Goal: Communication & Community: Answer question/provide support

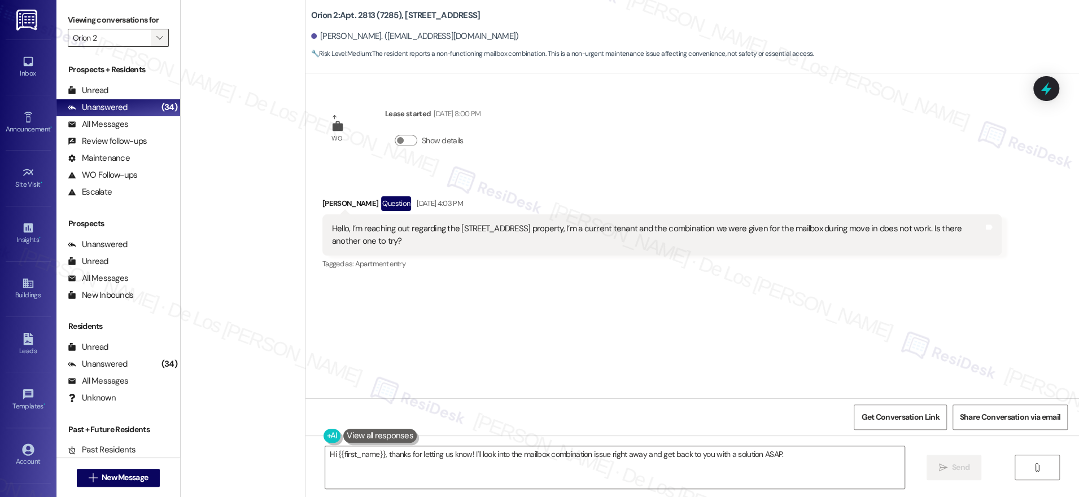
scroll to position [1132, 0]
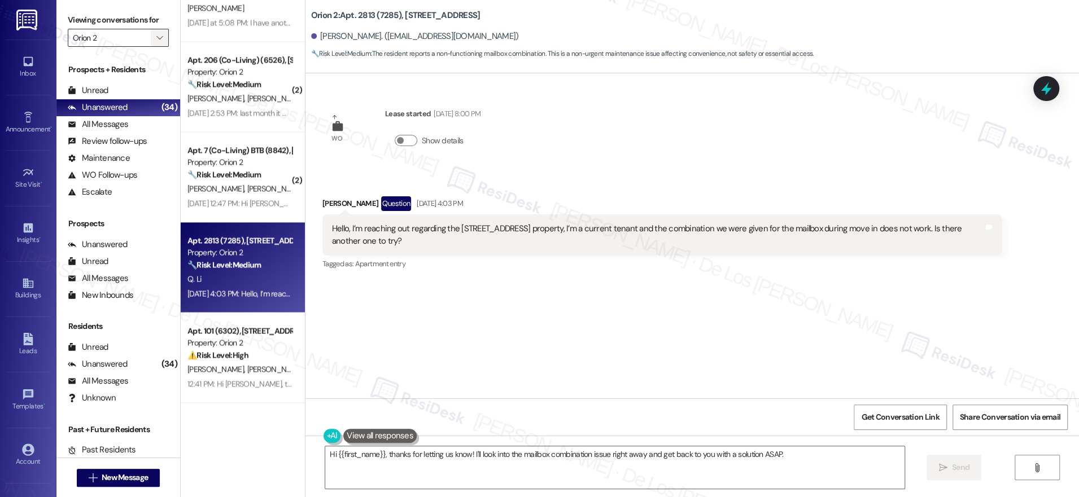
click at [151, 34] on button "" at bounding box center [160, 38] width 18 height 18
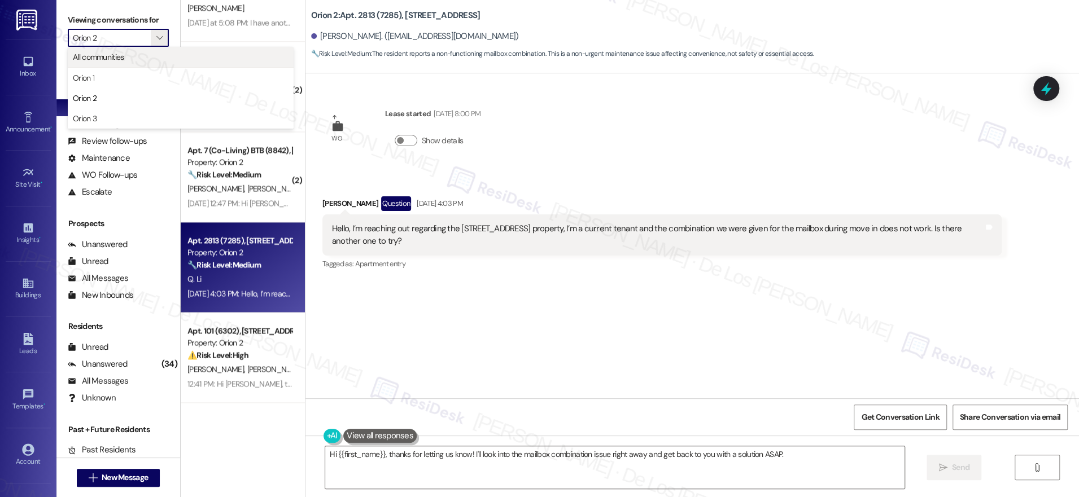
click at [129, 59] on span "All communities" at bounding box center [181, 56] width 216 height 11
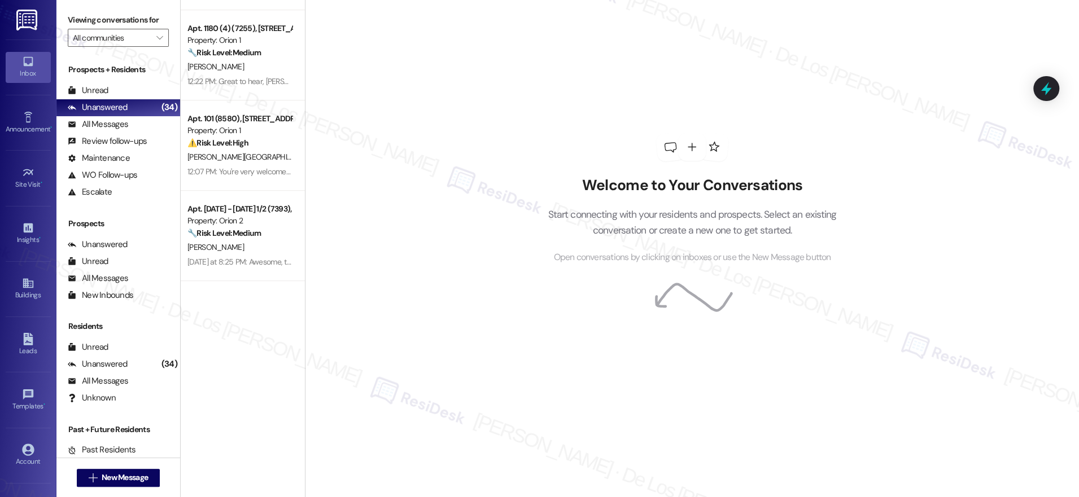
scroll to position [3608, 0]
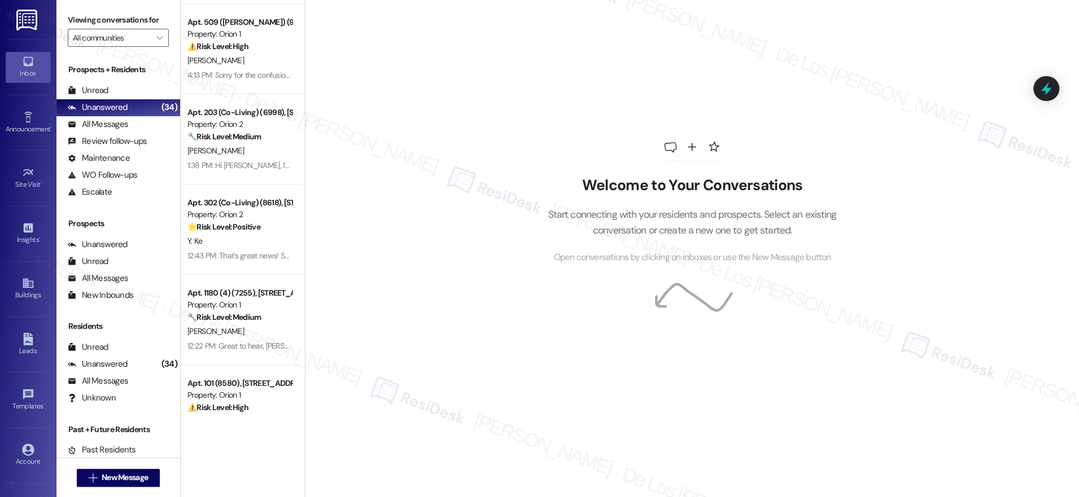
click at [122, 50] on div "Viewing conversations for All communities " at bounding box center [118, 29] width 124 height 58
click at [124, 39] on input "All communities" at bounding box center [112, 38] width 78 height 18
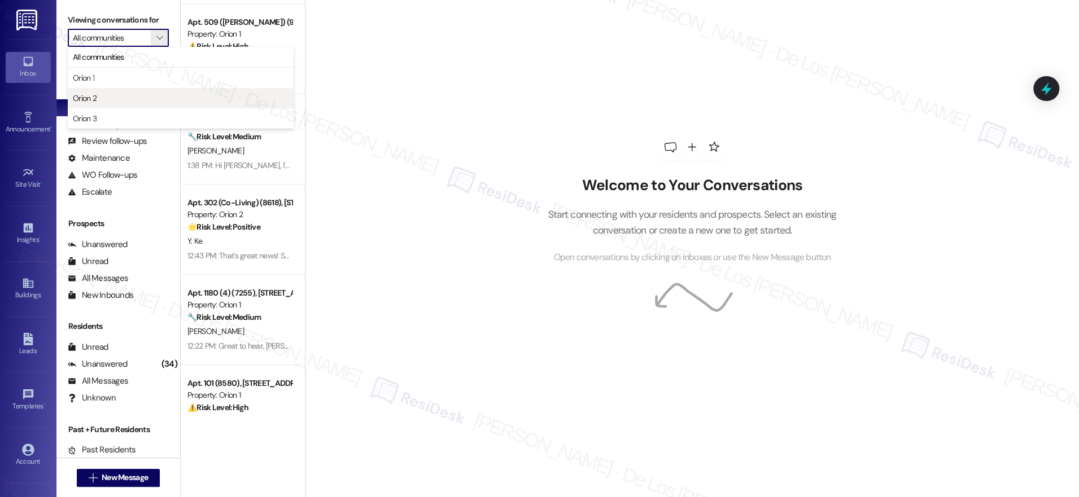
click at [119, 96] on span "Orion 2" at bounding box center [181, 98] width 216 height 11
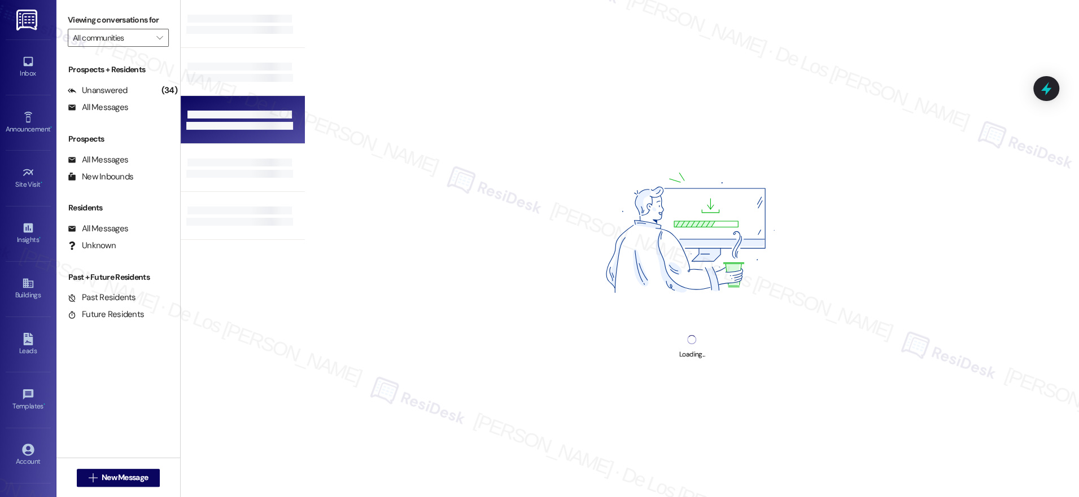
type input "Orion 2"
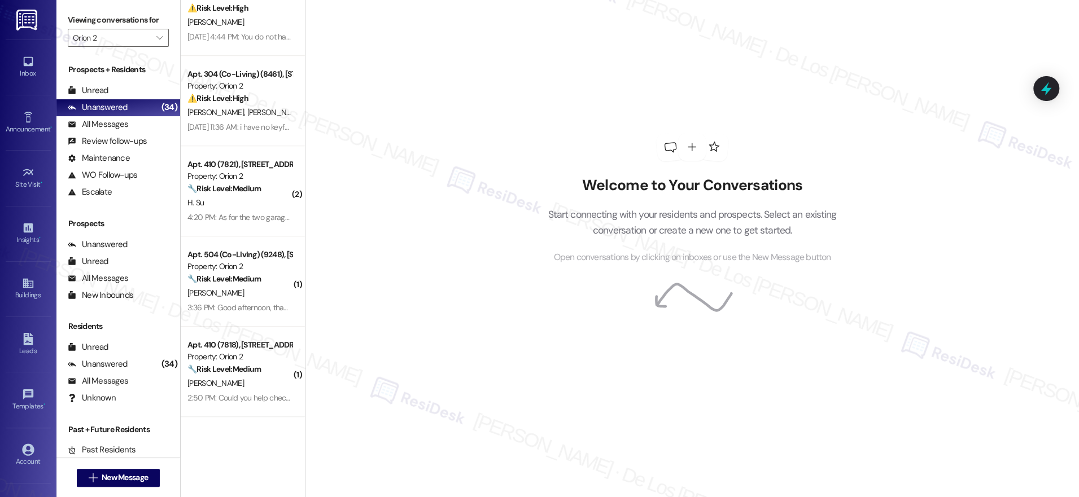
scroll to position [563, 0]
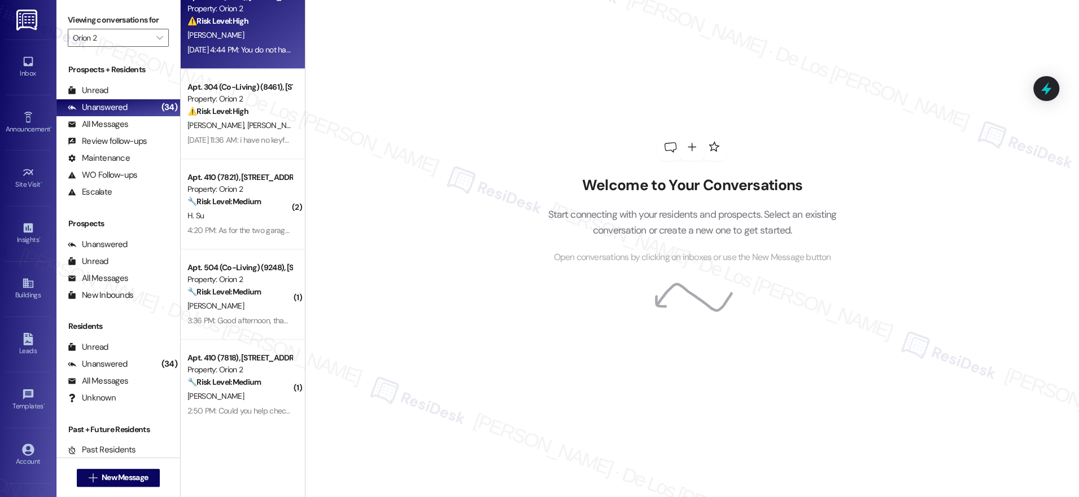
click at [241, 42] on div "[PERSON_NAME]" at bounding box center [239, 35] width 107 height 14
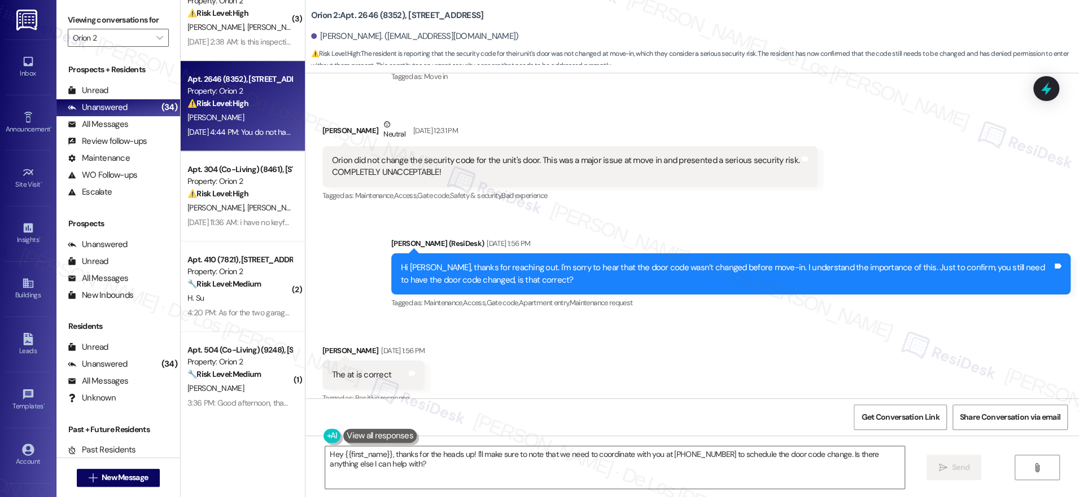
scroll to position [161, 0]
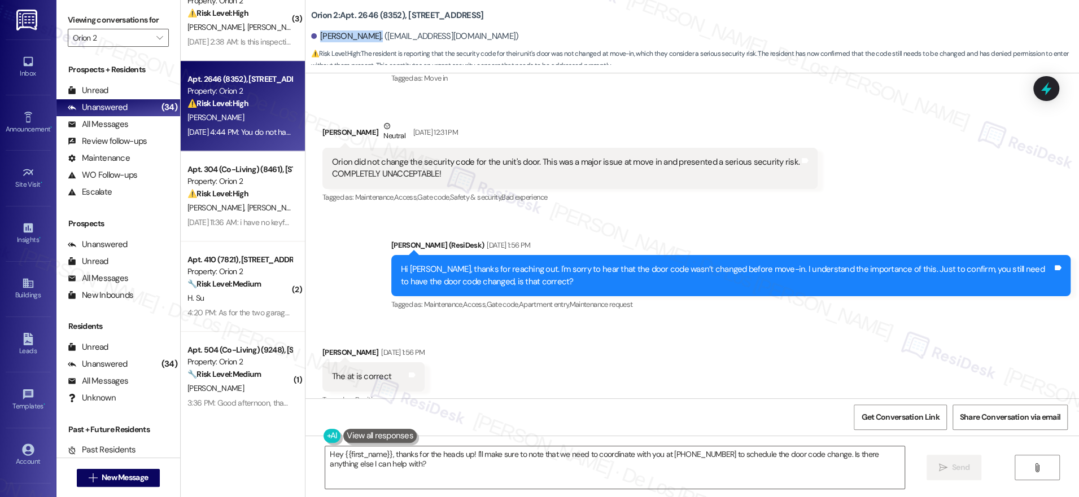
drag, startPoint x: 366, startPoint y: 34, endPoint x: 309, endPoint y: 34, distance: 56.4
click at [311, 34] on div "Douglas Kenyon. (dougkenyon1@gmail.com)" at bounding box center [415, 36] width 208 height 12
copy div "Douglas Kenyon"
click at [541, 169] on div "Orion did not change the security code for the unit's door. This was a major is…" at bounding box center [565, 168] width 467 height 24
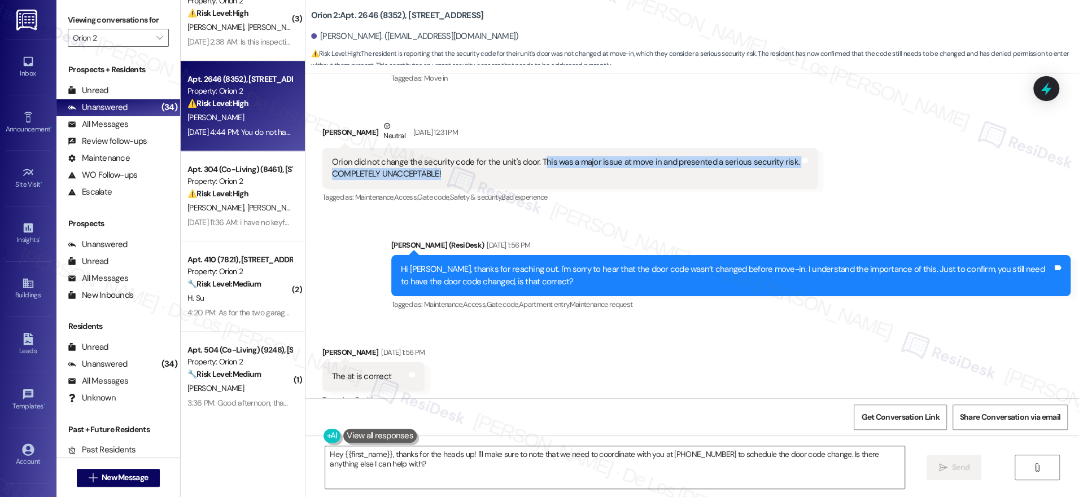
drag, startPoint x: 531, startPoint y: 162, endPoint x: 589, endPoint y: 179, distance: 60.7
click at [589, 179] on div "Orion did not change the security code for the unit's door. This was a major is…" at bounding box center [565, 168] width 467 height 24
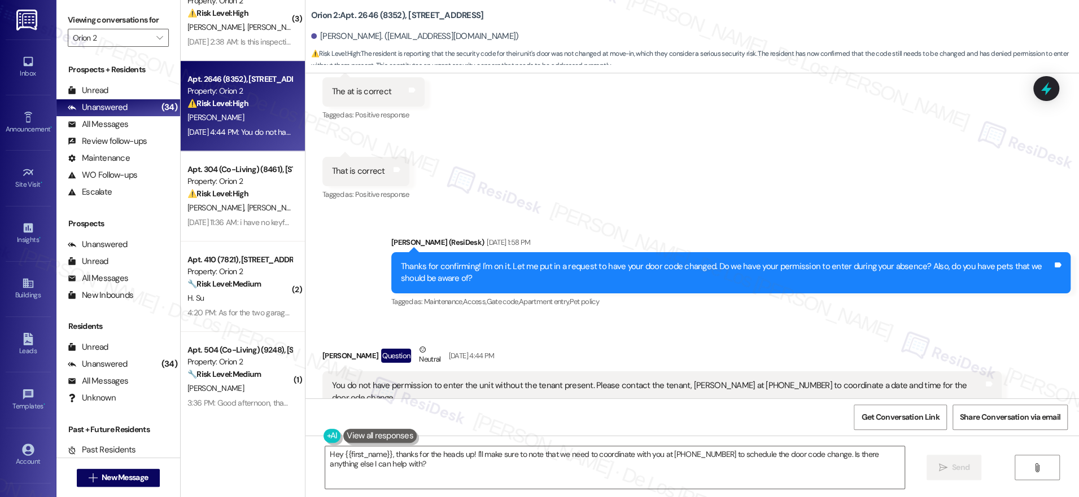
scroll to position [474, 0]
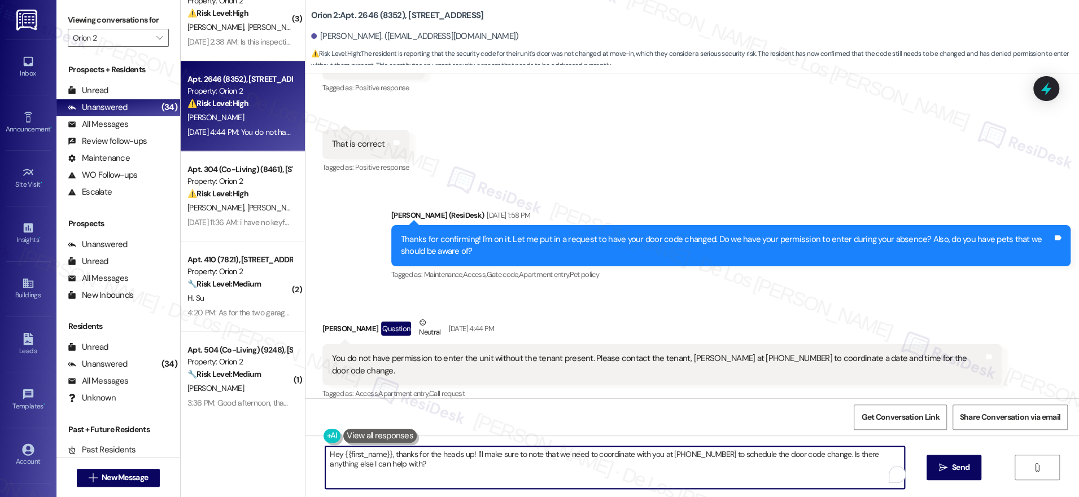
drag, startPoint x: 465, startPoint y: 453, endPoint x: 459, endPoint y: 426, distance: 27.2
click at [496, 477] on textarea "Hey {{first_name}}, thanks for the heads up! I'll make sure to note that we nee…" at bounding box center [614, 467] width 579 height 42
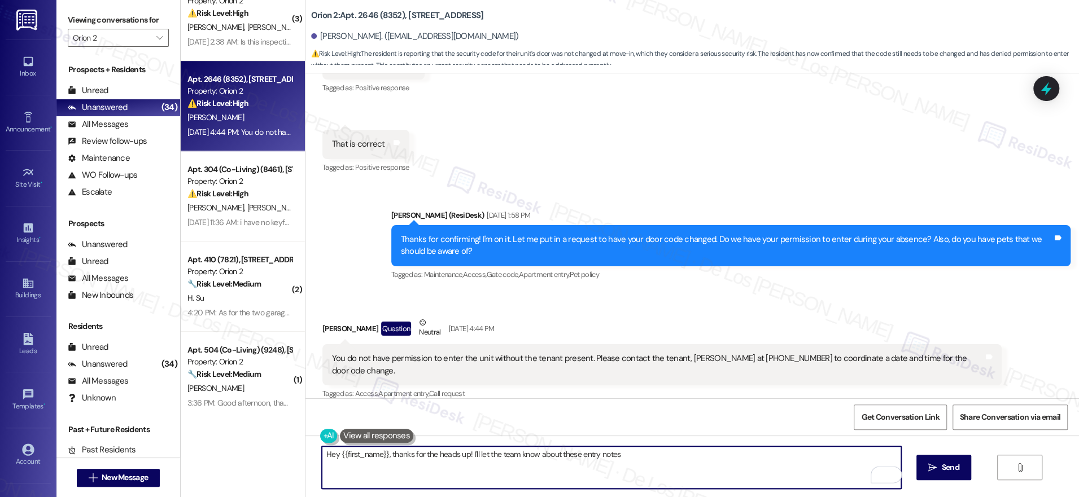
click at [638, 455] on textarea "Hey {{first_name}}, thanks for the heads up! I'll let the team know about these…" at bounding box center [611, 467] width 579 height 42
click at [470, 454] on textarea "Hey {{first_name}}, thanks for the heads up! I'll let the team know about these…" at bounding box center [611, 467] width 579 height 42
click at [840, 455] on textarea "Hey {{first_name}}, thanks for the heads up! I already see a work order for thi…" at bounding box center [611, 467] width 579 height 42
click at [827, 454] on textarea "Hey {{first_name}}, thanks for the heads up! I already see a work order for thi…" at bounding box center [611, 467] width 579 height 42
paste textarea "see there’s already a work order for this, so I’ll follow up and make sure the …"
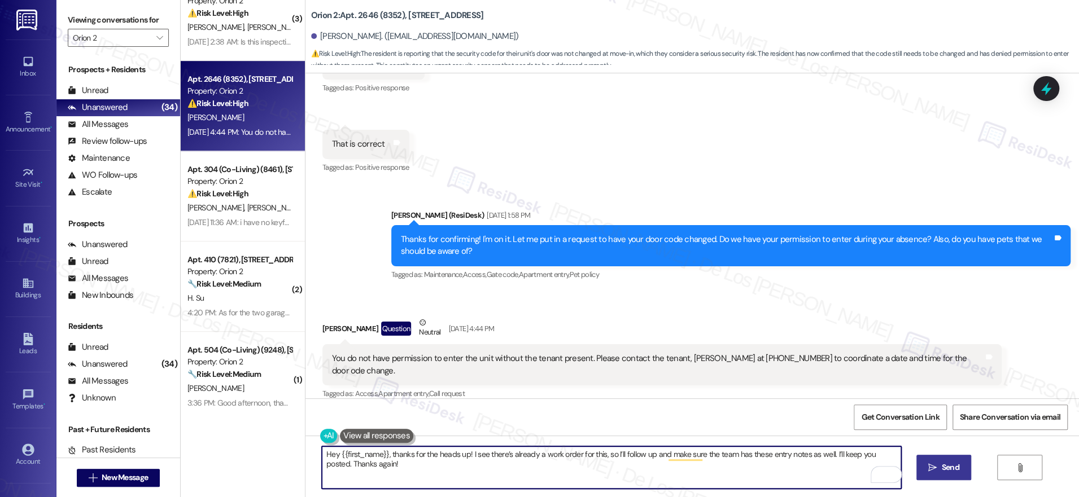
type textarea "Hey {{first_name}}, thanks for the heads up! I see there’s already a work order…"
click at [944, 459] on button " Send" at bounding box center [943, 467] width 55 height 25
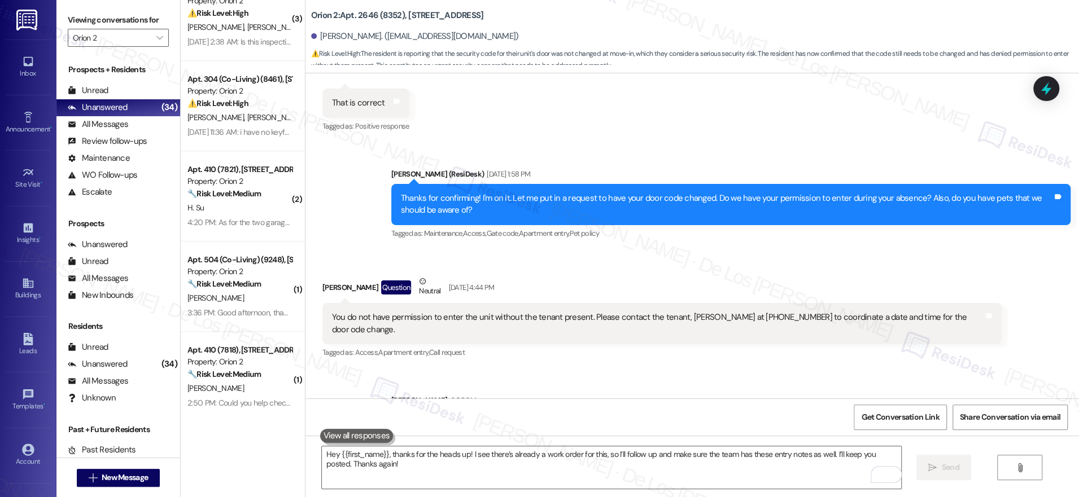
scroll to position [552, 0]
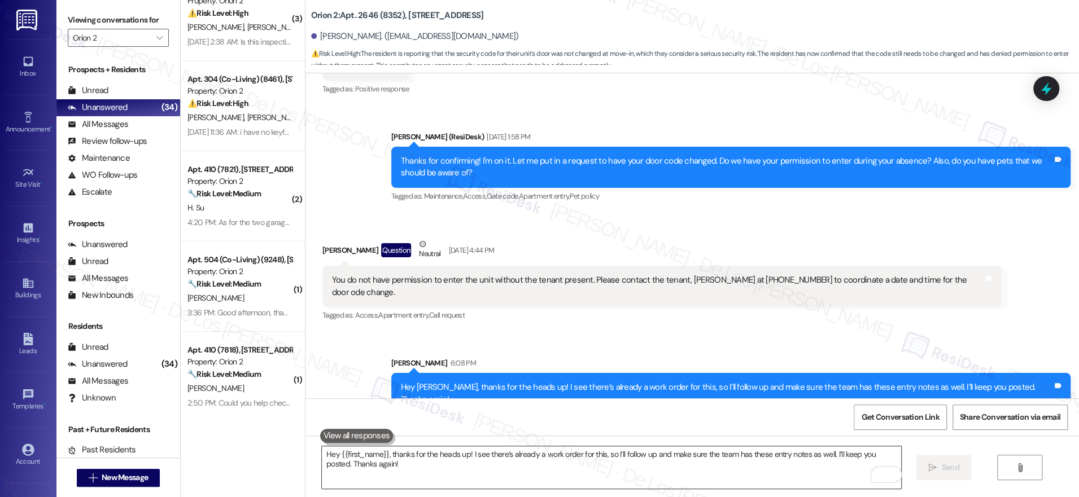
click at [674, 458] on textarea "Hey {{first_name}}, thanks for the heads up! I see there’s already a work order…" at bounding box center [611, 467] width 579 height 42
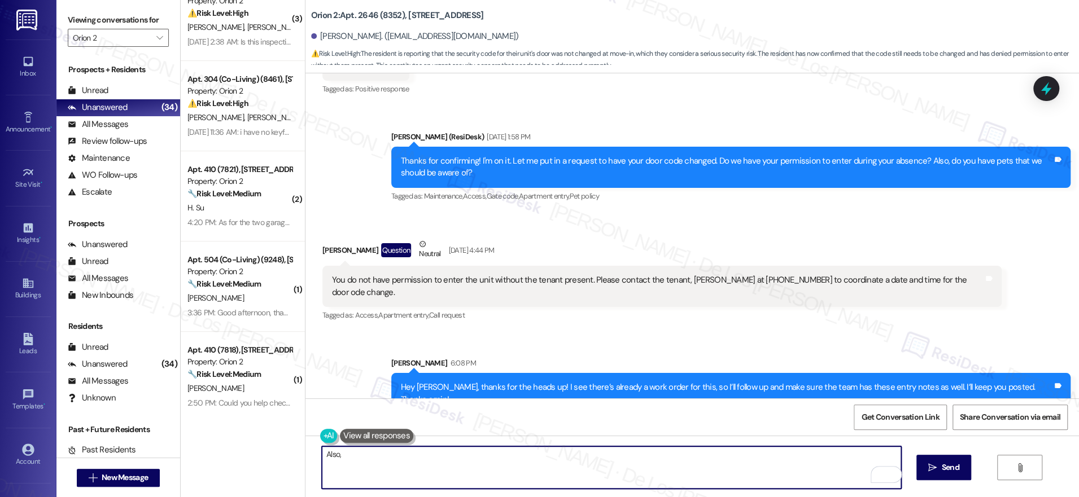
paste textarea "Maintanance may reach out to them directly through the work order system for up…"
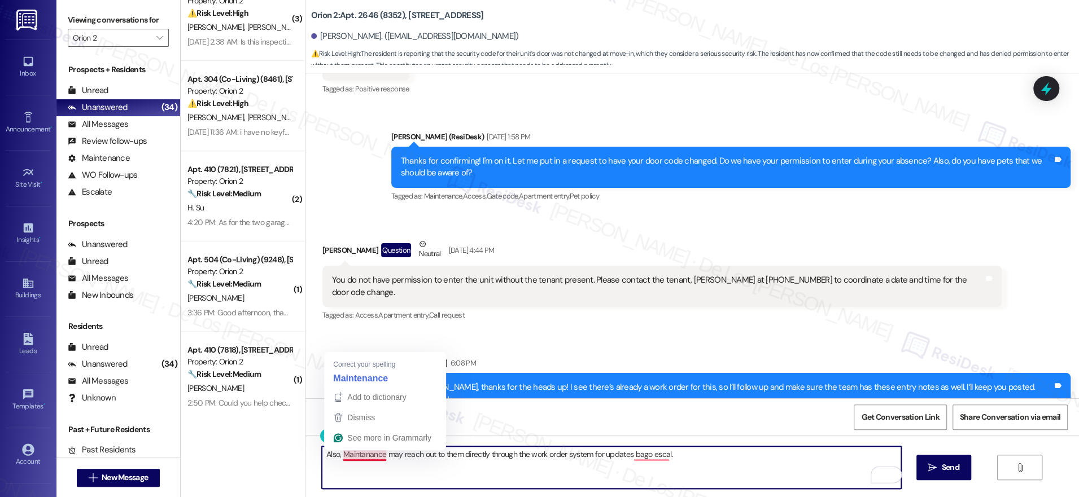
drag, startPoint x: 339, startPoint y: 457, endPoint x: 348, endPoint y: 453, distance: 10.1
click at [339, 457] on textarea "Also, Maintanance may reach out to them directly through the work order system …" at bounding box center [611, 467] width 579 height 42
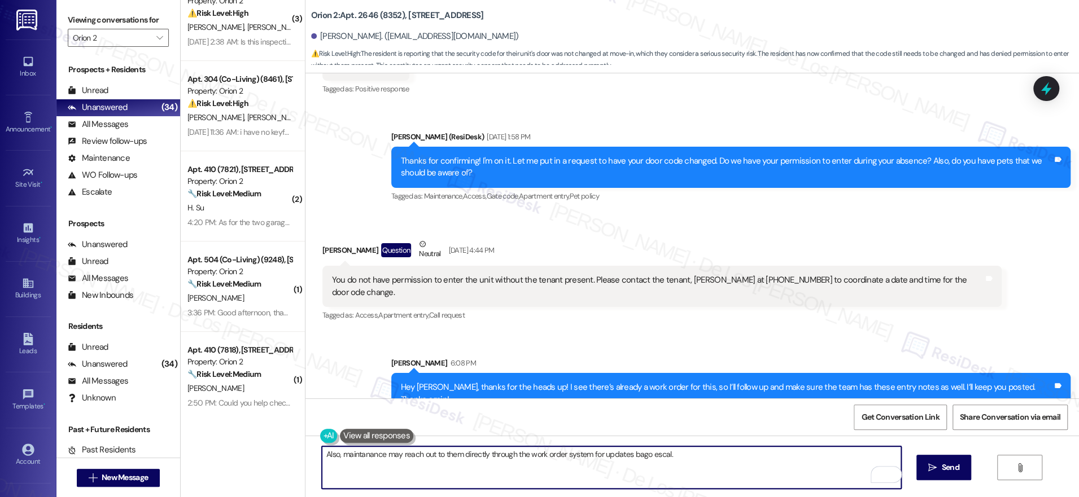
drag, startPoint x: 452, startPoint y: 452, endPoint x: 482, endPoint y: 443, distance: 32.0
click at [452, 452] on textarea "Also, maintanance may reach out to them directly through the work order system …" at bounding box center [611, 467] width 579 height 42
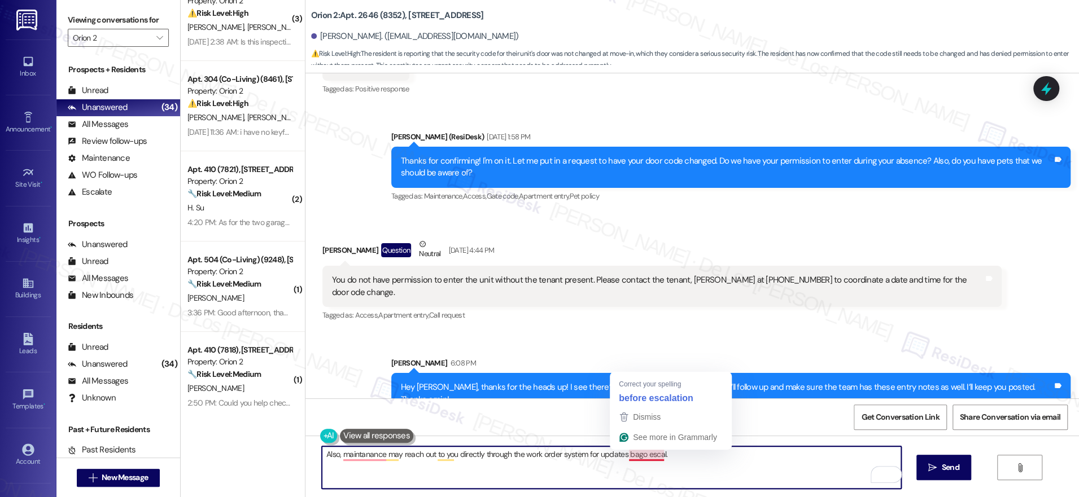
click at [662, 453] on textarea "Also, maintanance may reach out to you directly through the work order system f…" at bounding box center [611, 467] width 579 height 42
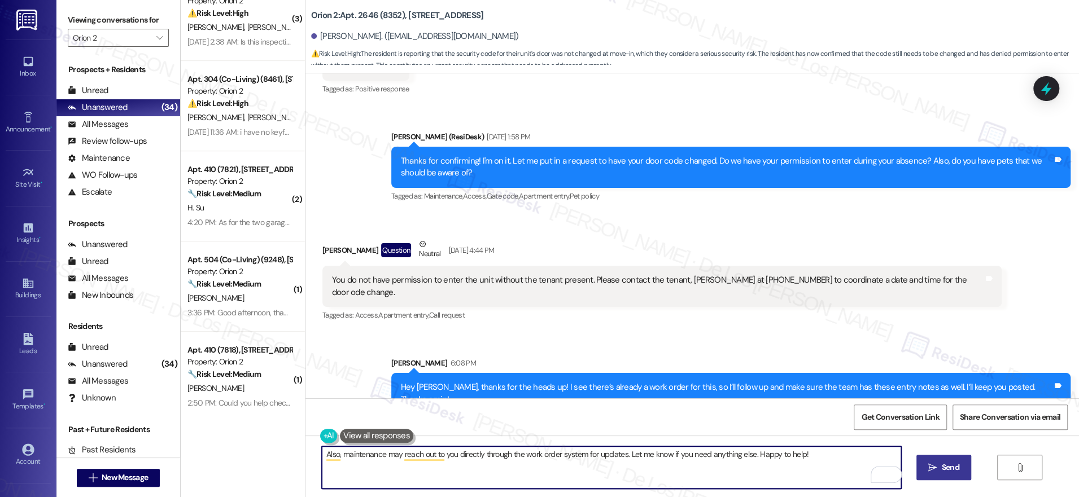
type textarea "Also, maintenance may reach out to you directly through the work order system f…"
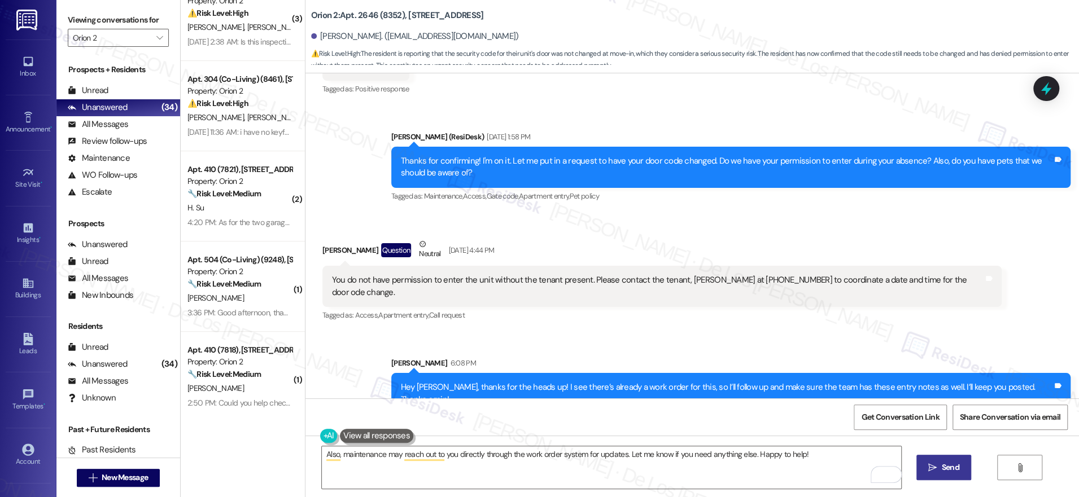
click at [949, 470] on span "Send" at bounding box center [949, 468] width 17 height 12
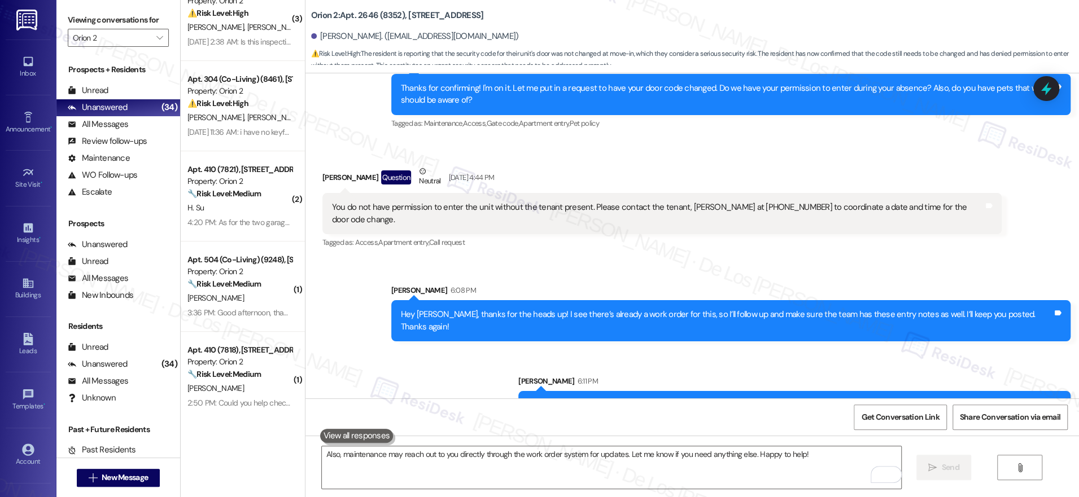
scroll to position [631, 0]
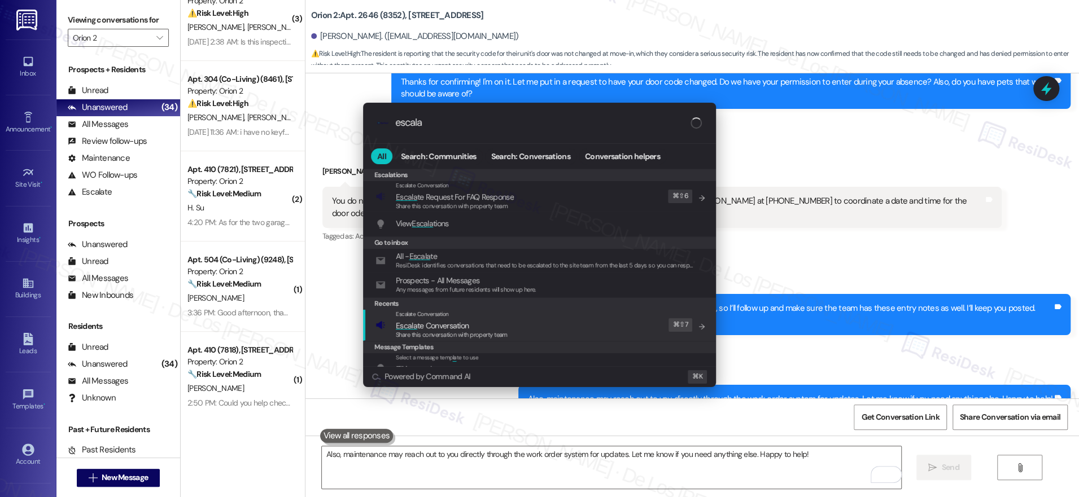
type input "escala"
drag, startPoint x: 532, startPoint y: 333, endPoint x: 497, endPoint y: 291, distance: 54.6
click at [531, 333] on div "Escalate Conversation Escala te Conversation Share this conversation with prope…" at bounding box center [540, 325] width 330 height 30
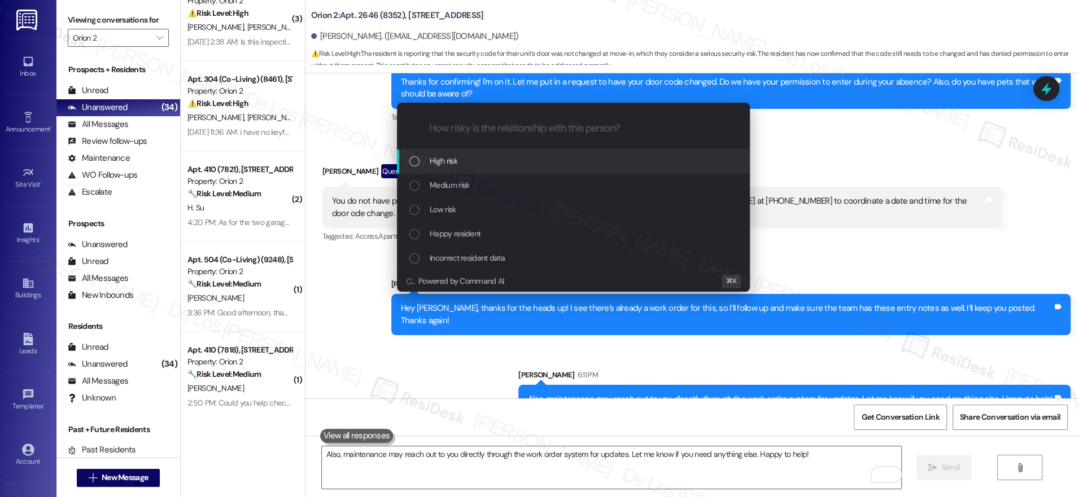
drag, startPoint x: 442, startPoint y: 168, endPoint x: 457, endPoint y: 168, distance: 14.7
click at [442, 168] on div "High risk" at bounding box center [573, 162] width 353 height 24
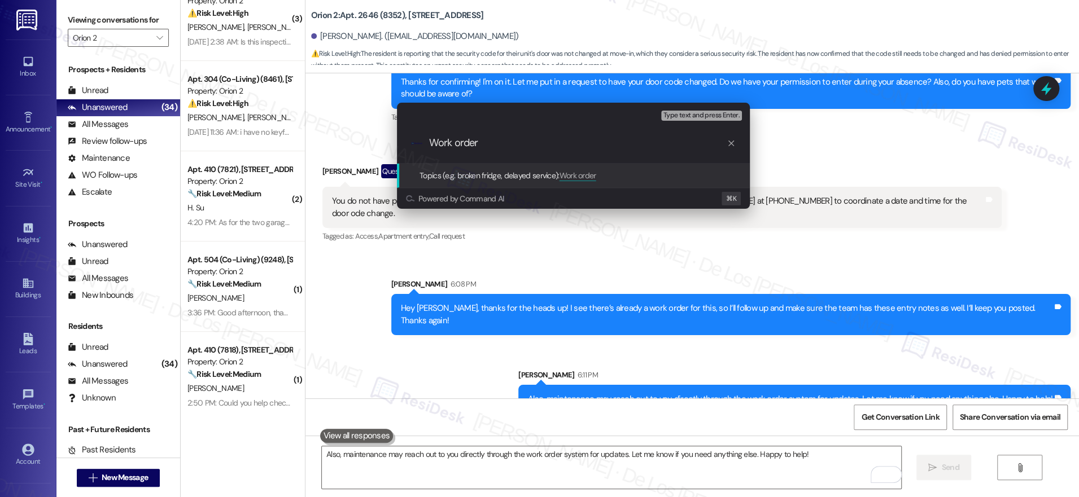
paste input "#26447"
click at [637, 144] on input "Follow-up on Work order #26447" at bounding box center [577, 143] width 297 height 12
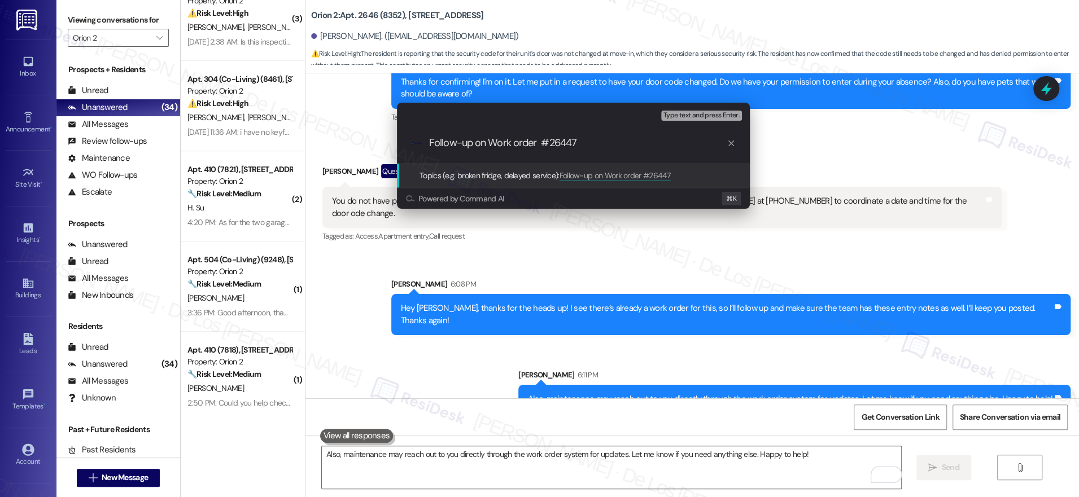
click at [637, 144] on input "Follow-up on Work order #26447" at bounding box center [577, 143] width 297 height 12
type input "Follow-up on Work order #26447 - door code need to change"
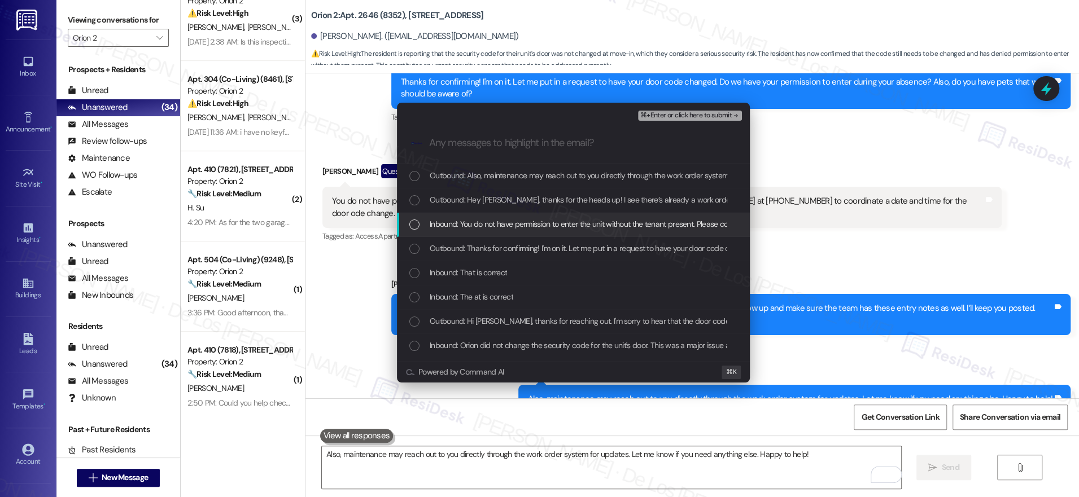
click at [633, 221] on span "Inbound: You do not have permission to enter the unit without the tenant presen…" at bounding box center [763, 224] width 667 height 12
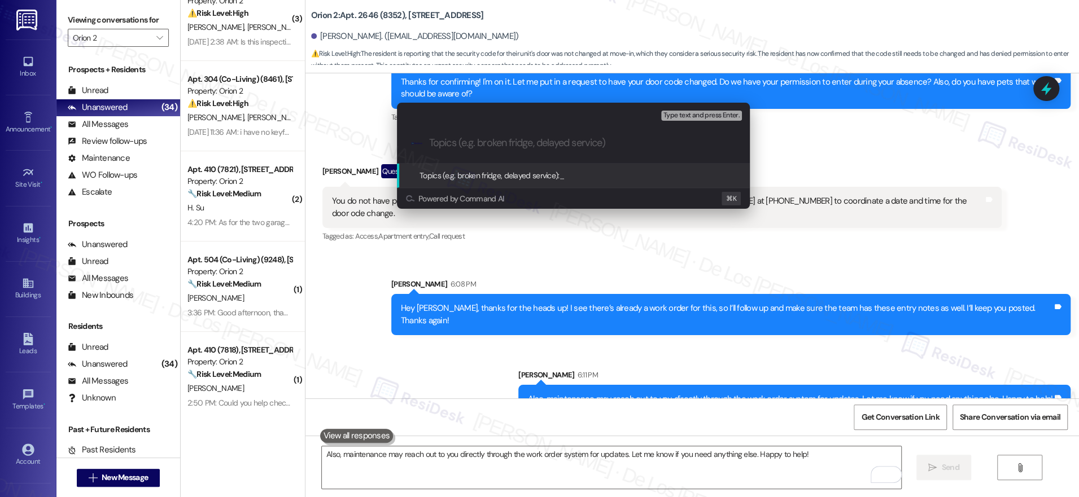
paste input "Follow-up on Work order #26447 - door code need to change"
click at [432, 143] on input "Follow-up on Work order #26447 - door code need to change" at bounding box center [577, 143] width 297 height 12
click at [597, 144] on input "No permission to enter and entry noted: Follow-up on Work order #26447 - door c…" at bounding box center [577, 143] width 297 height 12
type input "No permission to enter and entry notes: Follow-up on Work order #26447 - door c…"
click at [694, 143] on input "No permission to enter and entry notes: Follow-up on Work order #26447 - door c…" at bounding box center [577, 143] width 297 height 12
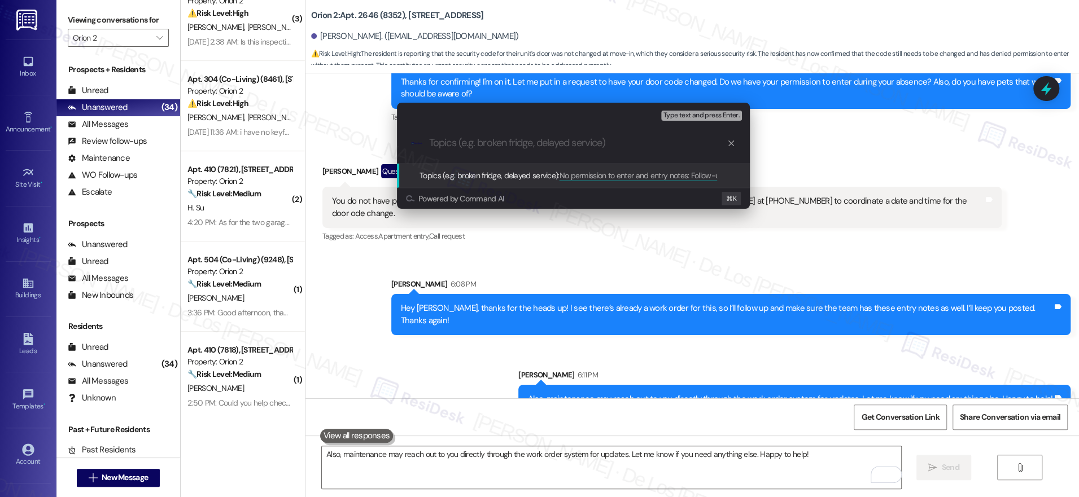
scroll to position [0, 0]
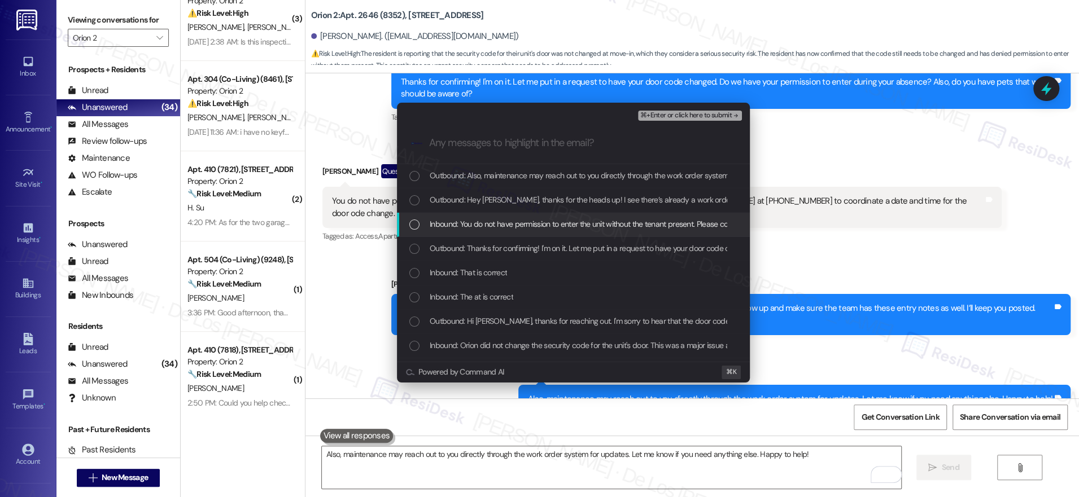
click at [573, 220] on span "Inbound: You do not have permission to enter the unit without the tenant presen…" at bounding box center [763, 224] width 667 height 12
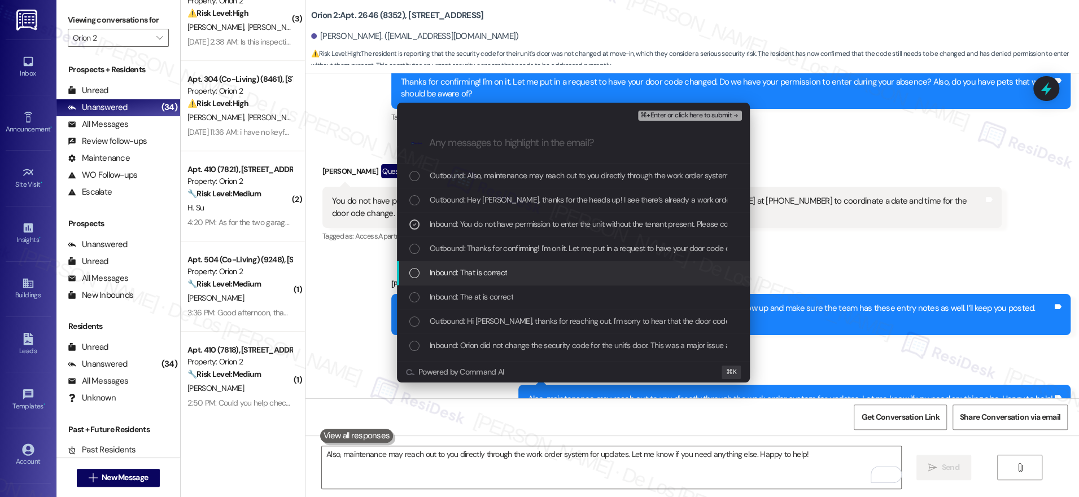
click at [562, 270] on div "Inbound: That is correct" at bounding box center [574, 272] width 330 height 12
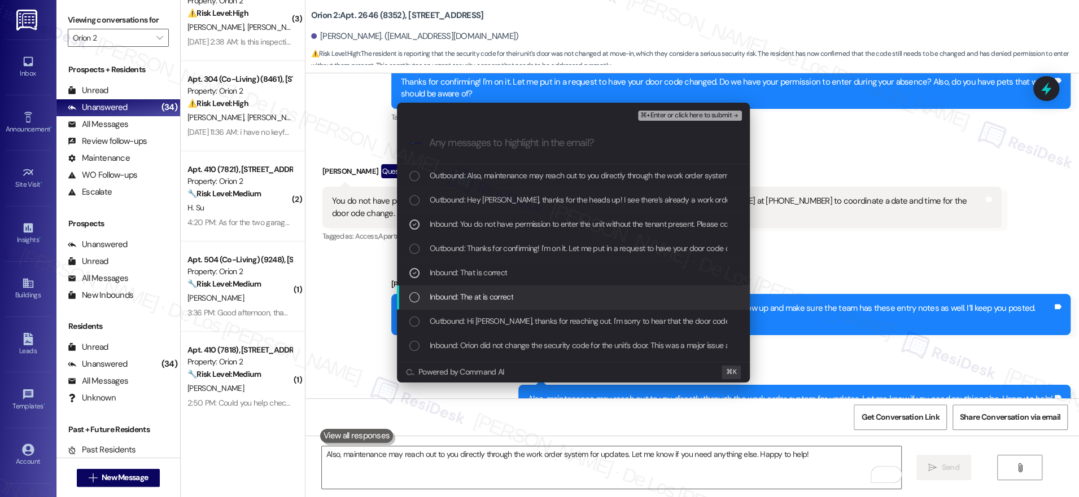
click at [540, 301] on div "Inbound: The at is correct" at bounding box center [574, 297] width 330 height 12
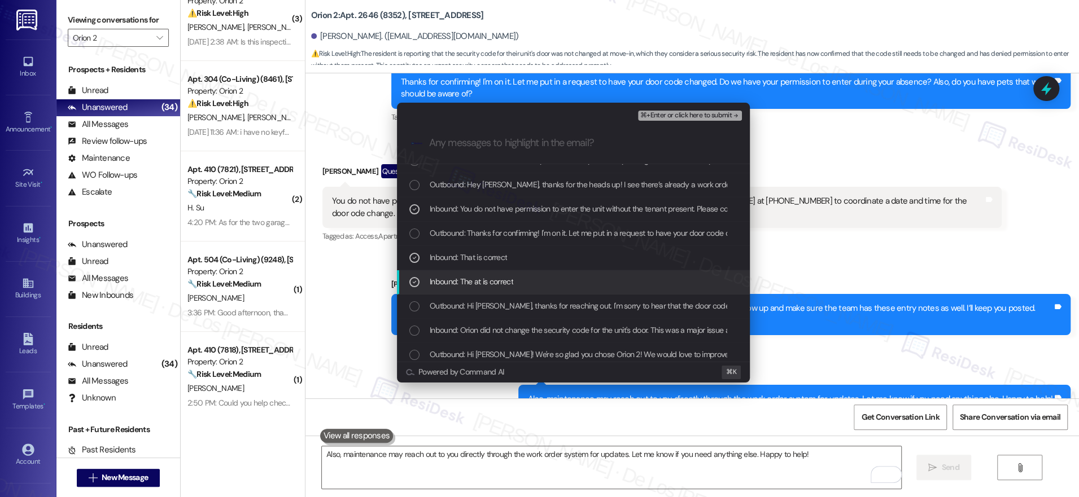
scroll to position [18, 0]
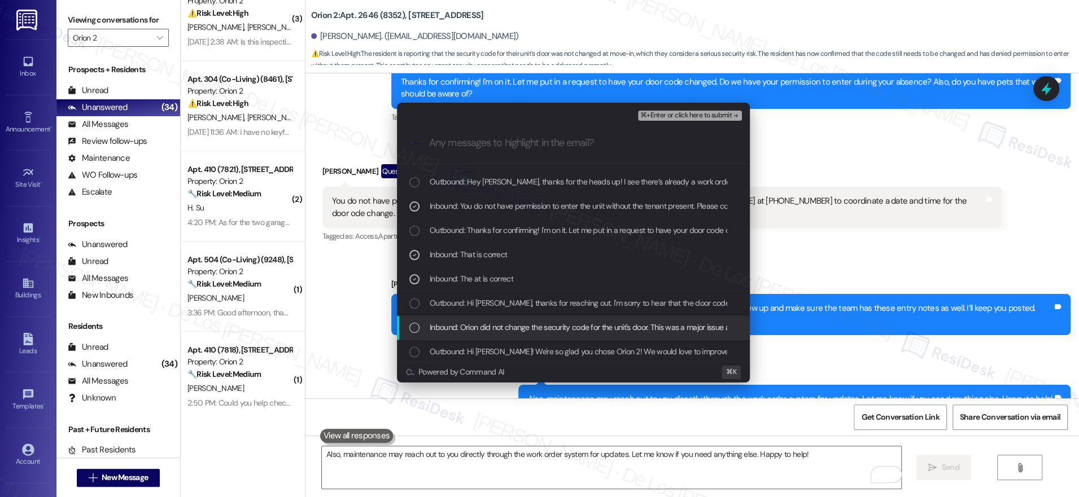
drag, startPoint x: 564, startPoint y: 324, endPoint x: 581, endPoint y: 319, distance: 18.2
click at [564, 324] on span "Inbound: Orion did not change the security code for the unit's door. This was a…" at bounding box center [708, 327] width 557 height 12
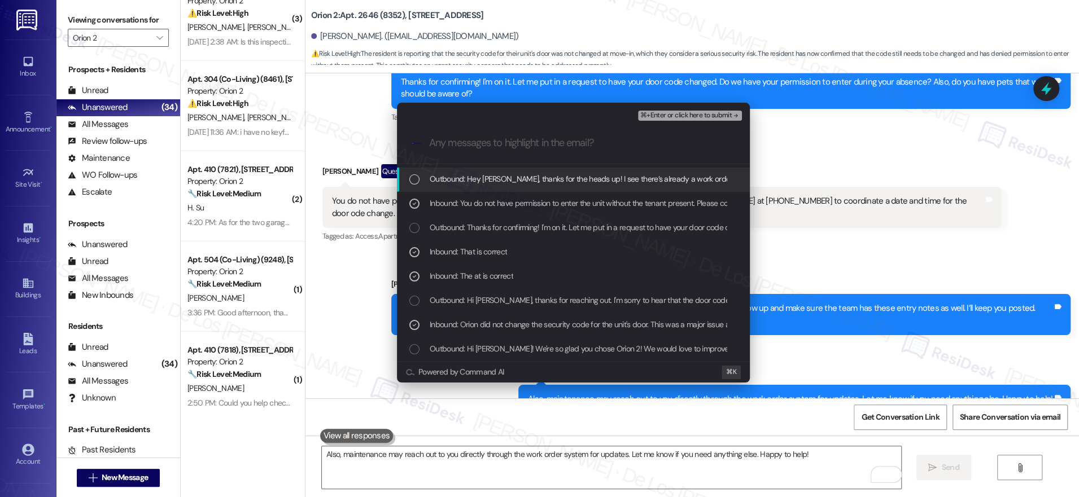
click at [695, 111] on button "⌘+Enter or click here to submit" at bounding box center [690, 116] width 104 height 10
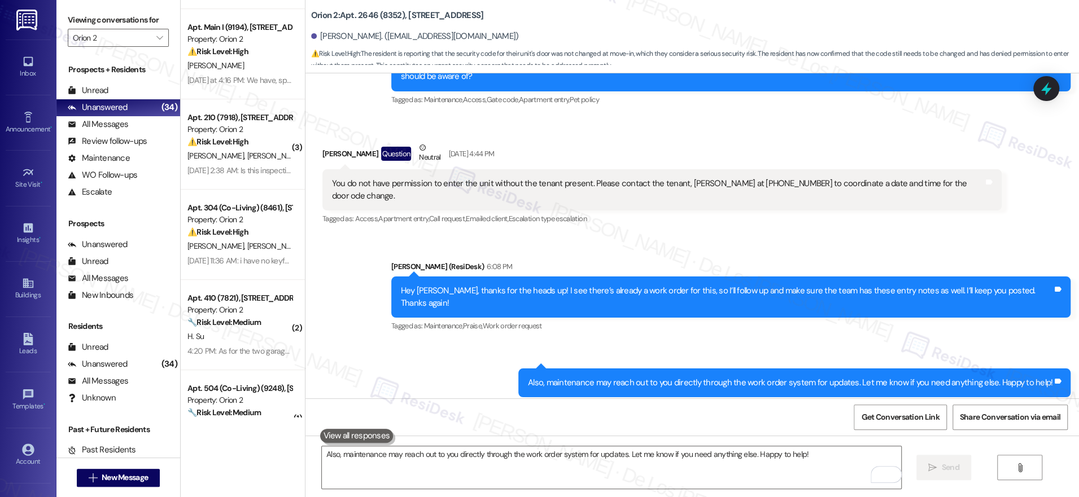
scroll to position [358, 0]
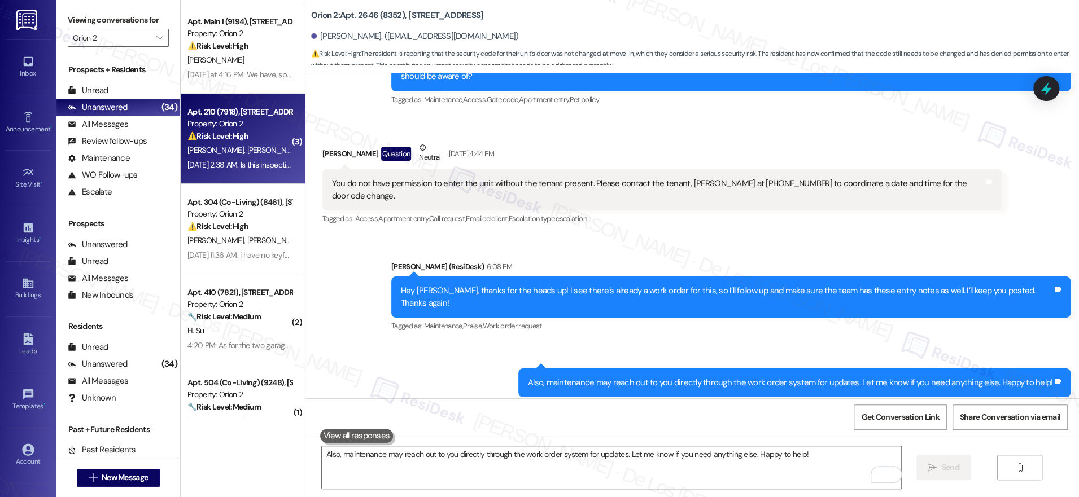
click at [255, 123] on div "Property: Orion 2" at bounding box center [239, 124] width 104 height 12
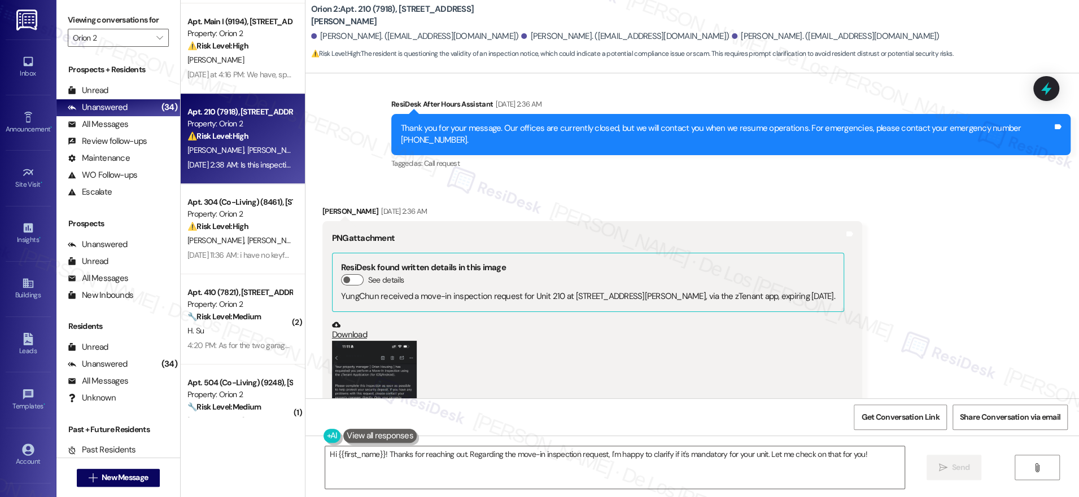
scroll to position [688, 0]
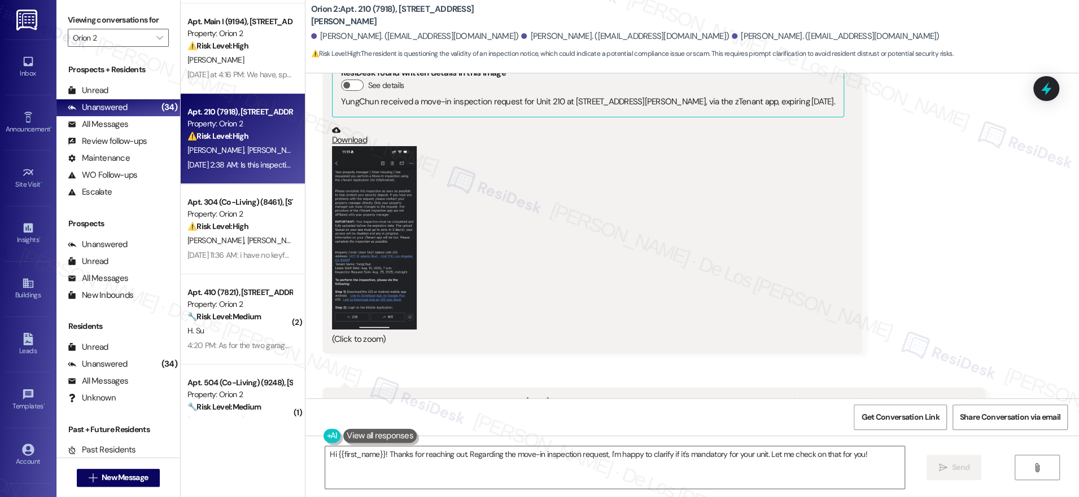
click at [363, 196] on button "Zoom image" at bounding box center [374, 237] width 85 height 183
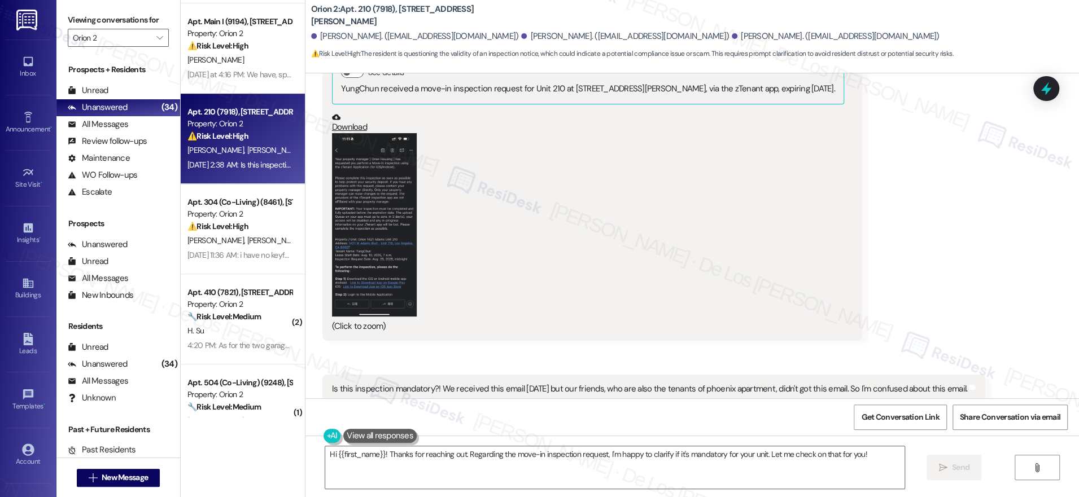
scroll to position [689, 0]
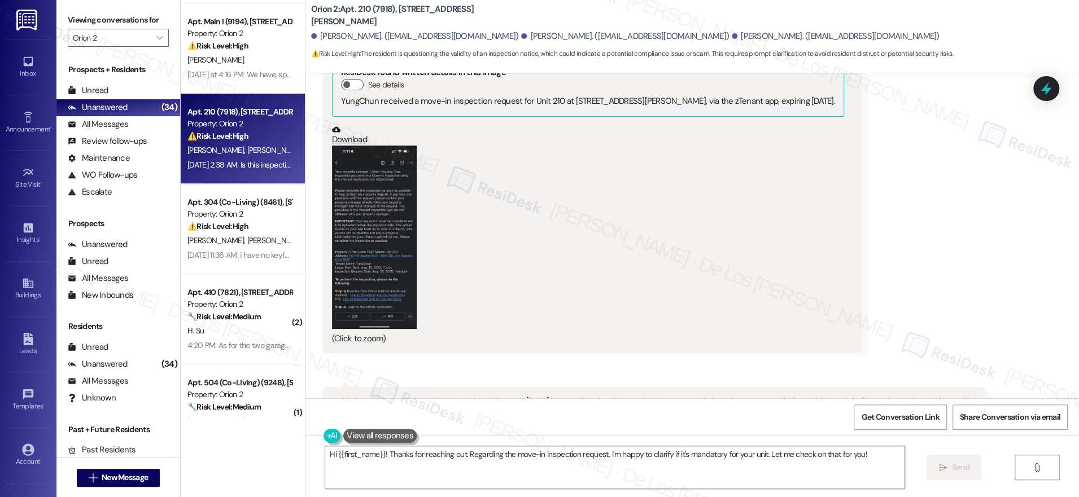
click at [348, 254] on button "Zoom image" at bounding box center [374, 237] width 85 height 183
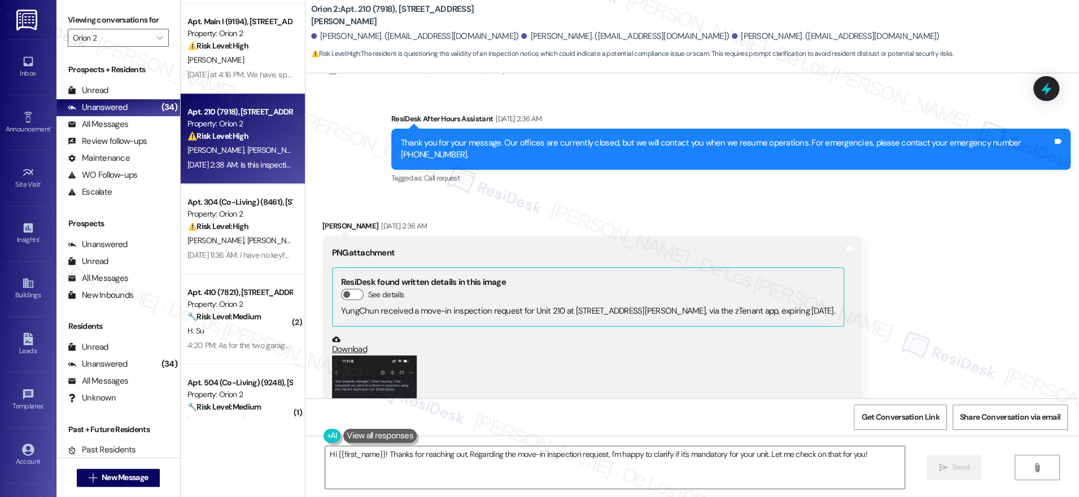
scroll to position [478, 0]
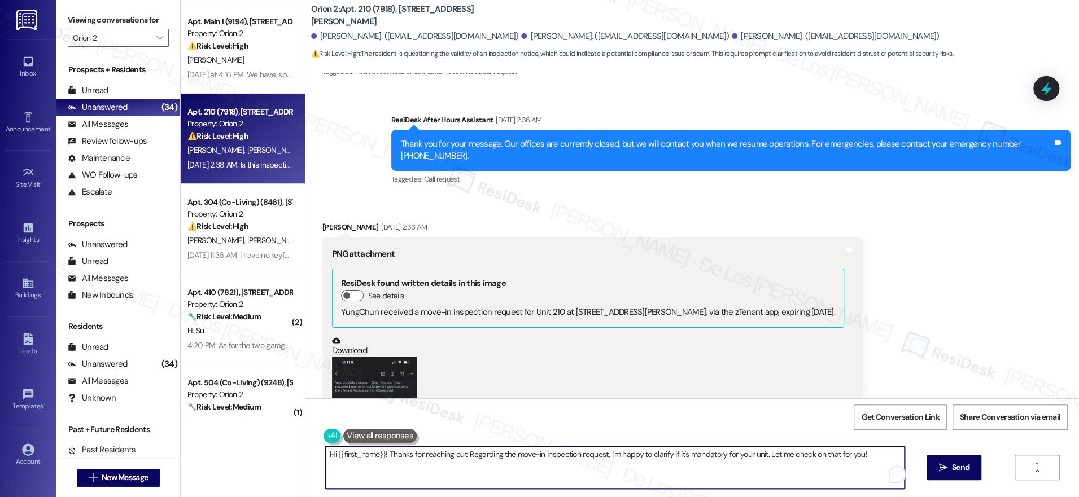
drag, startPoint x: 633, startPoint y: 456, endPoint x: 773, endPoint y: 470, distance: 140.1
click at [773, 470] on textarea "Hi {{first_name}}! Thanks for reaching out. Regarding the move-in inspection re…" at bounding box center [614, 467] width 579 height 42
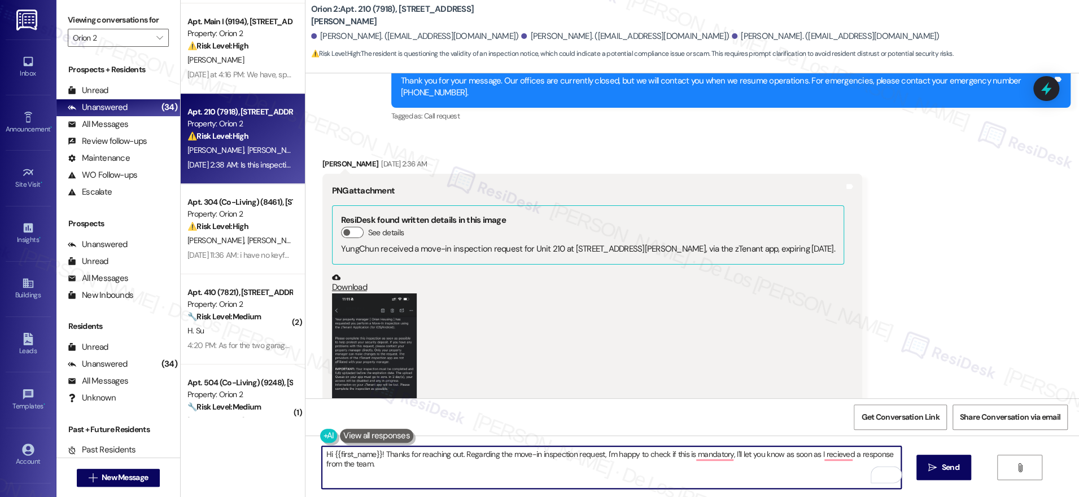
scroll to position [568, 0]
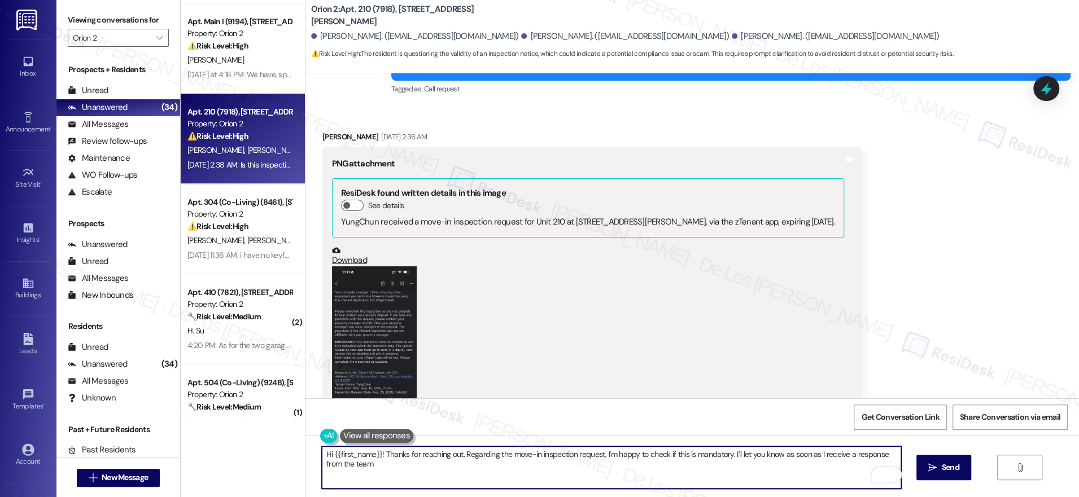
type textarea "Hi {{first_name}}! Thanks for reaching out. Regarding the move-in inspection re…"
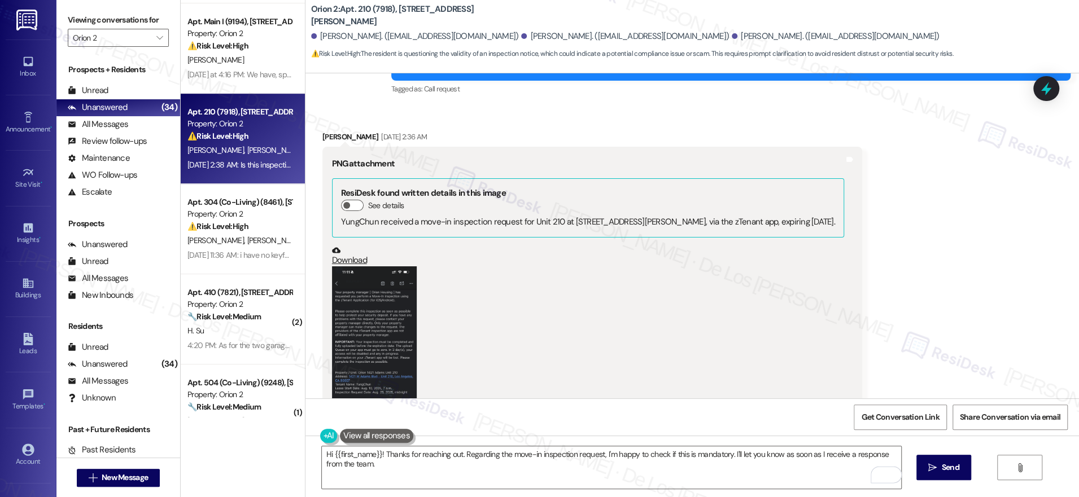
click at [366, 361] on button "Zoom image" at bounding box center [374, 357] width 85 height 183
click at [474, 468] on textarea "Hi {{first_name}}! Thanks for reaching out. Regarding the move-in inspection re…" at bounding box center [611, 467] width 579 height 42
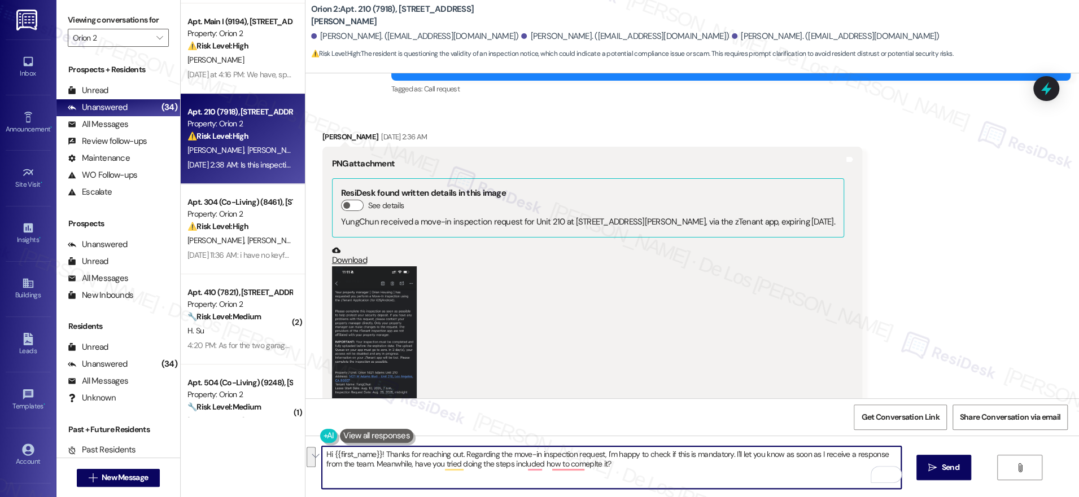
paste textarea "your move-in inspection request, I’ll be happy to check if this is mandatory an…"
click at [503, 455] on textarea "Hi {{first_name}}! Thanks for reaching out. Regarding your move-in inspection r…" at bounding box center [611, 467] width 579 height 42
click at [592, 453] on textarea "Hi {{first_name}}! Thanks for reaching out. Regarding the move-in inspection re…" at bounding box center [611, 467] width 579 height 42
drag, startPoint x: 502, startPoint y: 456, endPoint x: 547, endPoint y: 457, distance: 45.7
click at [502, 456] on textarea "Hi {{first_name}}! Thanks for reaching out. Regarding the move-in inspection em…" at bounding box center [611, 467] width 579 height 42
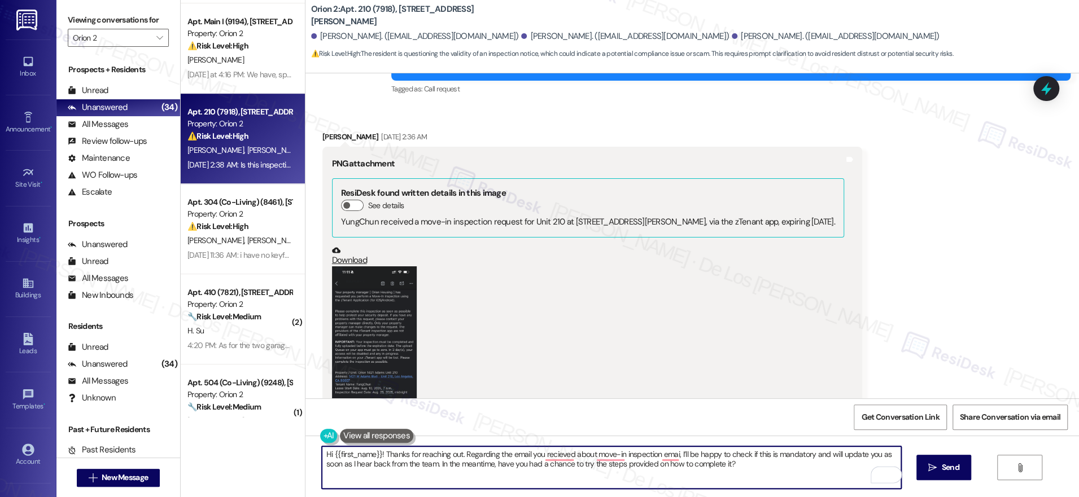
click at [669, 454] on textarea "Hi {{first_name}}! Thanks for reaching out. Regarding the email you recieved ab…" at bounding box center [611, 467] width 579 height 42
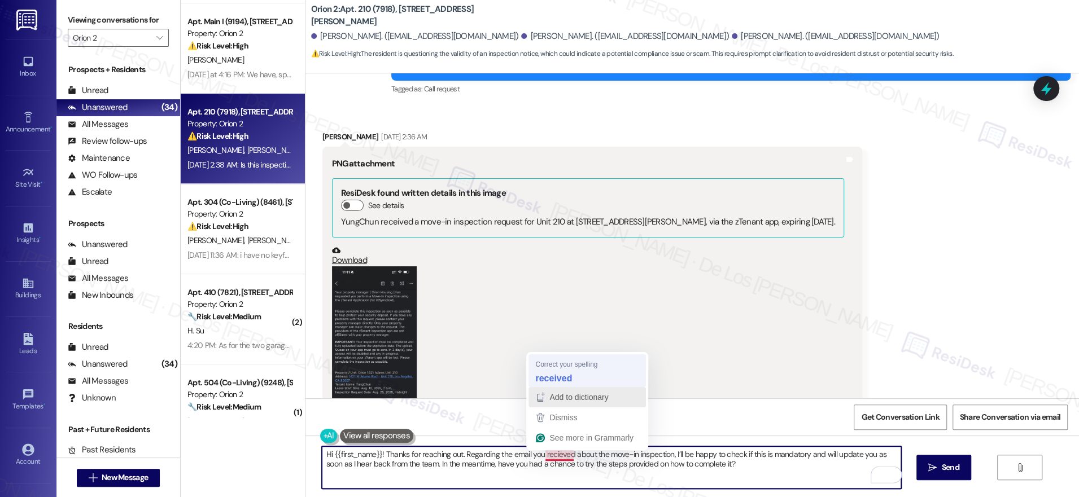
type textarea "Hi {{first_name}}! Thanks for reaching out. Regarding the email you received ab…"
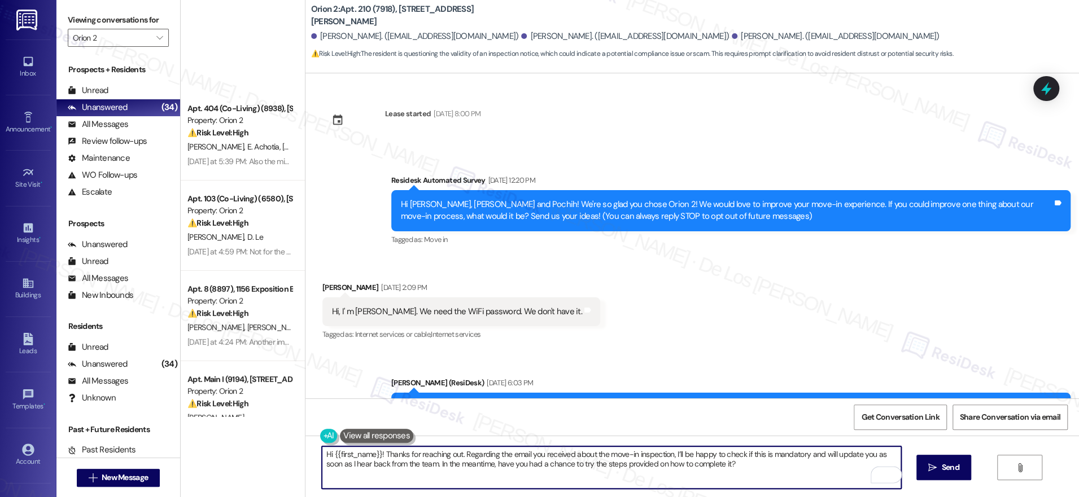
scroll to position [568, 0]
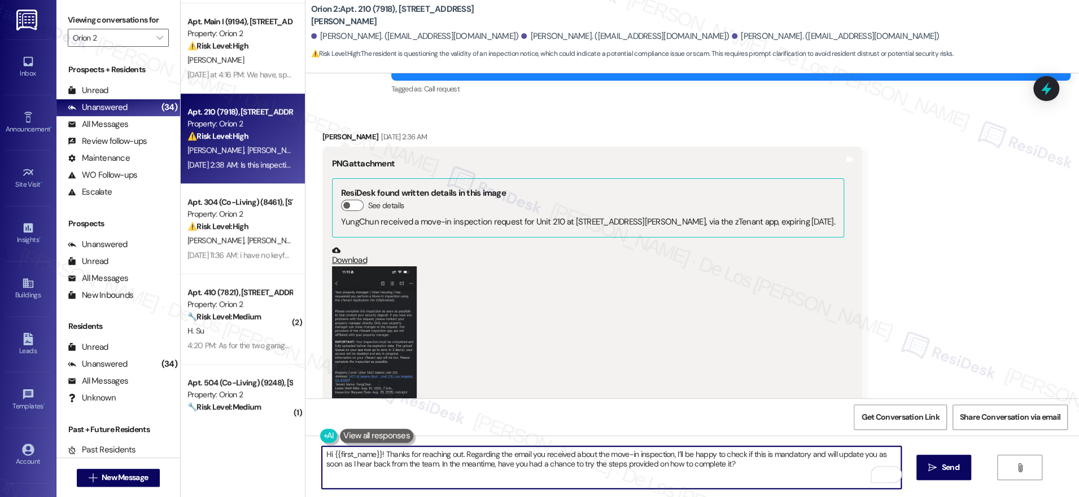
click at [755, 465] on textarea "Hi {{first_name}}! Thanks for reaching out. Regarding the email you received ab…" at bounding box center [611, 467] width 579 height 42
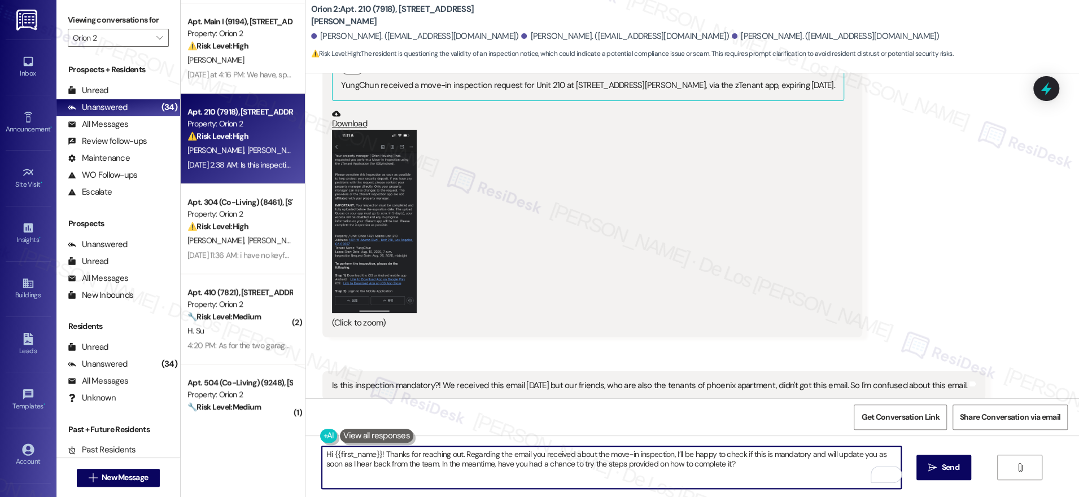
scroll to position [707, 0]
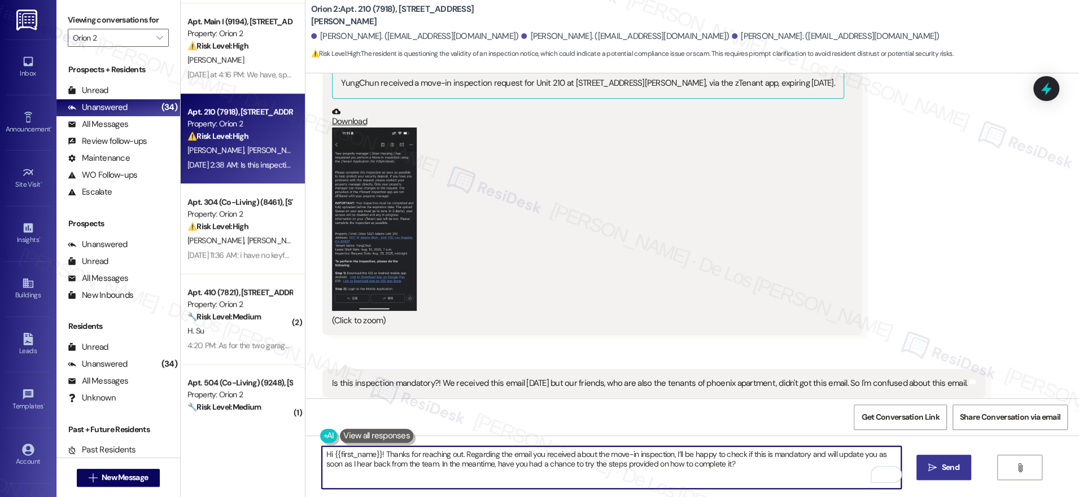
type textarea "Hi {{first_name}}! Thanks for reaching out. Regarding the email you received ab…"
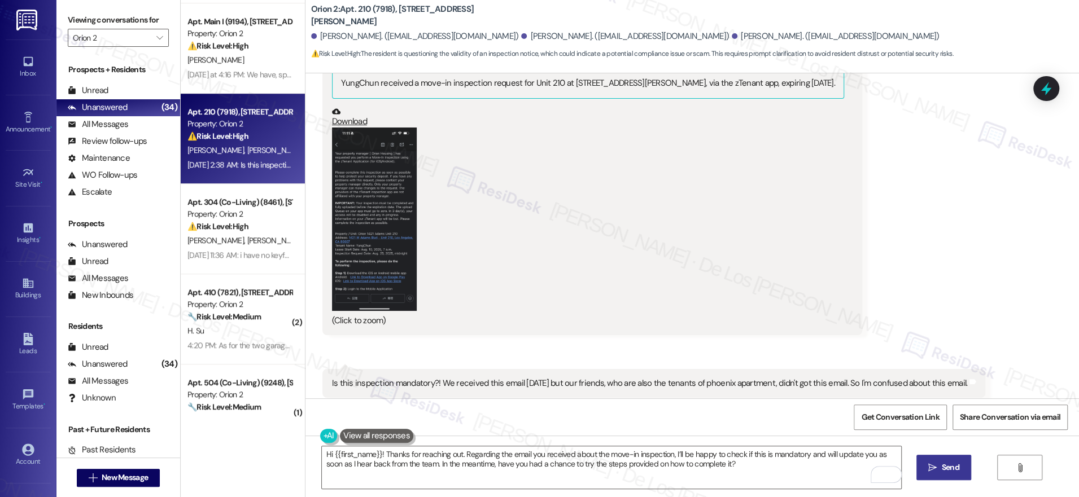
click at [948, 467] on span "Send" at bounding box center [949, 468] width 17 height 12
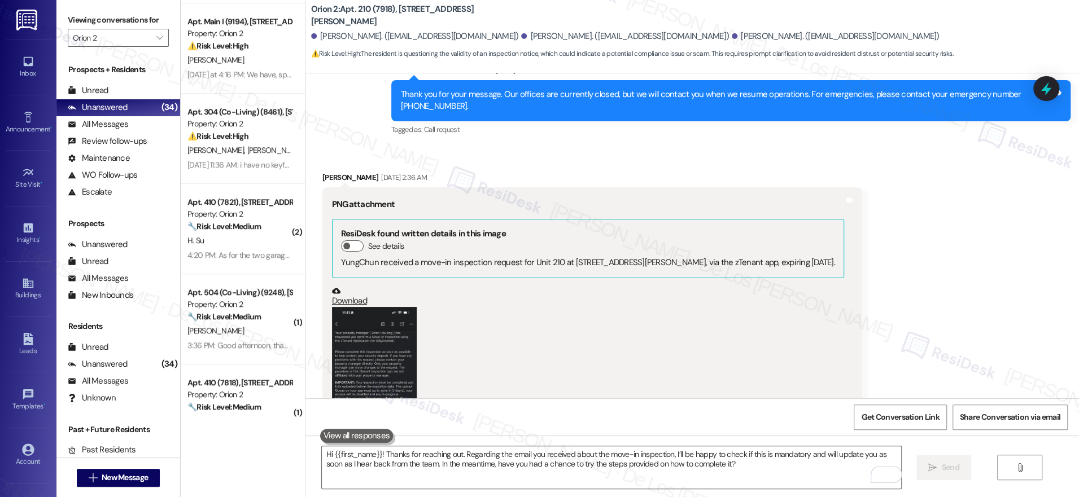
scroll to position [798, 0]
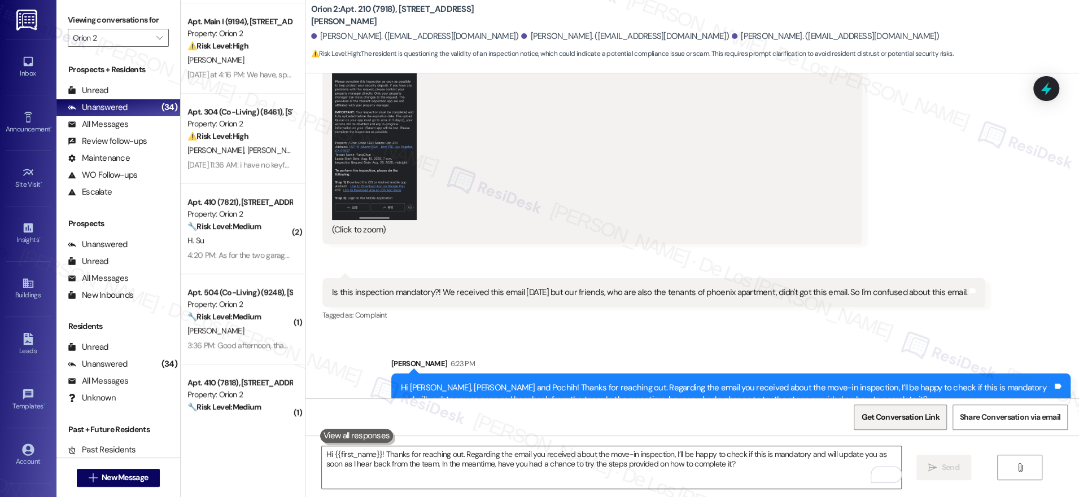
click at [882, 420] on span "Get Conversation Link" at bounding box center [900, 417] width 78 height 12
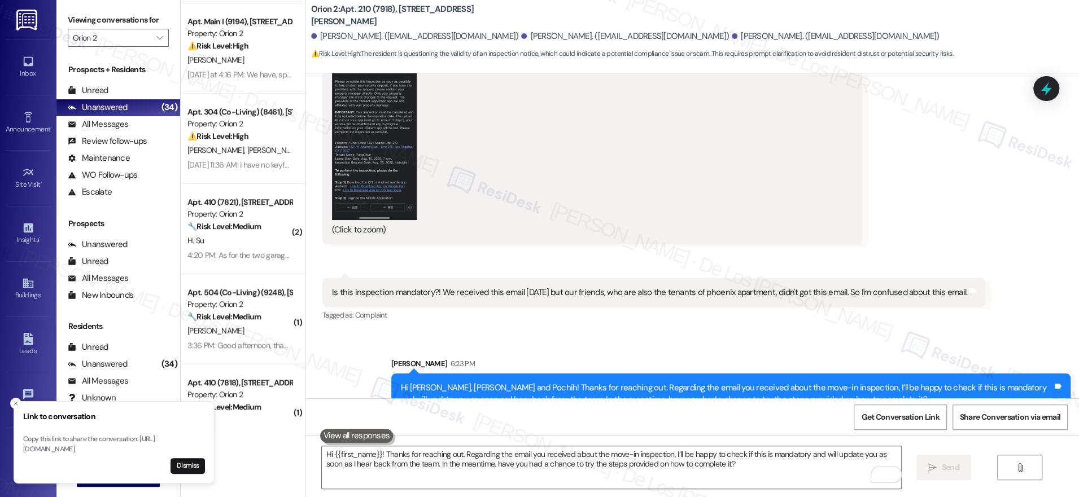
click at [437, 307] on div "Tagged as: Complaint Click to highlight conversations about Complaint" at bounding box center [653, 315] width 663 height 16
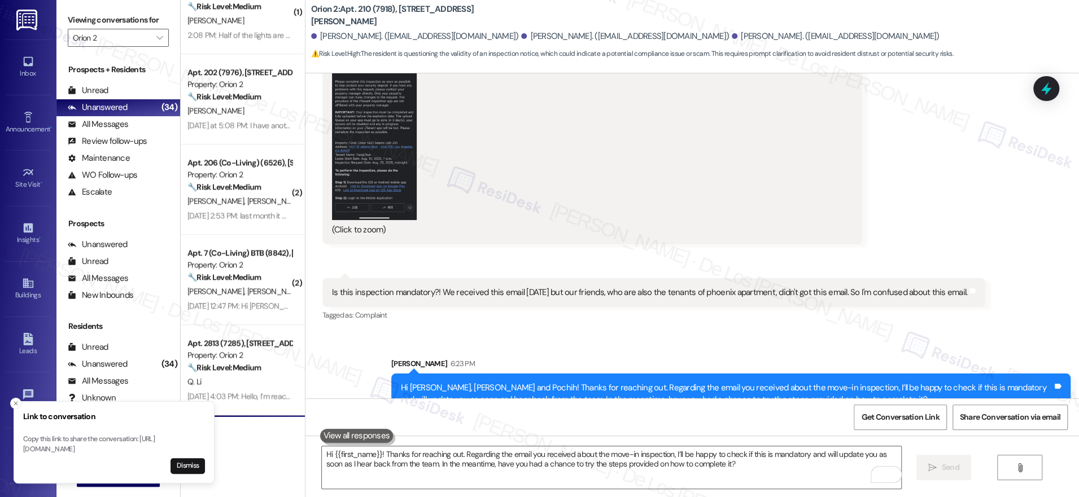
scroll to position [864, 0]
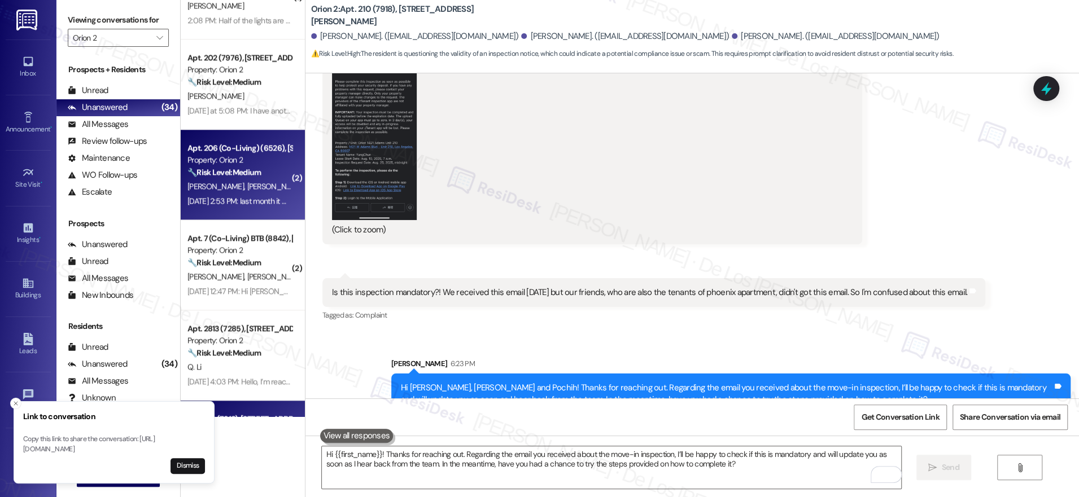
click at [247, 185] on span "[PERSON_NAME]" at bounding box center [277, 186] width 60 height 10
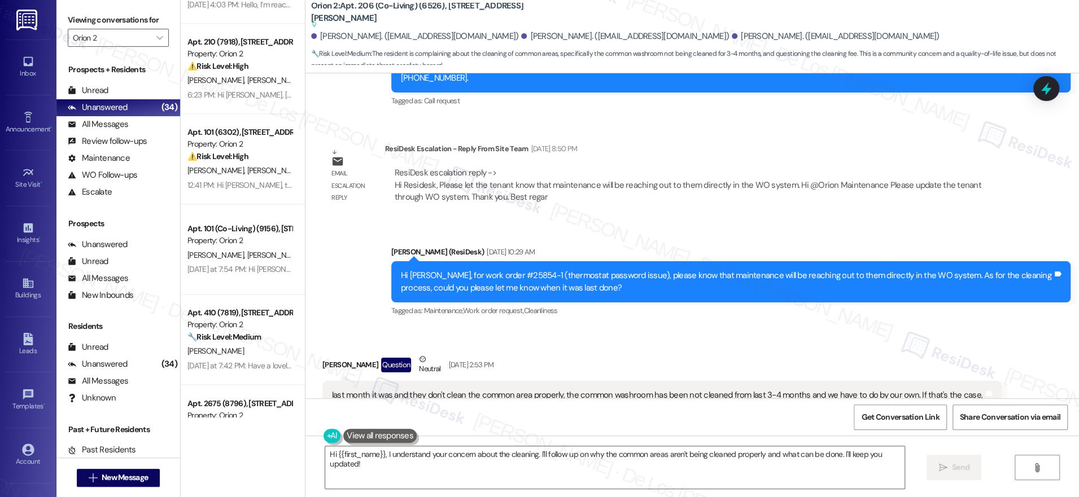
scroll to position [1241, 0]
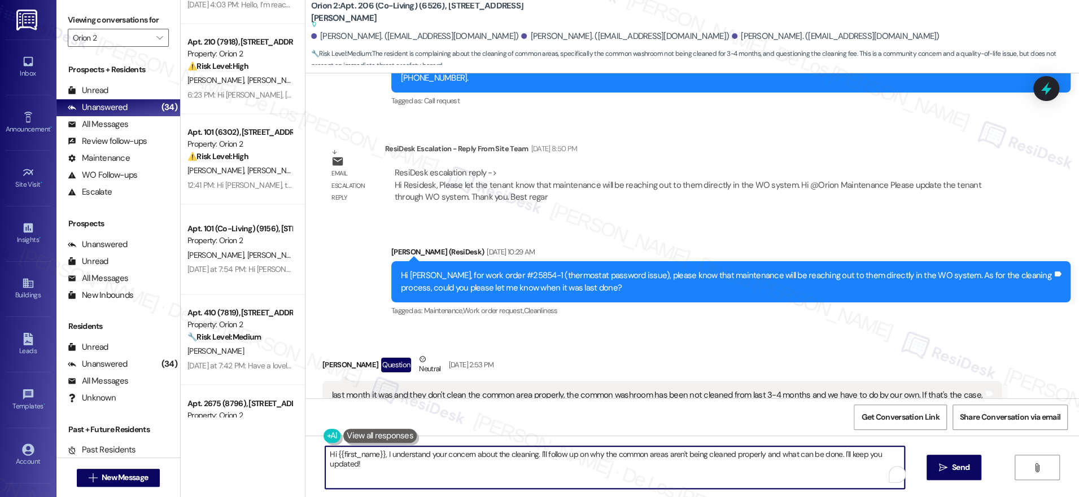
click at [527, 456] on textarea "Hi {{first_name}}, I understand your concern about the cleaning. I'll follow up…" at bounding box center [614, 467] width 579 height 42
drag, startPoint x: 527, startPoint y: 457, endPoint x: 629, endPoint y: 484, distance: 105.7
click at [629, 484] on textarea "Hi {{first_name}}, I understand your concern about the cleaning. I'll follow up…" at bounding box center [611, 467] width 579 height 42
paste textarea "and I’m here to assist. Have you noticed any improvement in the cleanliness of …"
type textarea "Hi {{first_name}}, I understand your concern about the cleaning, and I’m here t…"
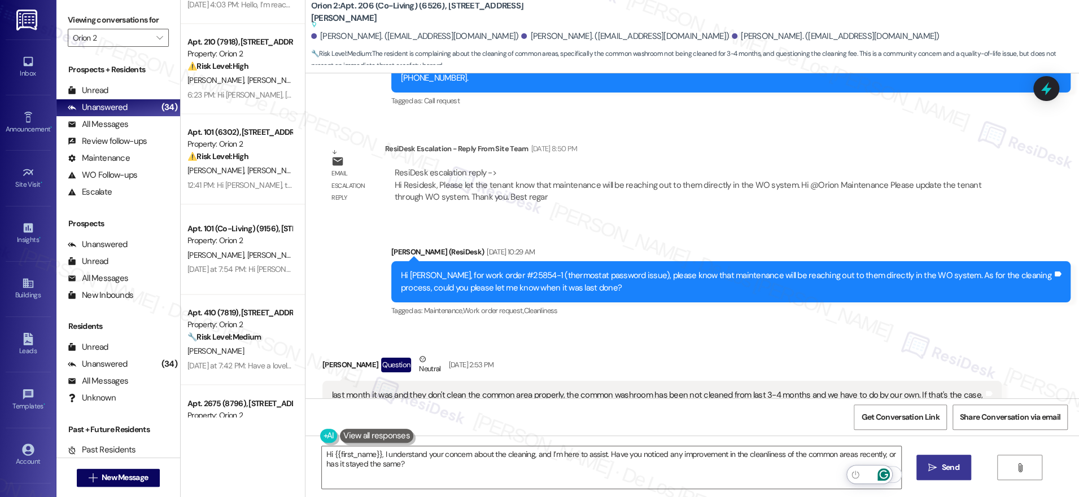
click at [939, 467] on span "Send" at bounding box center [950, 468] width 22 height 12
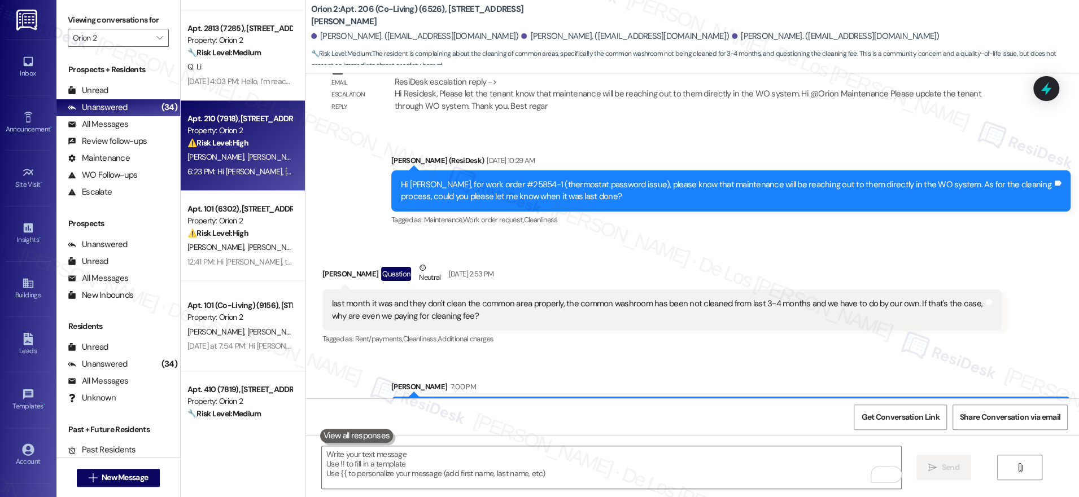
scroll to position [1072, 0]
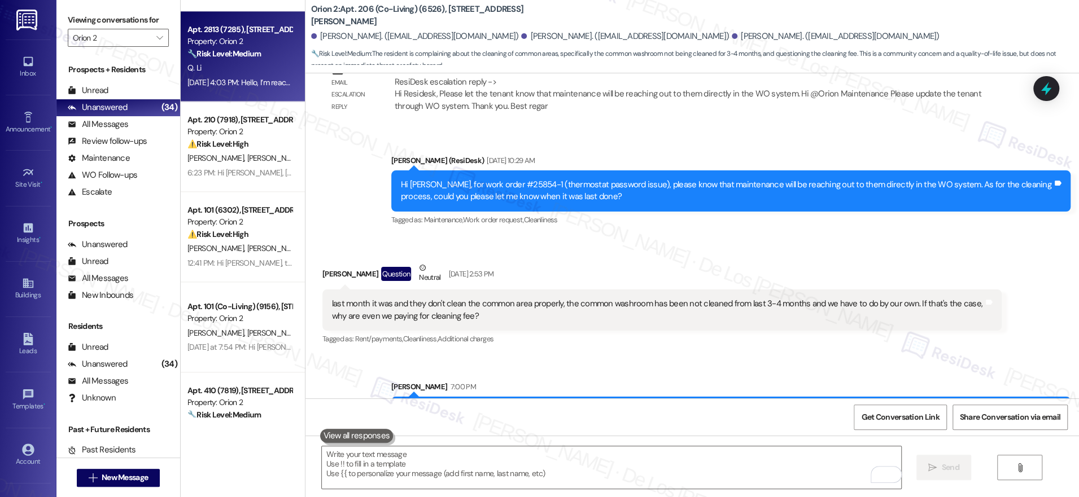
click at [231, 74] on div "Q. Li" at bounding box center [239, 68] width 107 height 14
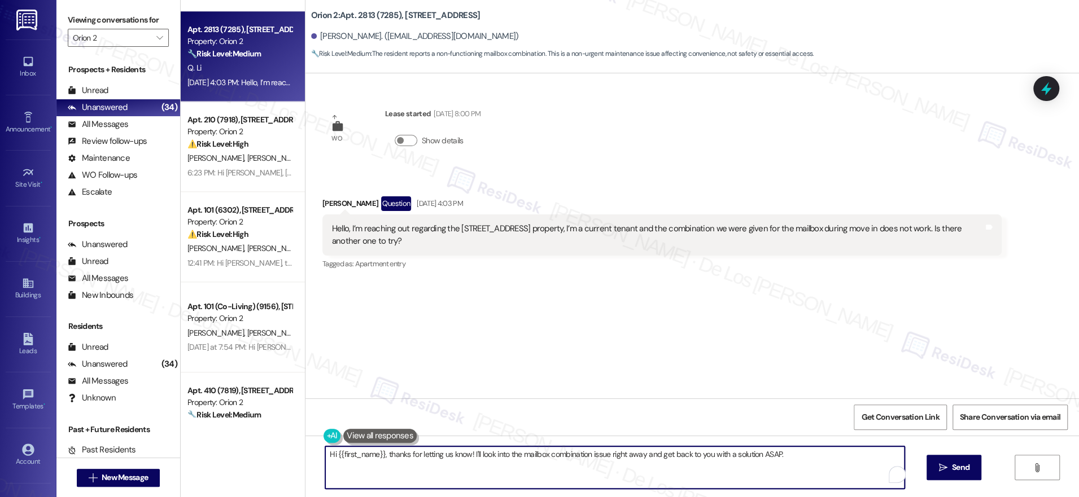
click at [465, 453] on textarea "Hi {{first_name}}, thanks for letting us know! I'll look into the mailbox combi…" at bounding box center [614, 467] width 579 height 42
drag, startPoint x: 461, startPoint y: 457, endPoint x: 693, endPoint y: 483, distance: 233.5
click at [731, 480] on textarea "Hi {{first_name}}, thanks for letting us know! I'll look into the mailbox combi…" at bounding box center [611, 467] width 579 height 42
click at [457, 454] on textarea "Hi {{first_name}}, thanks for letting us know! I'll look into the mailbox combi…" at bounding box center [611, 467] width 579 height 42
drag, startPoint x: 625, startPoint y: 454, endPoint x: 639, endPoint y: 468, distance: 19.6
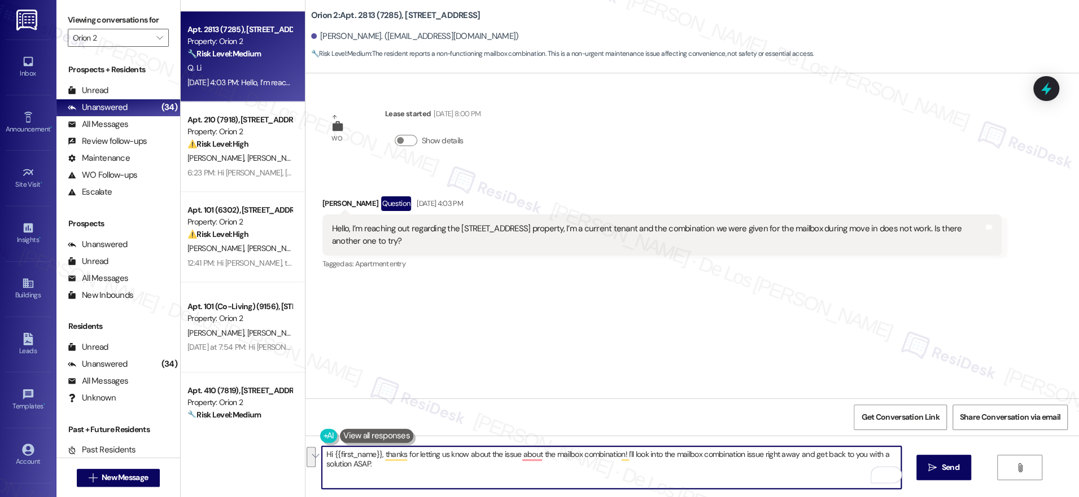
click at [639, 468] on textarea "Hi {{first_name}}, thanks for letting us know about the issue about the mailbox…" at bounding box center [611, 467] width 579 height 42
paste textarea "you for letting us know about the mailbox combination issue. I’ll share this wi…"
click at [939, 467] on span "Send" at bounding box center [950, 468] width 22 height 12
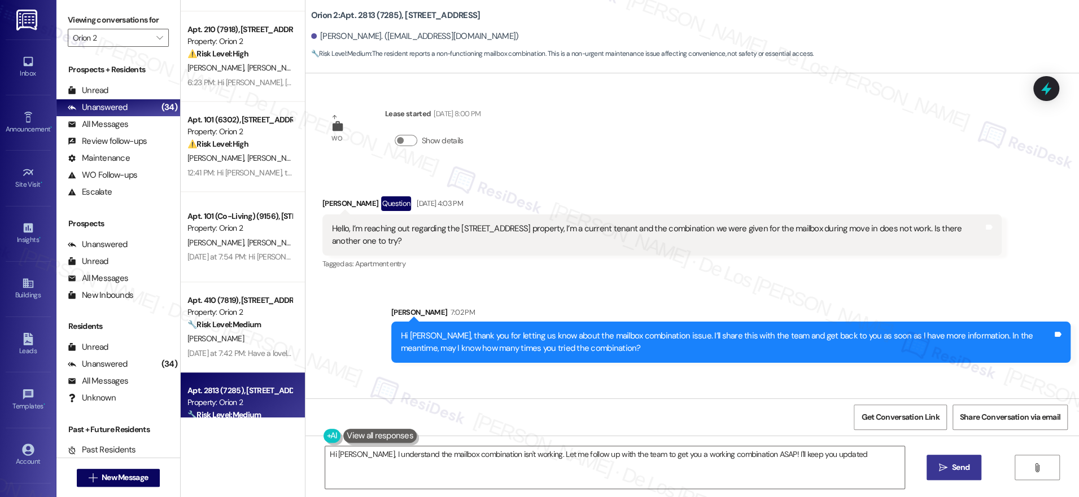
type textarea "Hi Qingyang, I understand the mailbox combination isn't working. Let me follow …"
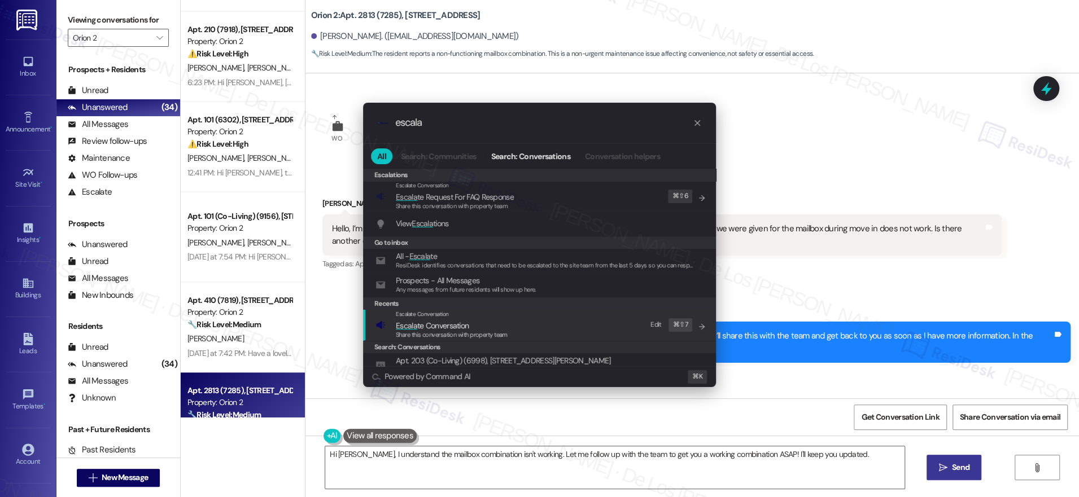
type input "escala"
click at [482, 325] on span "Escala te Conversation" at bounding box center [452, 325] width 112 height 12
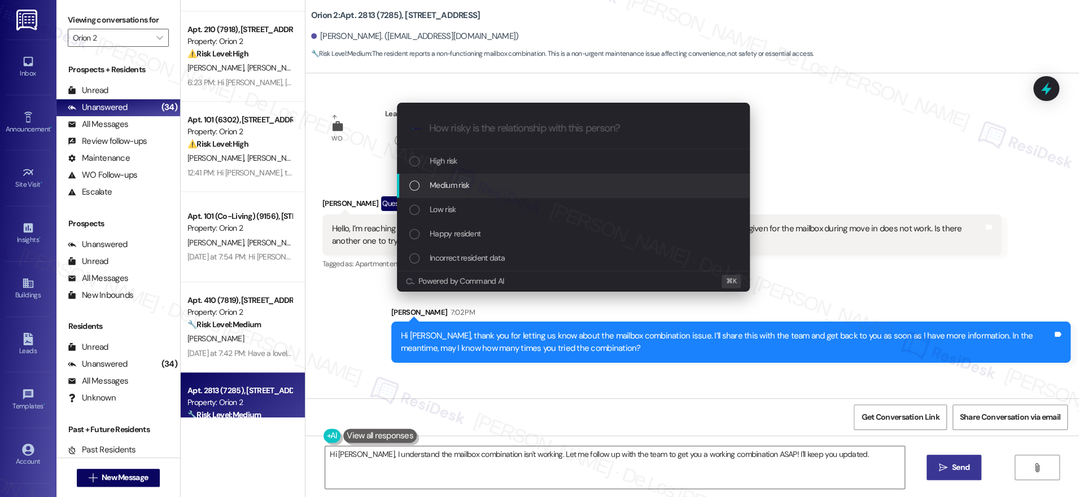
click at [527, 186] on div "Medium risk" at bounding box center [574, 185] width 330 height 12
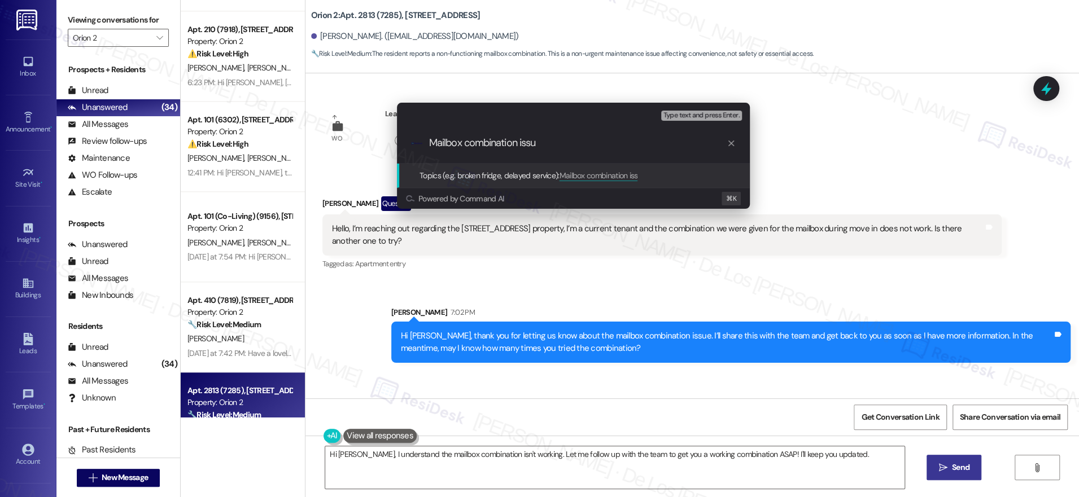
type input "Mailbox combination issue"
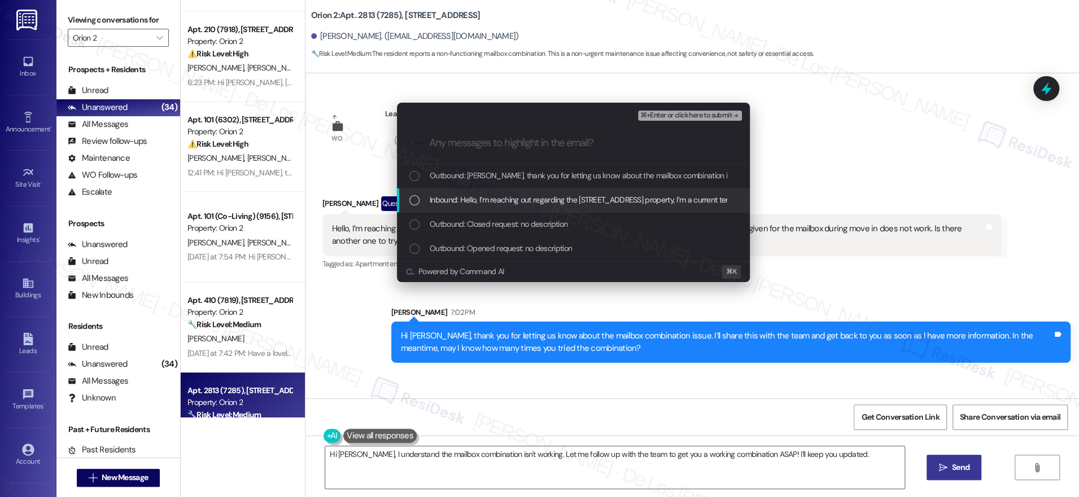
click at [591, 205] on span "Inbound: Hello, I’m reaching out regarding the 2813 Menlo Ave property, I’m a c…" at bounding box center [765, 200] width 671 height 12
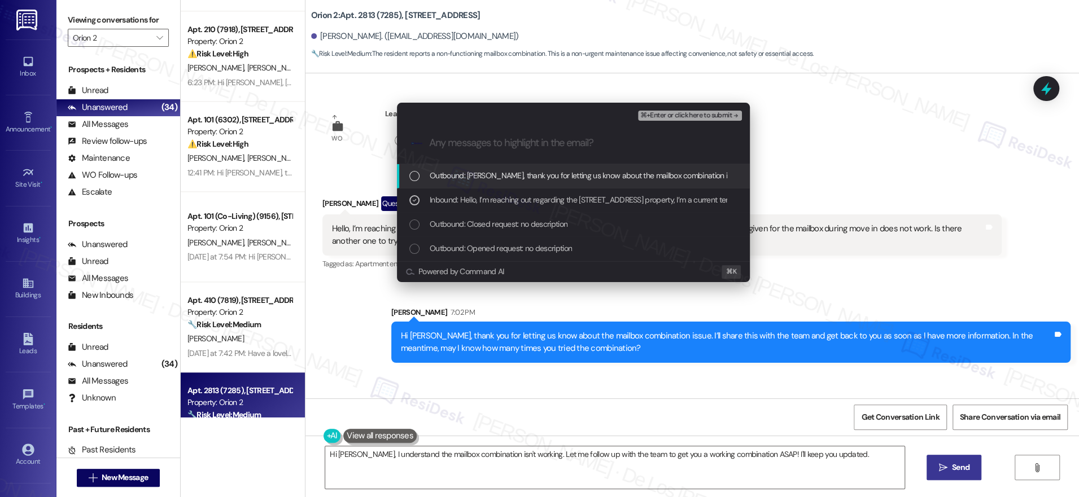
click at [703, 119] on span "⌘+Enter or click here to submit" at bounding box center [685, 116] width 91 height 8
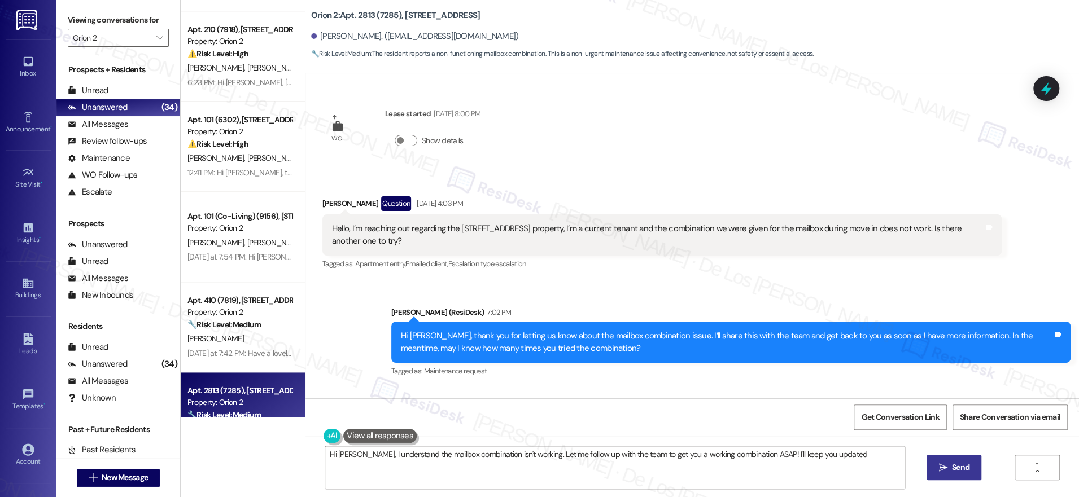
type textarea "Hi Qingyang, I understand the mailbox combination isn't working. Let me follow …"
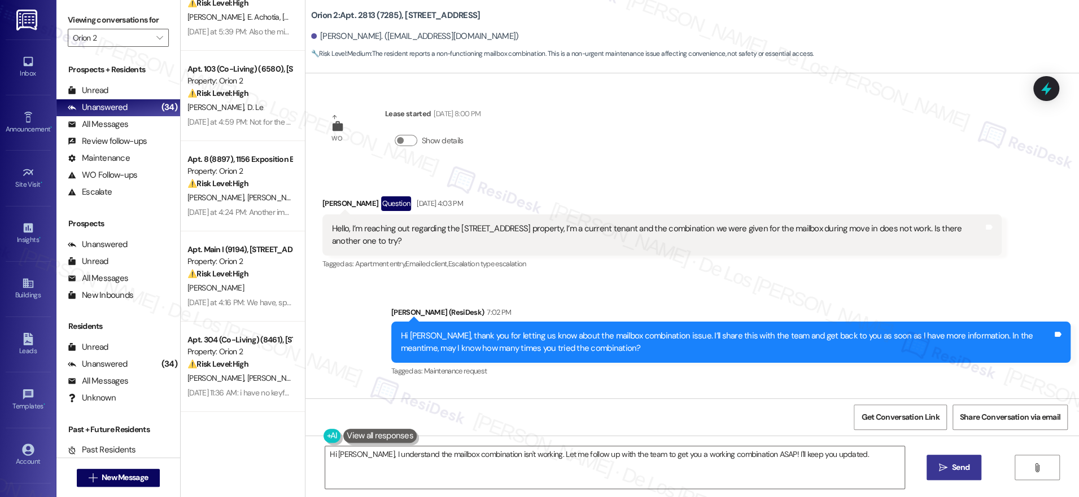
scroll to position [130, 0]
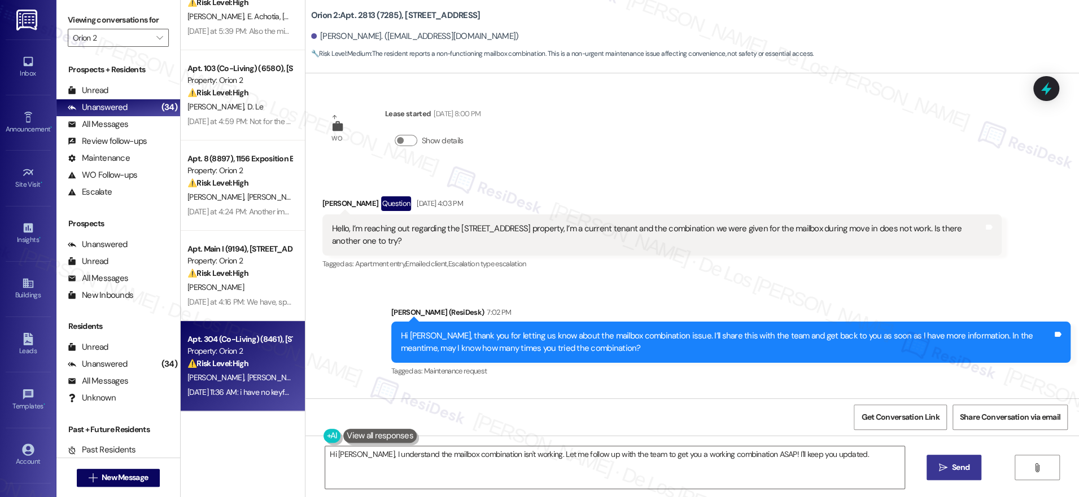
click at [235, 369] on div "⚠️ Risk Level: High The resident reports not having a key fob to access the bui…" at bounding box center [239, 364] width 104 height 12
type textarea "Hi Qingyang, I understand the mailbox combination isn't working. Let me follow …"
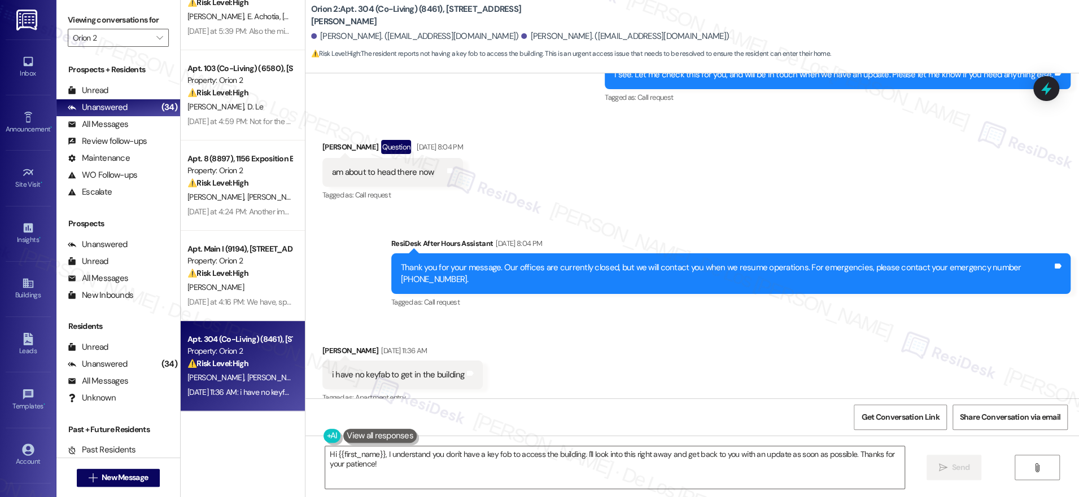
scroll to position [846, 0]
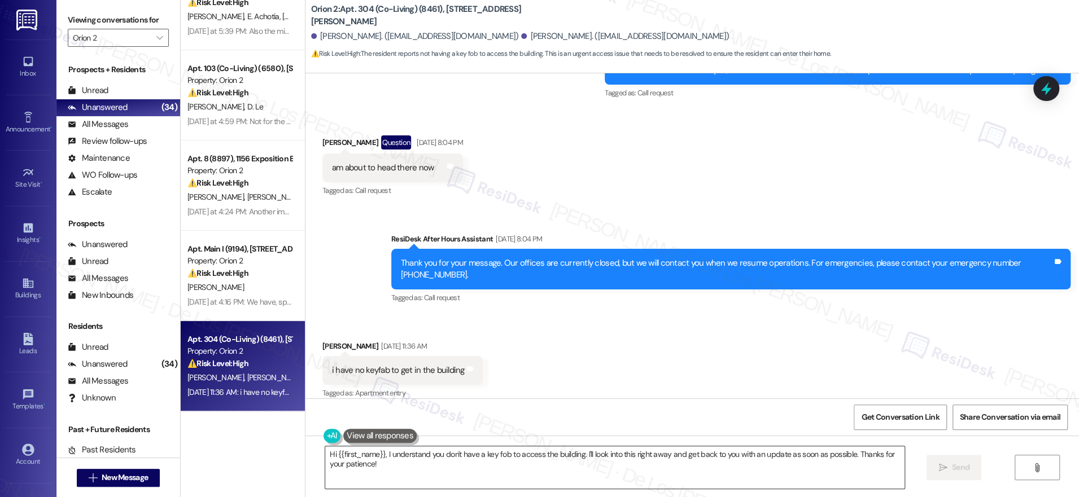
click at [474, 466] on textarea "Hi {{first_name}}, I understand you don't have a key fob to access the building…" at bounding box center [614, 467] width 579 height 42
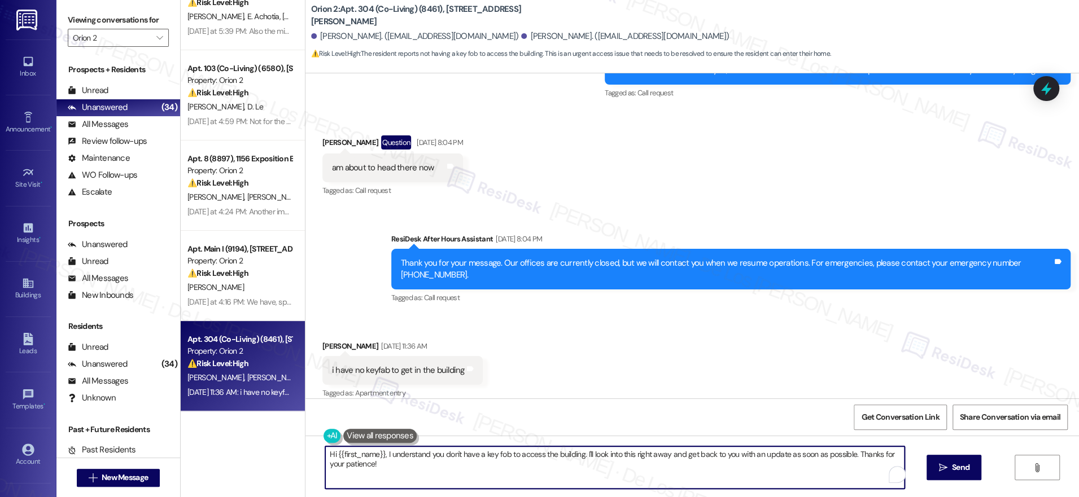
click at [474, 466] on textarea "Hi {{first_name}}, I understand you don't have a key fob to access the building…" at bounding box center [614, 467] width 579 height 42
click at [481, 464] on textarea "Hi {{first_name}}, I understand you don't have a key fob to access the building…" at bounding box center [611, 467] width 579 height 42
drag, startPoint x: 574, startPoint y: 454, endPoint x: 670, endPoint y: 488, distance: 101.8
click at [671, 488] on textarea "Hi {{first_name}}, I understand you don't have a key fob to access the building…" at bounding box center [611, 467] width 579 height 42
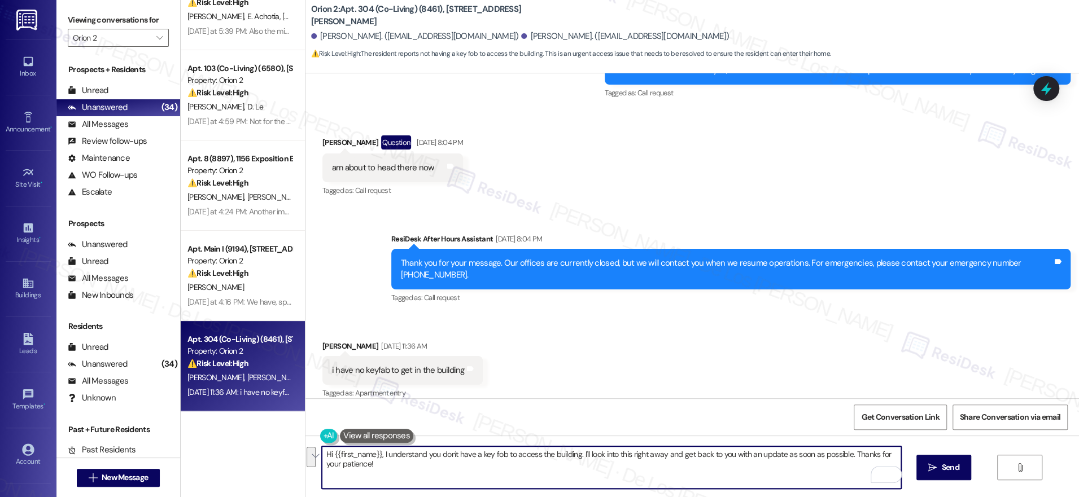
drag, startPoint x: 573, startPoint y: 453, endPoint x: 658, endPoint y: 481, distance: 89.2
click at [658, 481] on textarea "Hi {{first_name}}, I understand you don't have a key fob to access the building…" at bounding box center [611, 467] width 579 height 42
paste textarea "’t have a key fob to access the building. Do you have one now, or would you lik…"
drag, startPoint x: 576, startPoint y: 454, endPoint x: 804, endPoint y: 484, distance: 230.5
click at [804, 484] on textarea "Hi {{first_name}}, I understand you don’t have a key fob to access the building…" at bounding box center [611, 467] width 579 height 42
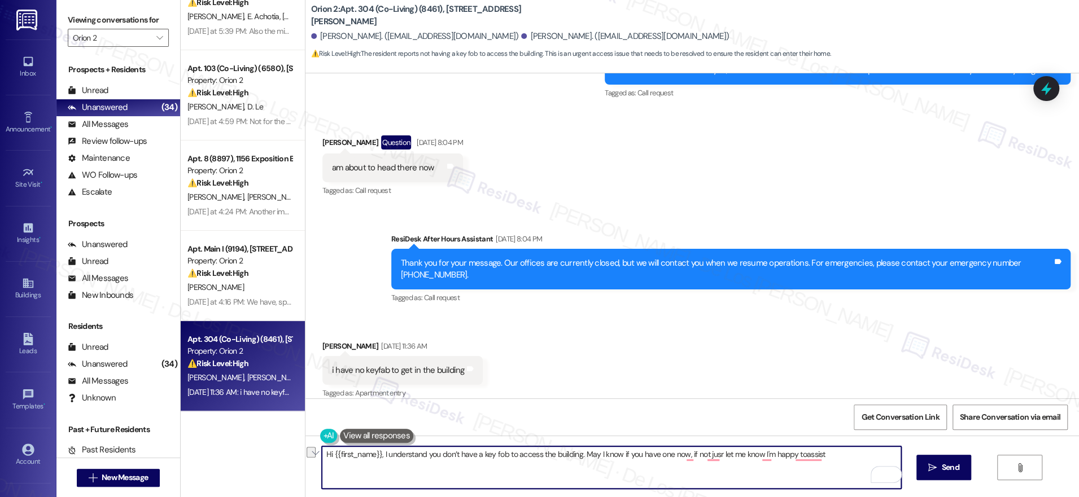
paste textarea "Do you have one now? If not, just let me know and I’ll be happy to assist."
type textarea "Hi {{first_name}}, I understand you don’t have a key fob to access the building…"
click at [946, 476] on button " Send" at bounding box center [943, 467] width 55 height 25
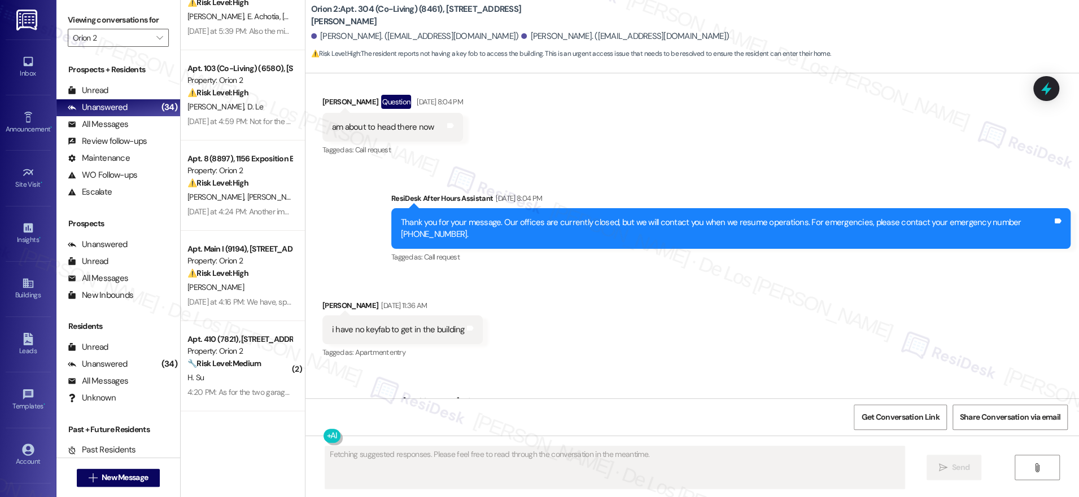
scroll to position [924, 0]
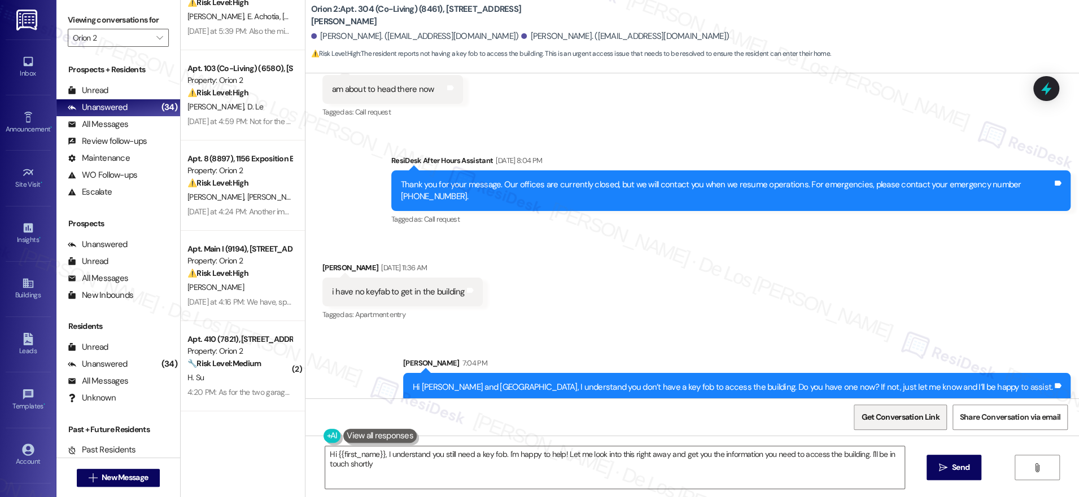
type textarea "Hi {{first_name}}, I understand you still need a key fob. I'm happy to help! Le…"
click at [887, 425] on span "Get Conversation Link" at bounding box center [899, 417] width 82 height 24
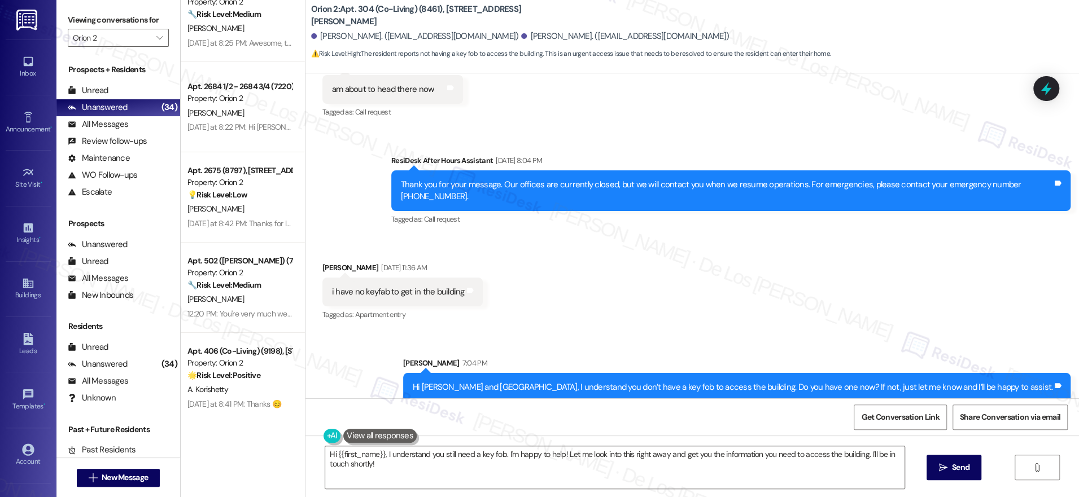
scroll to position [2653, 0]
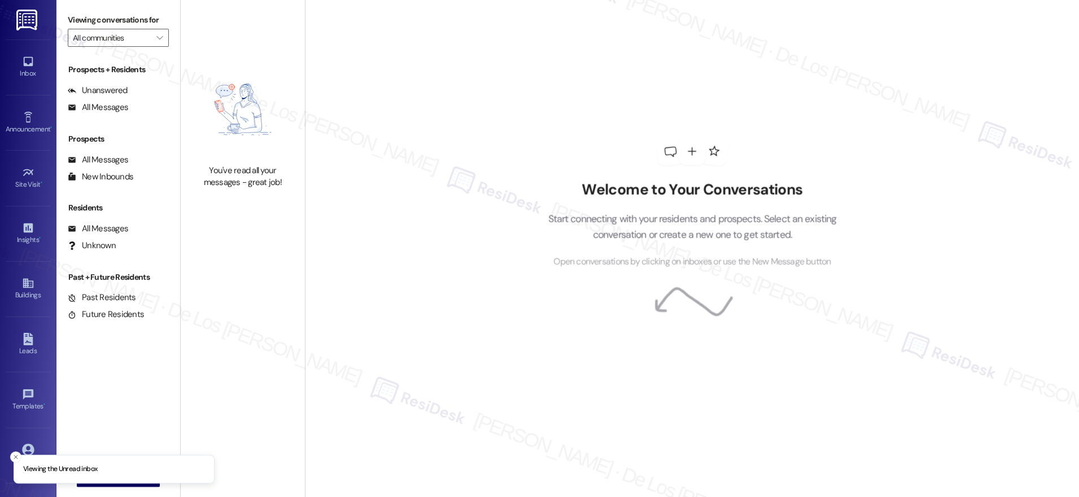
type input "Orion 2"
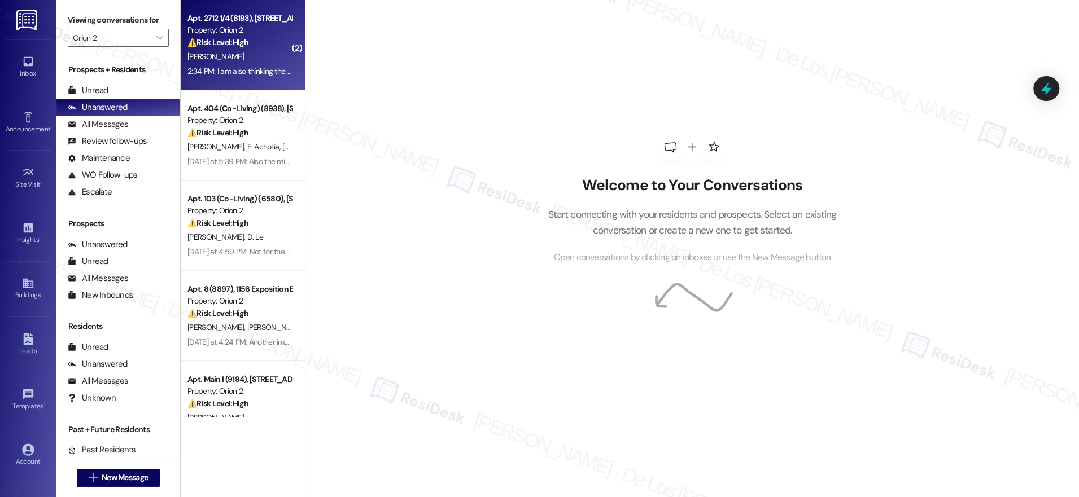
click at [233, 72] on div "2:34 PM: I am also thinking the girls who paid to have the house cleaned should…" at bounding box center [654, 71] width 935 height 10
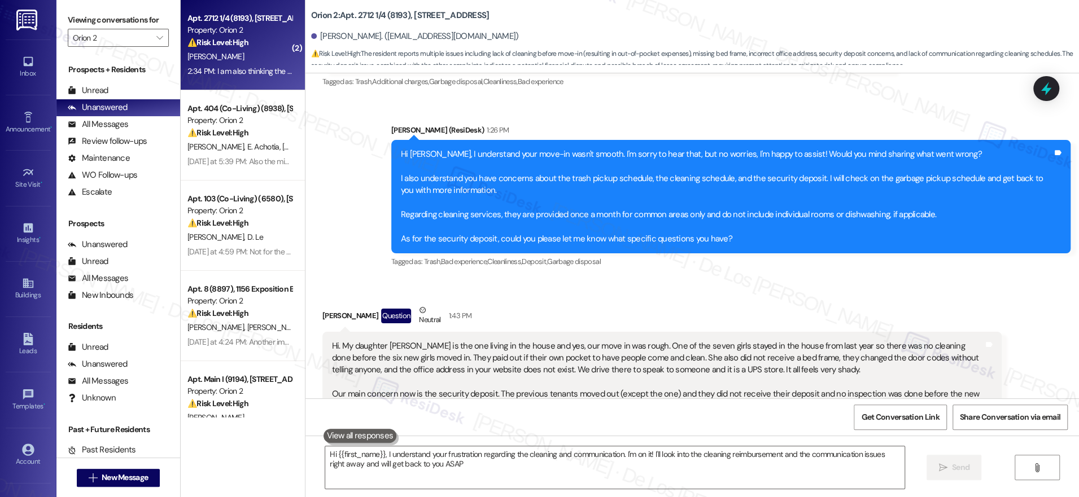
type textarea "Hi {{first_name}}, I understand your frustration regarding the cleaning and com…"
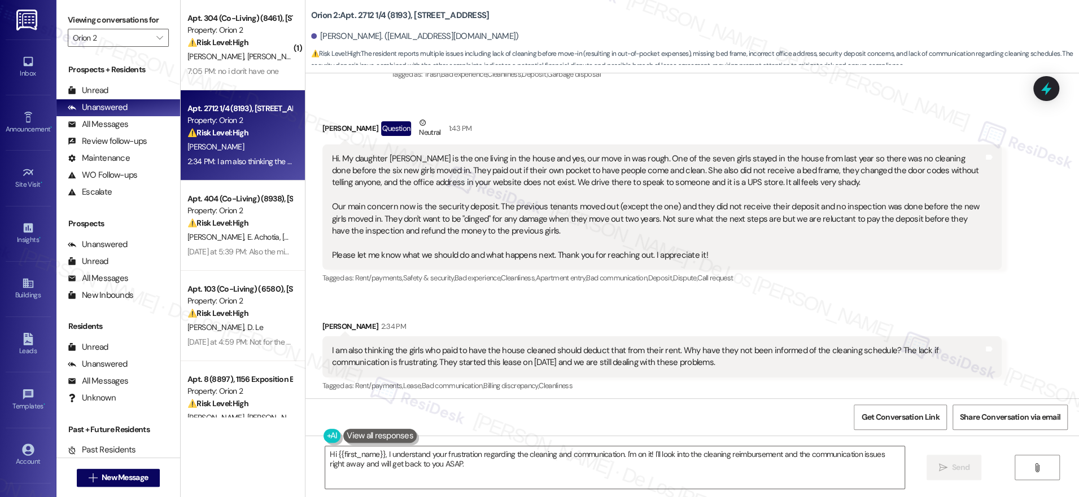
scroll to position [456, 0]
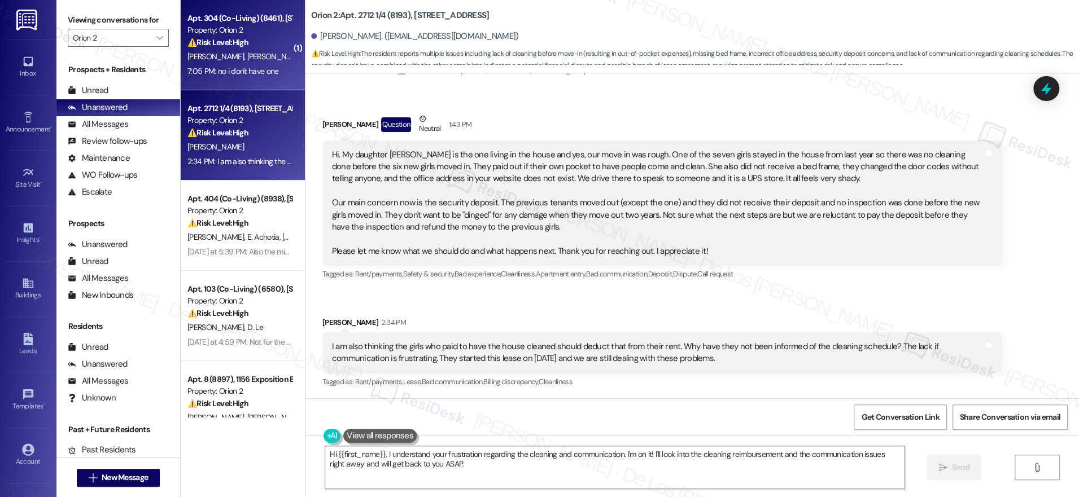
click at [255, 76] on div "7:05 PM: no i don't have one 7:05 PM: no i don't have one" at bounding box center [232, 71] width 91 height 10
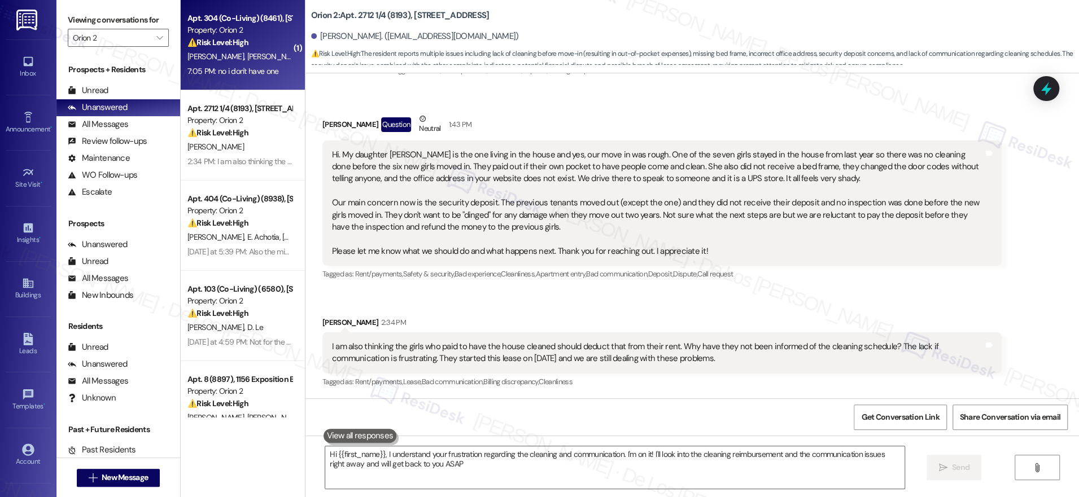
type textarea "Hi {{first_name}}, I understand your frustration regarding the cleaning and com…"
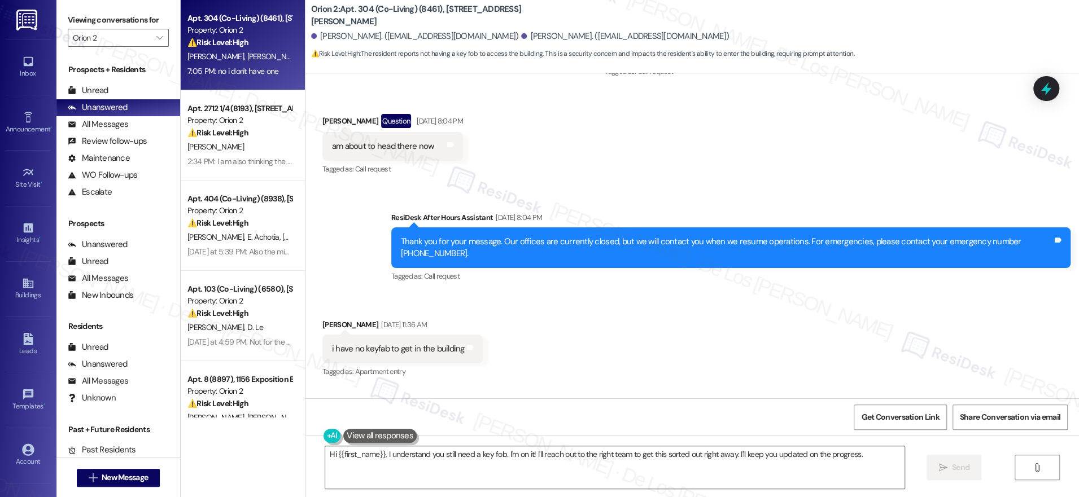
scroll to position [1036, 0]
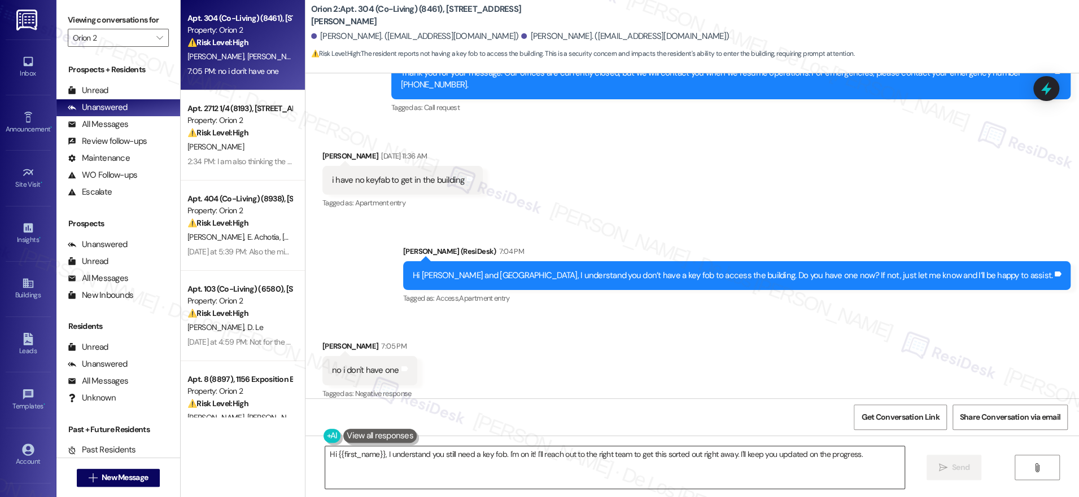
click at [419, 455] on textarea "Hi {{first_name}}, I understand you still need a key fob. I'm on it! I'll reach…" at bounding box center [614, 467] width 579 height 42
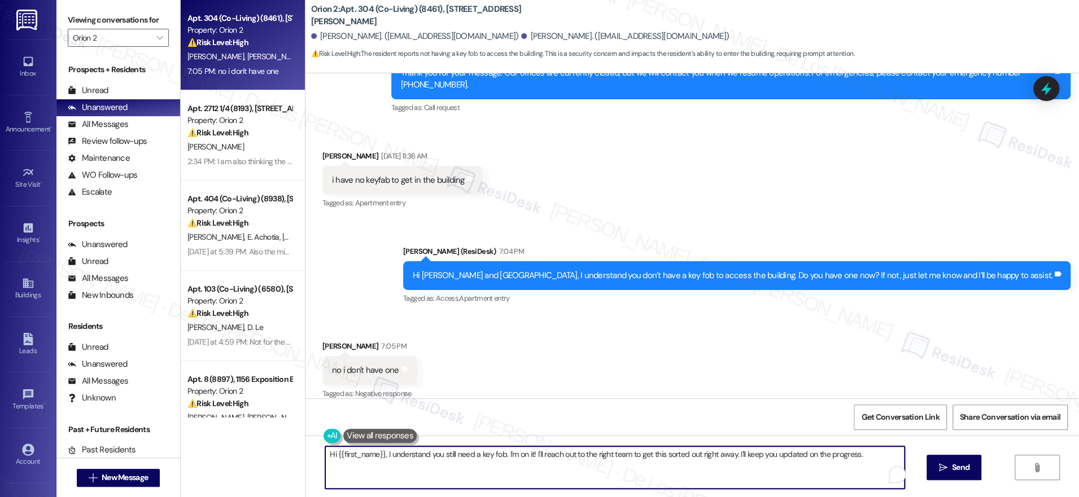
click at [419, 455] on textarea "Hi {{first_name}}, I understand you still need a key fob. I'm on it! I'll reach…" at bounding box center [614, 467] width 579 height 42
click at [505, 463] on textarea "Hi {{first_name}}, I understand you still need a key fob. I'm on it! I'll reach…" at bounding box center [611, 467] width 579 height 42
drag, startPoint x: 493, startPoint y: 455, endPoint x: 274, endPoint y: 425, distance: 221.0
click at [274, 425] on div "Apt. 304 (Co-Living) (8461), 1421 W Adams Blvd Property: Orion 2 ⚠️ Risk Level:…" at bounding box center [630, 248] width 898 height 497
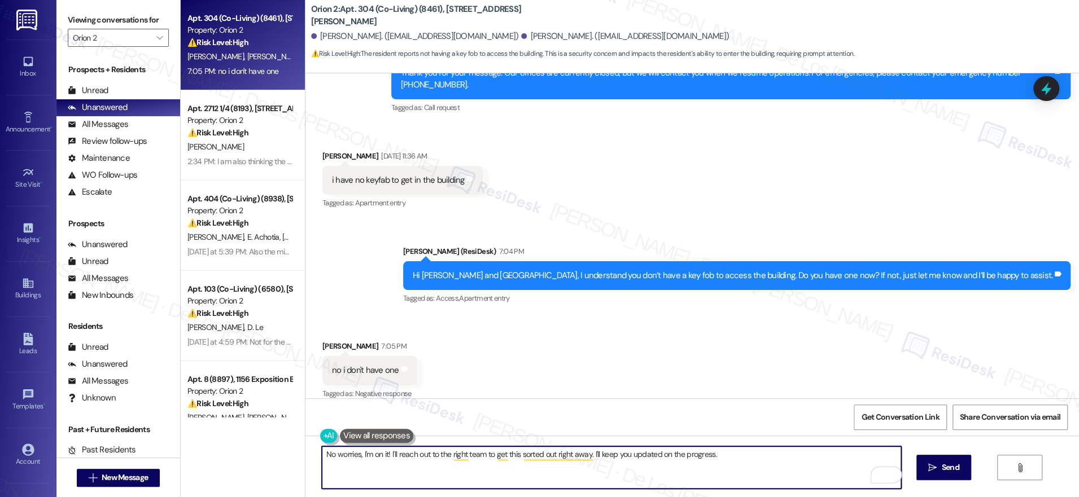
click at [381, 450] on textarea "No worries, I'm on it! I'll reach out to the right team to get this sorted out …" at bounding box center [611, 467] width 579 height 42
click at [429, 452] on textarea "No worries, I'll reach out to the right team to get this sorted out right away.…" at bounding box center [611, 467] width 579 height 42
drag, startPoint x: 434, startPoint y: 453, endPoint x: 540, endPoint y: 457, distance: 106.2
click at [540, 457] on textarea "No worries, I'll reach out to the team to get this sorted out right away. I'll …" at bounding box center [611, 467] width 579 height 42
click at [585, 455] on textarea "No worries, I'll reach out to the team and I'll keep you updated on the progres…" at bounding box center [611, 467] width 579 height 42
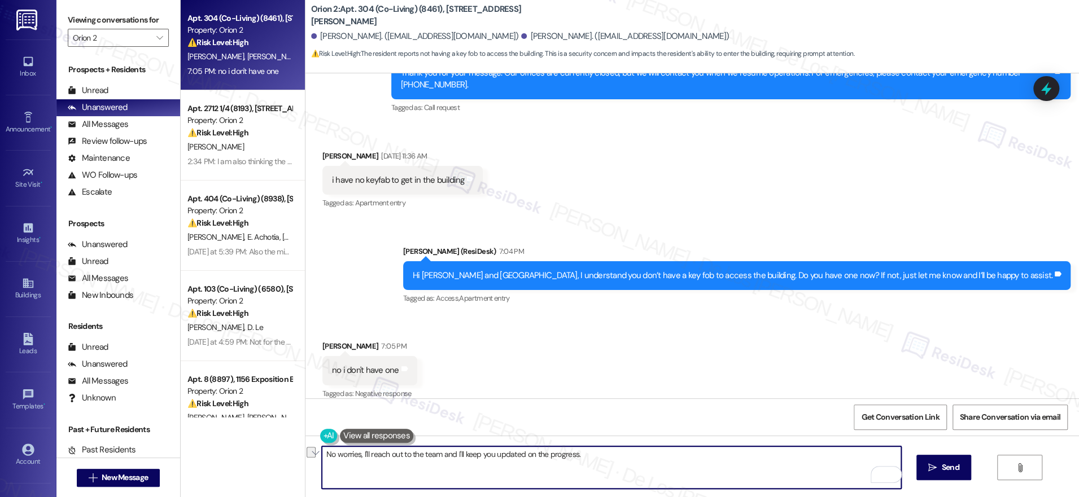
drag, startPoint x: 486, startPoint y: 454, endPoint x: 640, endPoint y: 480, distance: 156.3
click at [640, 480] on textarea "No worries, I'll reach out to the team and I'll keep you updated on the progres…" at bounding box center [611, 467] width 579 height 42
type textarea "No worries, I'll reach out to the team and I'll keep you posted. Thanks for you…"
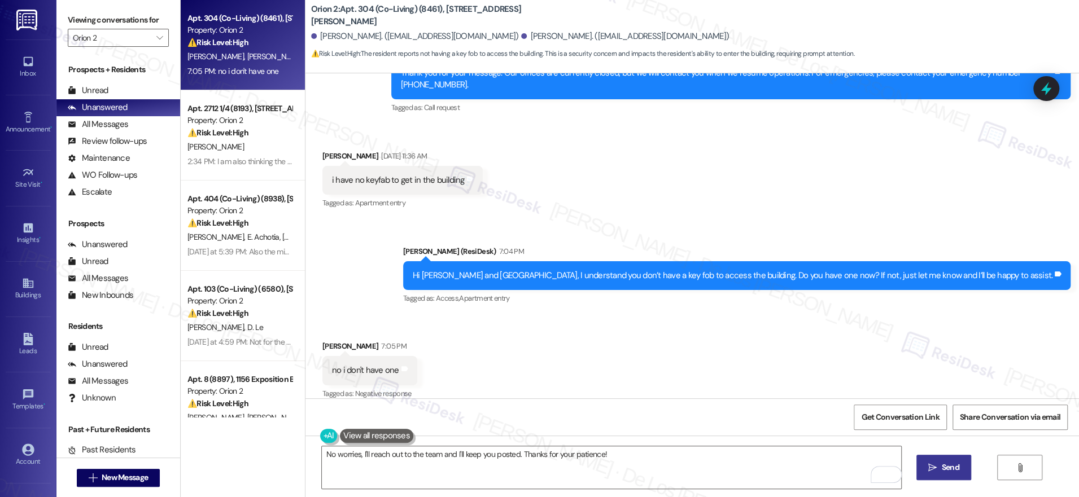
click at [926, 464] on span " Send" at bounding box center [944, 468] width 36 height 12
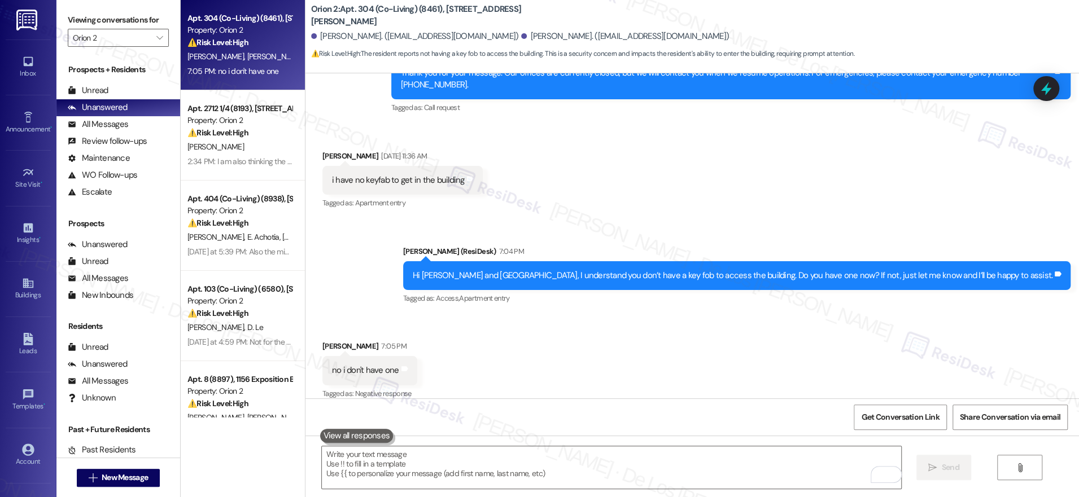
scroll to position [1035, 0]
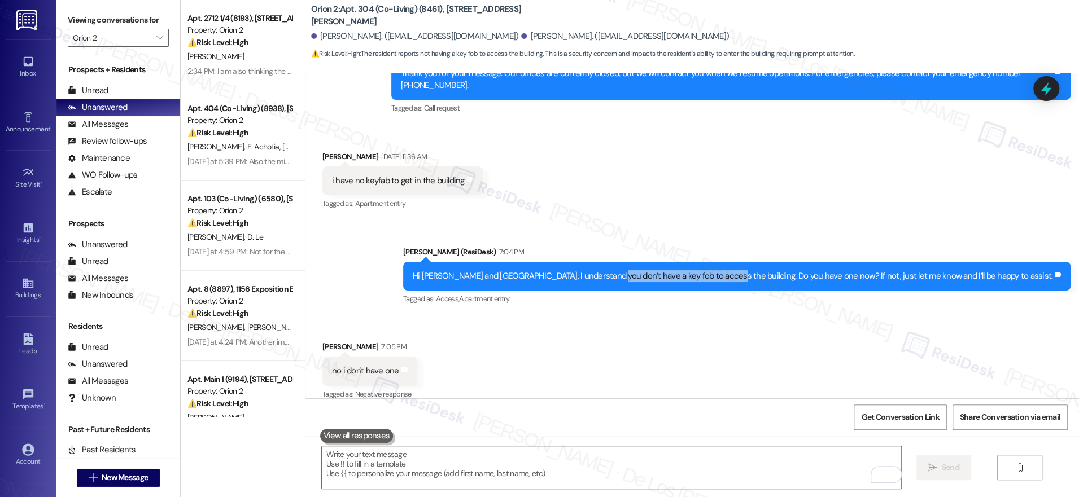
drag, startPoint x: 689, startPoint y: 264, endPoint x: 798, endPoint y: 265, distance: 108.9
click at [798, 270] on div "Hi Siddharth and Devon, I understand you don’t have a key fob to access the bui…" at bounding box center [732, 276] width 639 height 12
copy div "key fob to access the building."
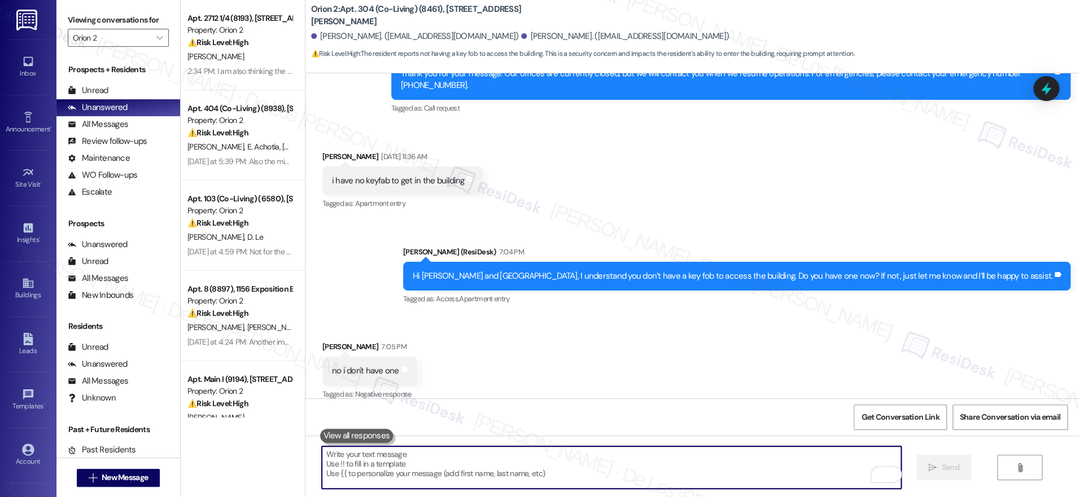
drag, startPoint x: 688, startPoint y: 478, endPoint x: 704, endPoint y: 475, distance: 16.1
click at [688, 478] on textarea "To enrich screen reader interactions, please activate Accessibility in Grammarl…" at bounding box center [611, 467] width 579 height 42
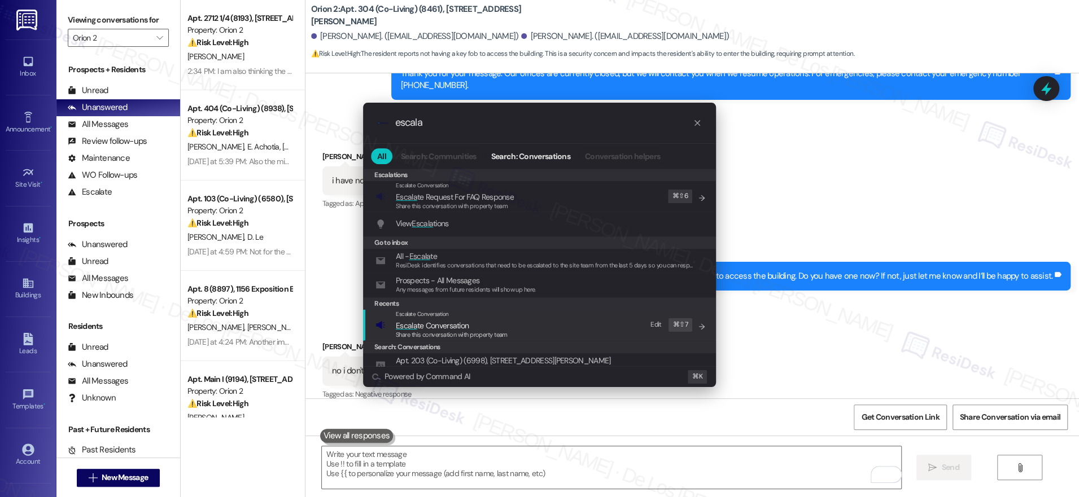
type input "escala"
drag, startPoint x: 500, startPoint y: 324, endPoint x: 490, endPoint y: 297, distance: 28.6
click at [499, 324] on span "Escala te Conversation" at bounding box center [452, 325] width 112 height 12
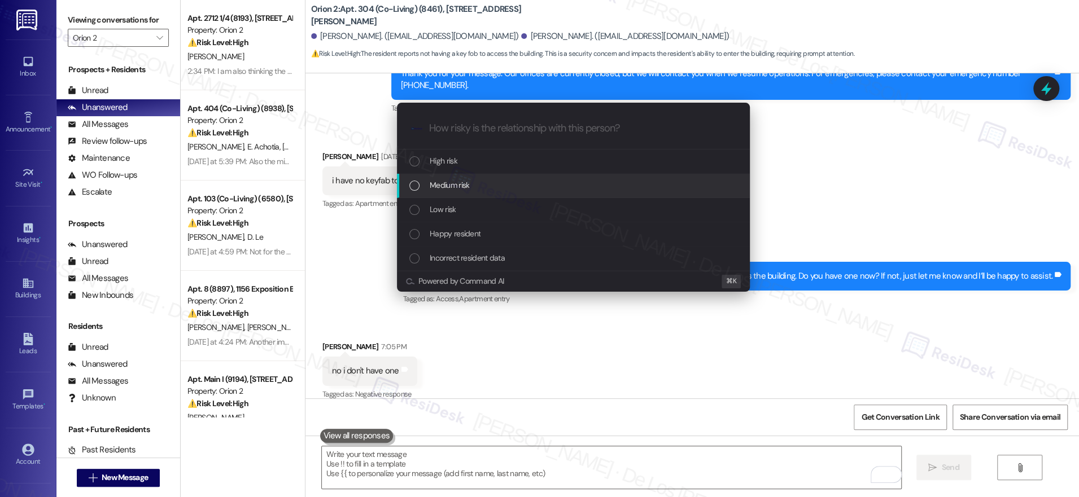
click at [462, 190] on span "Medium risk" at bounding box center [450, 185] width 40 height 12
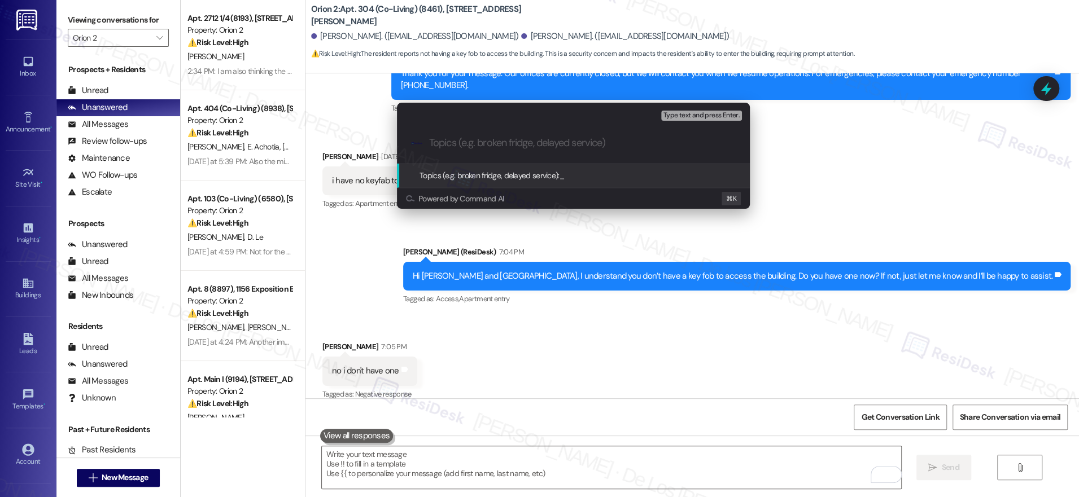
paste input "key fob to access the building."
click at [605, 148] on input "key fob to access the building." at bounding box center [577, 143] width 297 height 12
click at [428, 146] on div ".cls-1{fill:#0a055f;}.cls-2{fill:#0cc4c4;} resideskLogoBlueOrange key fob to ac…" at bounding box center [573, 143] width 353 height 40
drag, startPoint x: 435, startPoint y: 142, endPoint x: 484, endPoint y: 133, distance: 50.5
click at [435, 143] on input "key fob to access the building" at bounding box center [577, 143] width 297 height 12
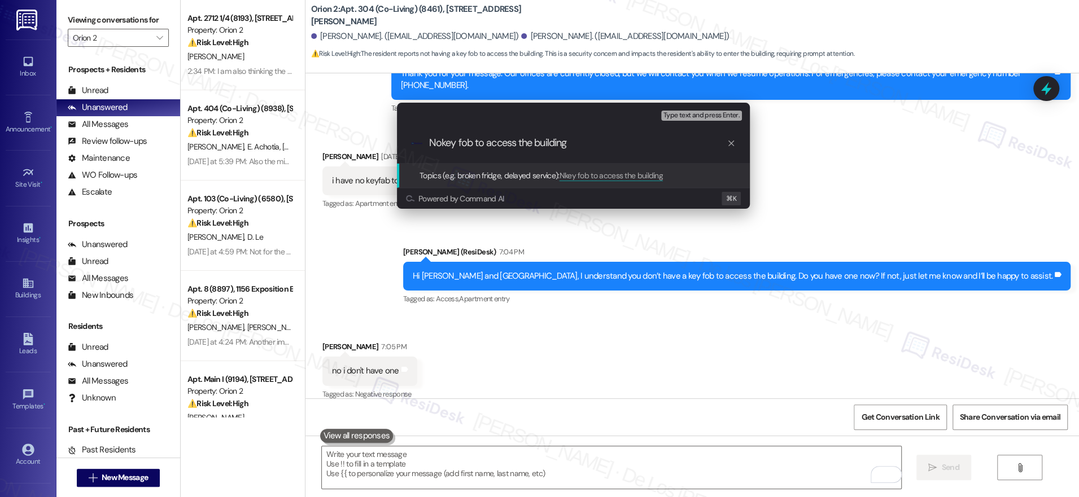
type input "No key fob to access the building"
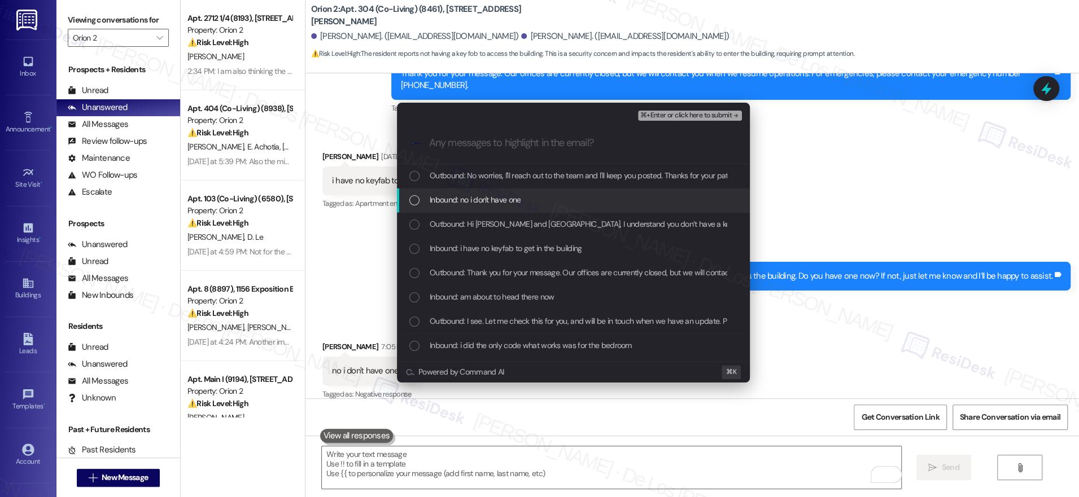
click at [476, 198] on span "Inbound: no i don't have one" at bounding box center [475, 200] width 91 height 12
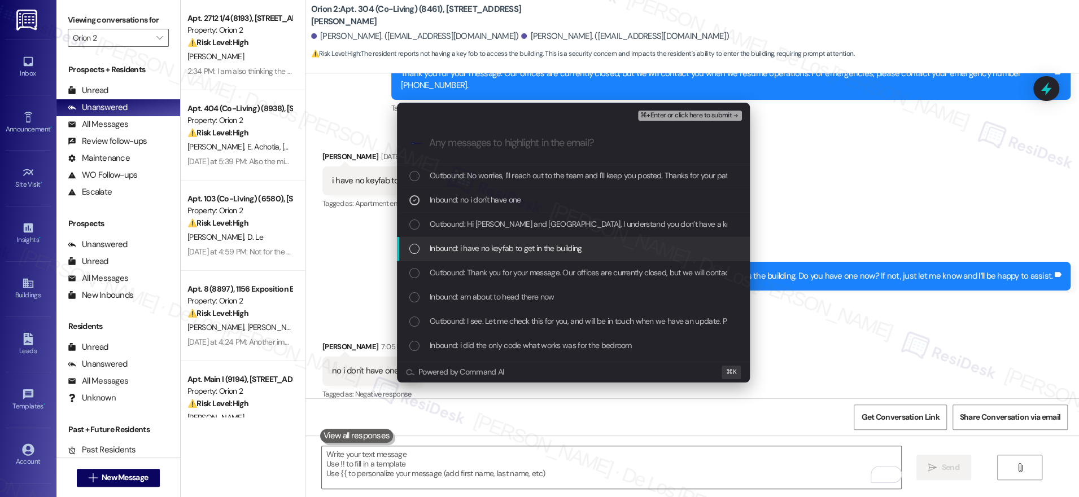
click at [485, 248] on span "Inbound: i have no keyfab to get in the building" at bounding box center [506, 248] width 152 height 12
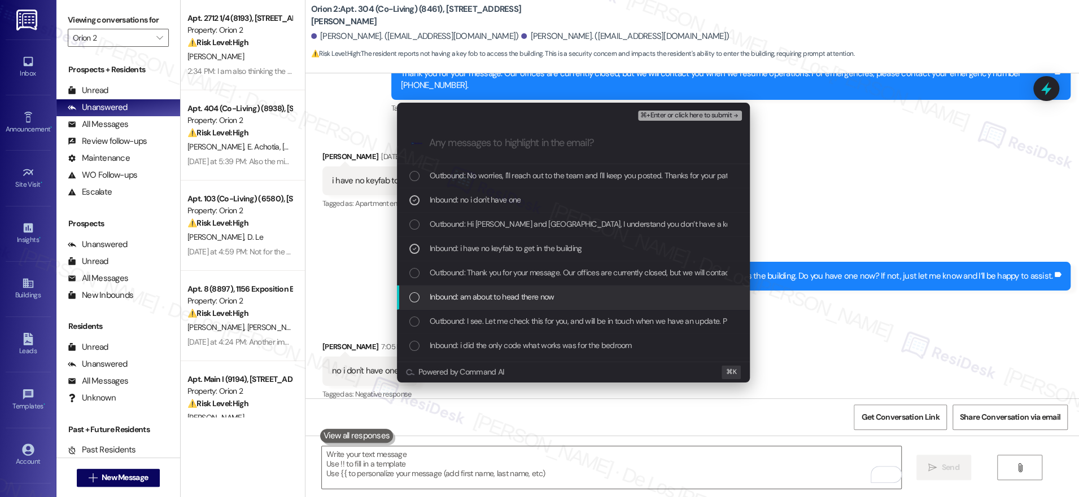
click at [501, 300] on span "Inbound: am about to head there now" at bounding box center [492, 297] width 125 height 12
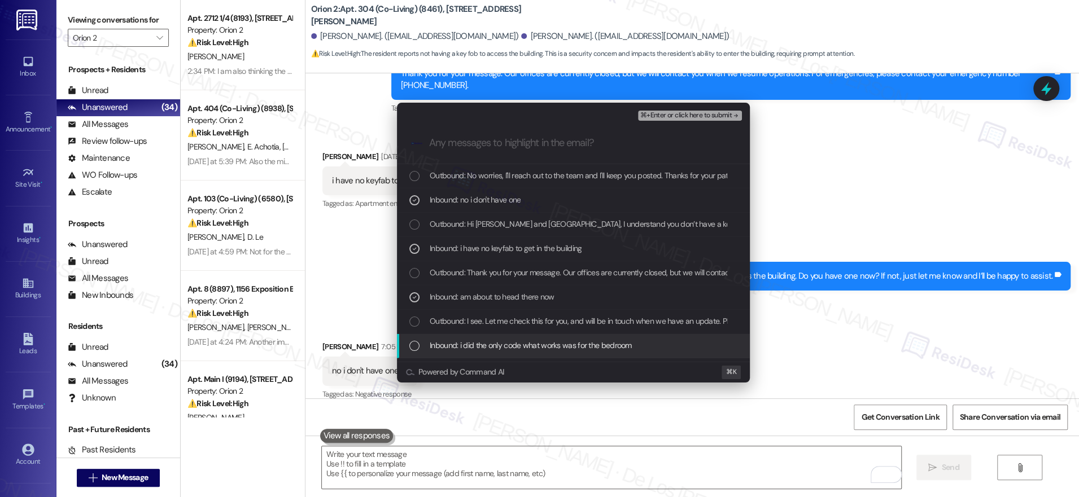
click at [515, 344] on span "Inbound: i did the only code what works was for the bedroom" at bounding box center [531, 345] width 202 height 12
click at [553, 338] on span "Inbound: up to this point i haven't gotten a code for the main entrance" at bounding box center [543, 342] width 227 height 12
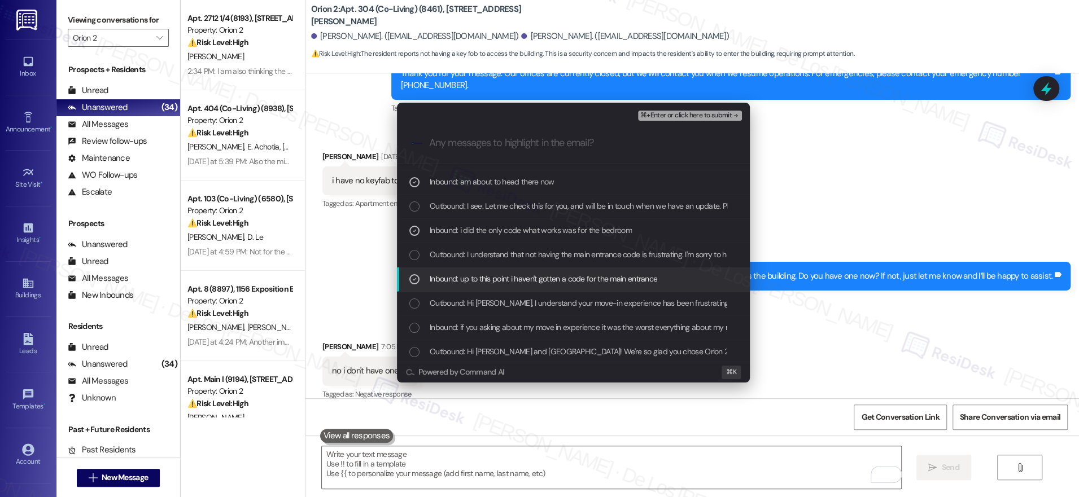
scroll to position [116, 0]
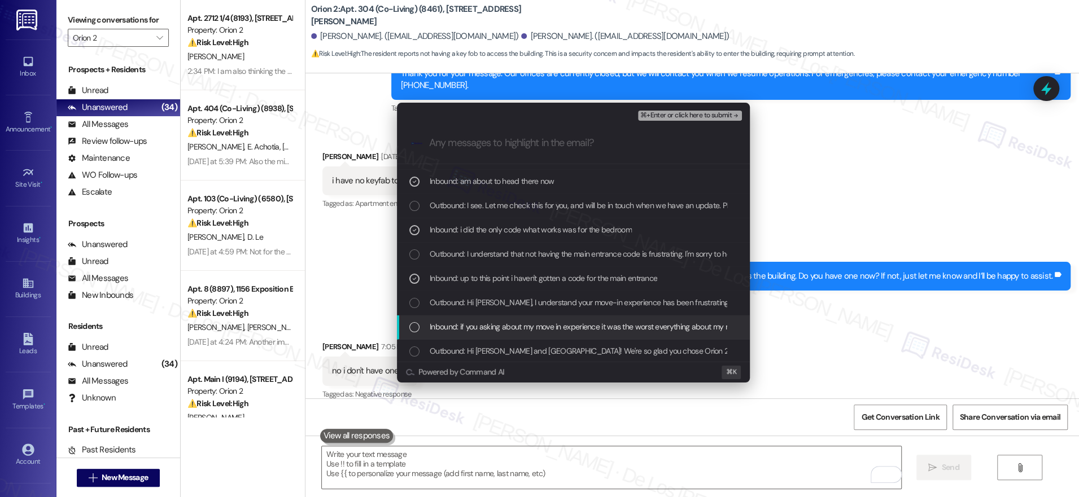
click at [621, 328] on span "Inbound: if you asking about my move in experience it was the worst everything …" at bounding box center [691, 327] width 522 height 12
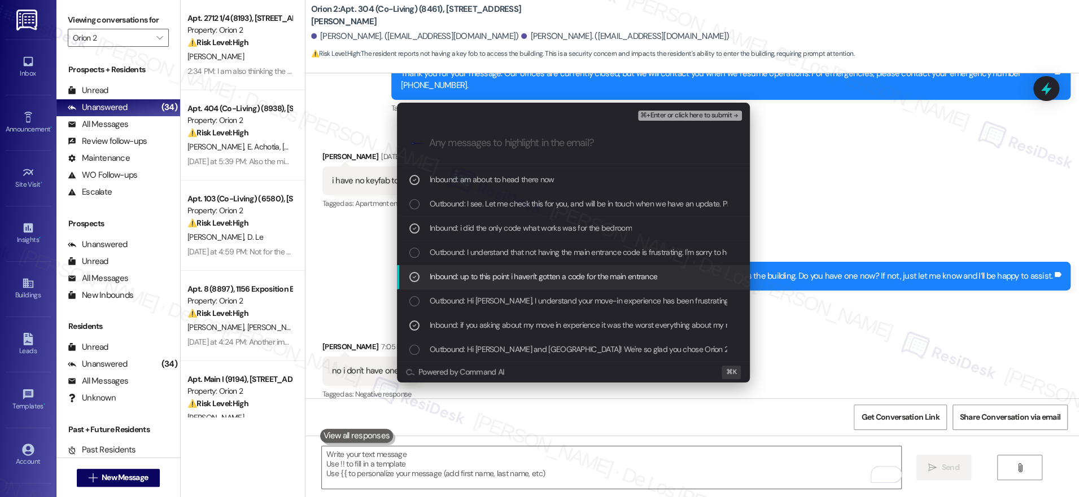
scroll to position [118, 0]
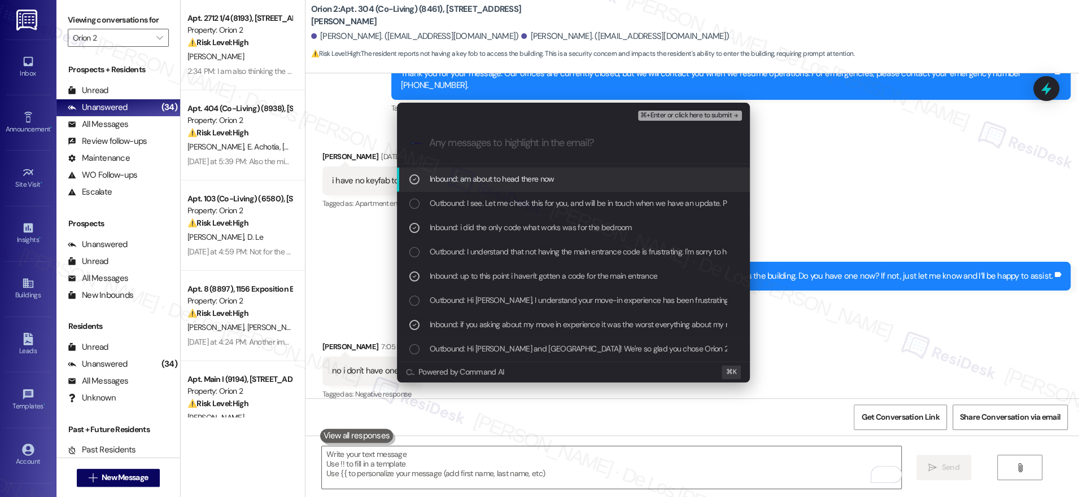
click at [672, 116] on span "⌘+Enter or click here to submit" at bounding box center [685, 116] width 91 height 8
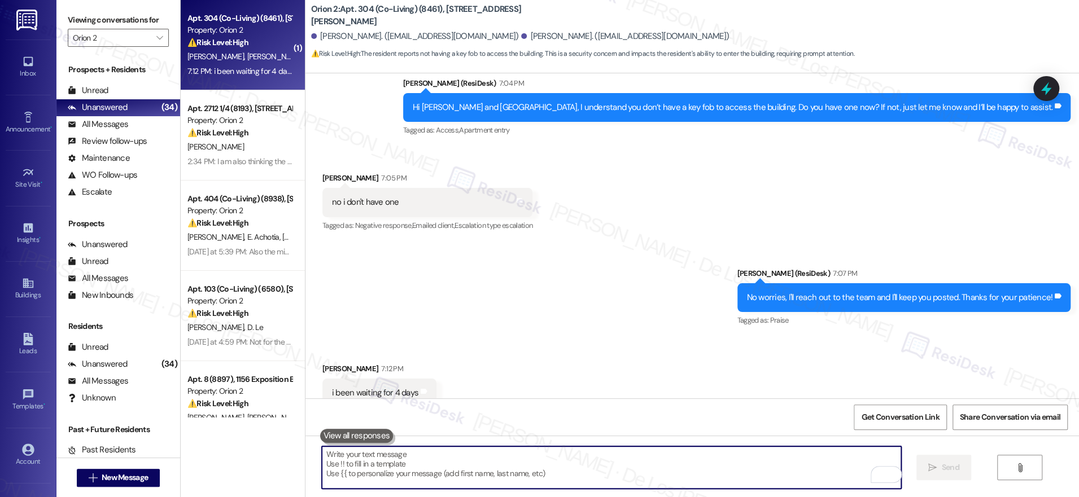
scroll to position [1210, 0]
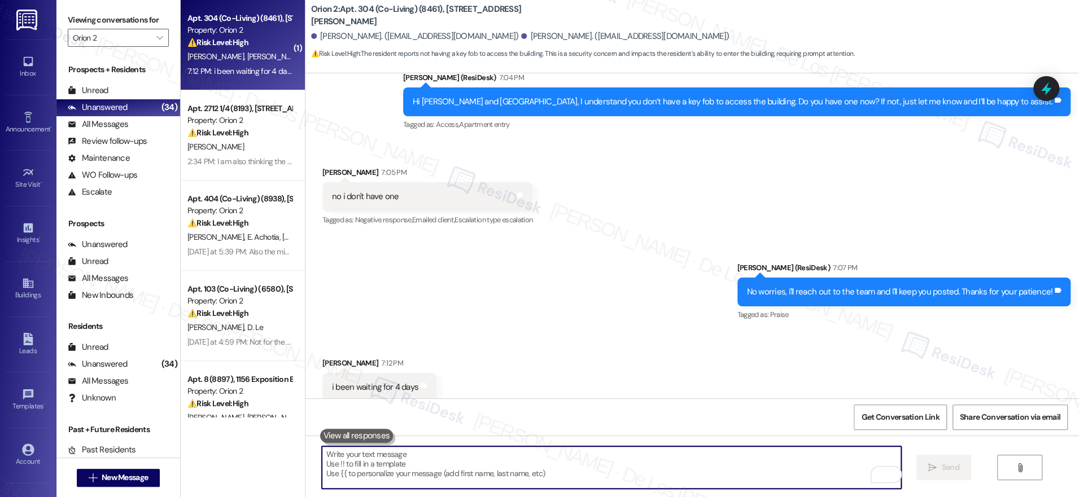
click at [465, 470] on textarea "To enrich screen reader interactions, please activate Accessibility in Grammarl…" at bounding box center [611, 467] width 579 height 42
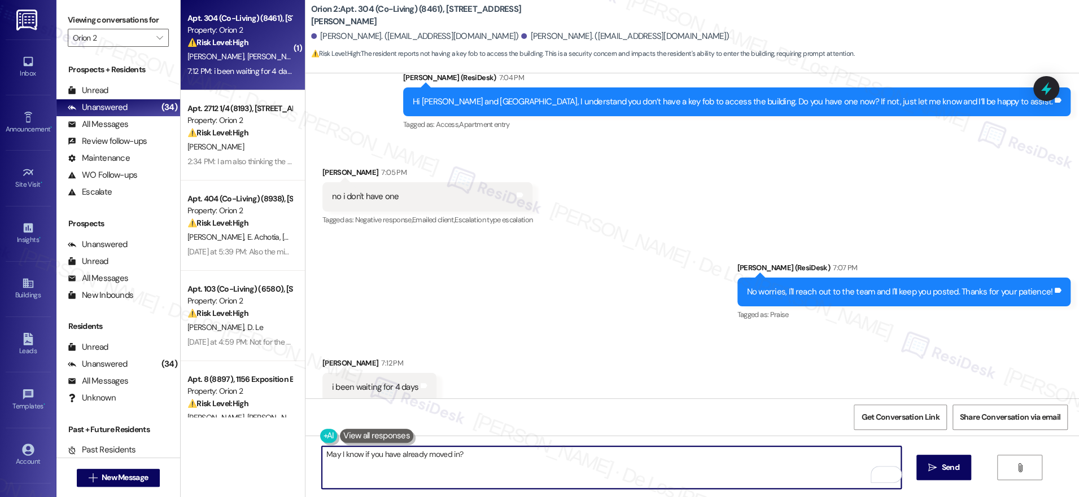
click at [322, 453] on textarea "May I know if you have already moved in?" at bounding box center [611, 467] width 579 height 42
click at [704, 465] on textarea "Sorry to hear that! We appreciate your patience on this. May I know if you have…" at bounding box center [611, 467] width 579 height 42
type textarea "Sorry to hear that! We appreciate your patience on this. May I know if you have…"
click at [942, 471] on span "Send" at bounding box center [949, 468] width 17 height 12
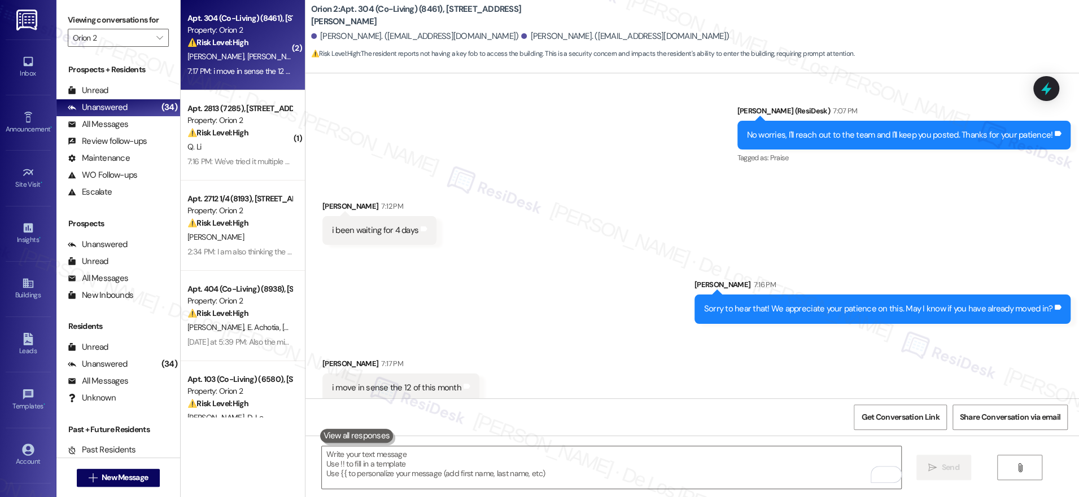
scroll to position [1367, 0]
click at [431, 466] on textarea "To enrich screen reader interactions, please activate Accessibility in Grammarl…" at bounding box center [611, 467] width 579 height 42
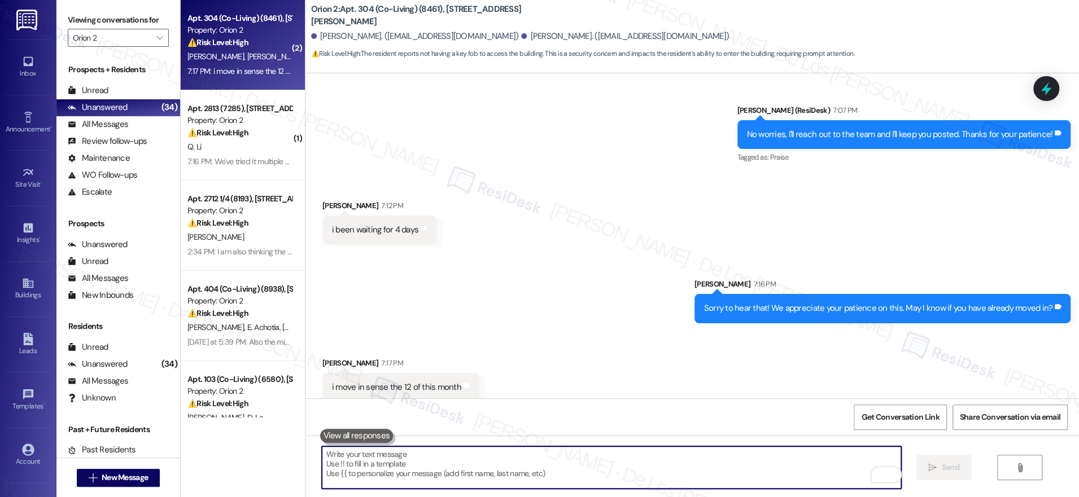
type textarea "G"
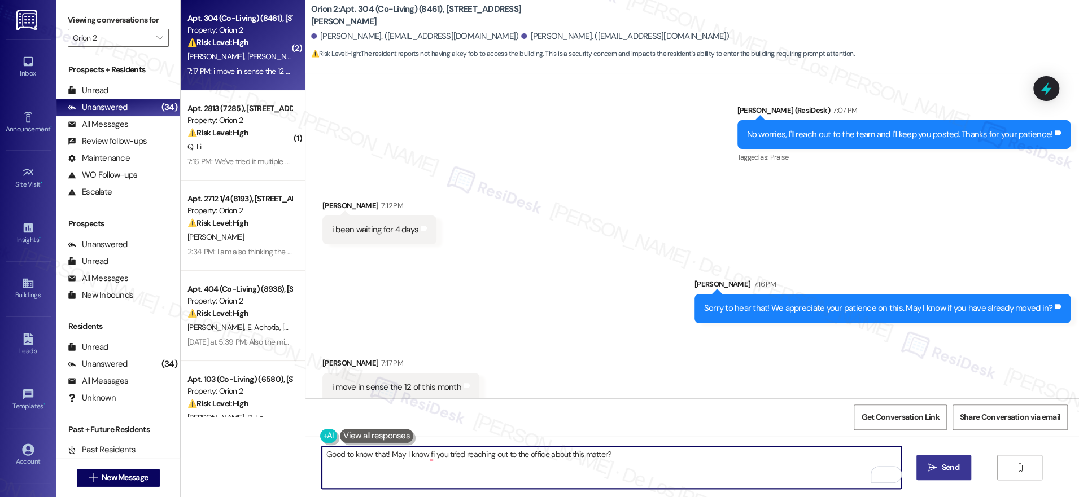
click at [439, 453] on textarea "Good to know that! May I know fi you tried reaching out to the office about thi…" at bounding box center [611, 467] width 579 height 42
paste textarea "! Have"
click at [366, 455] on textarea "Good to know! Have you already tried reaching out to the office about this matt…" at bounding box center [611, 467] width 579 height 42
click at [646, 456] on textarea "Good to know! May I ask if you have already tried reaching out to the office ab…" at bounding box center [611, 467] width 579 height 42
type textarea "Good to know! May I ask if you have already tried reaching out to the office ab…"
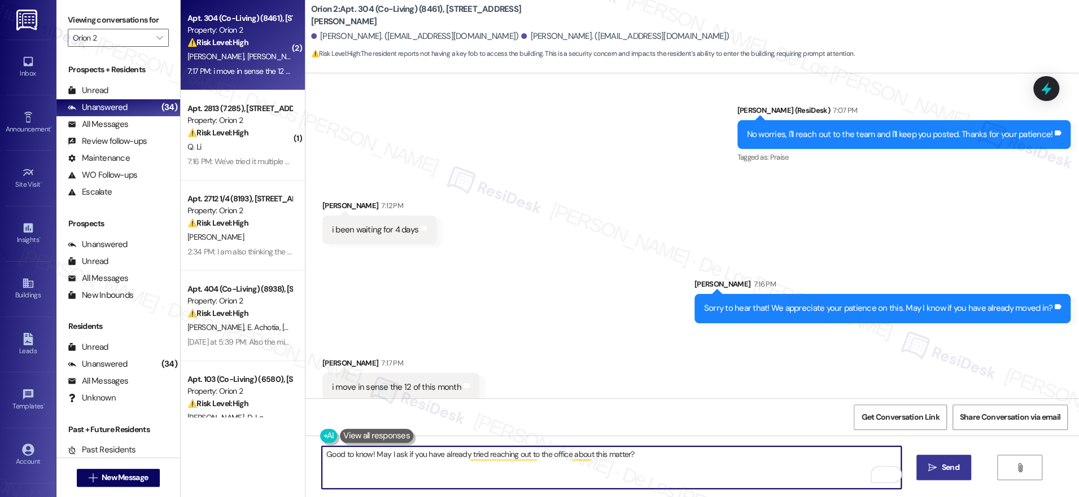
click at [932, 465] on icon "" at bounding box center [932, 467] width 8 height 9
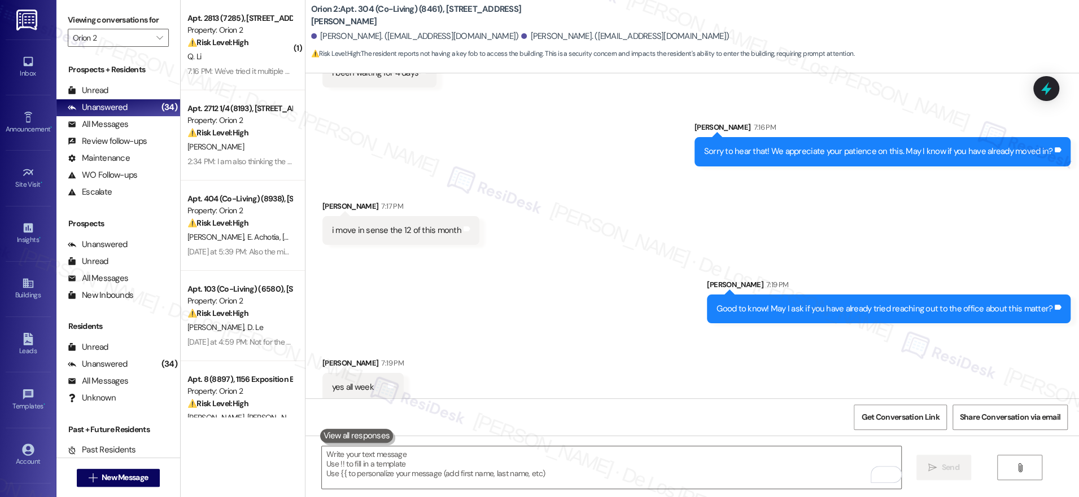
scroll to position [1524, 0]
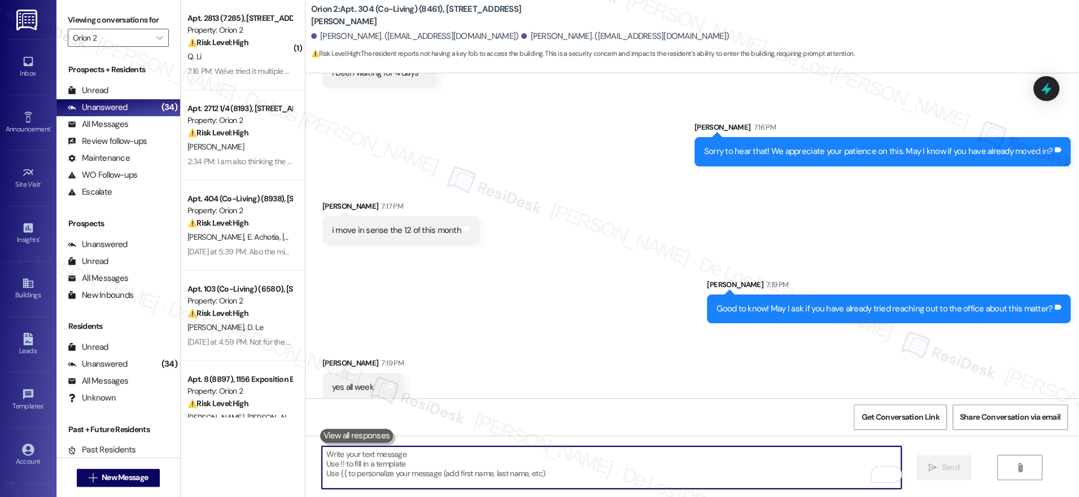
click at [435, 472] on textarea "To enrich screen reader interactions, please activate Accessibility in Grammarl…" at bounding box center [611, 467] width 579 height 42
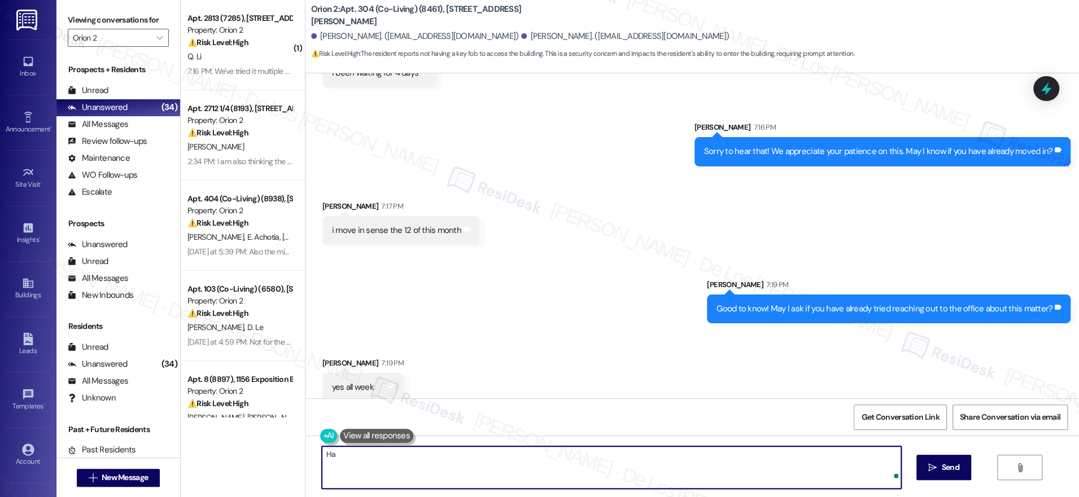
type textarea "H"
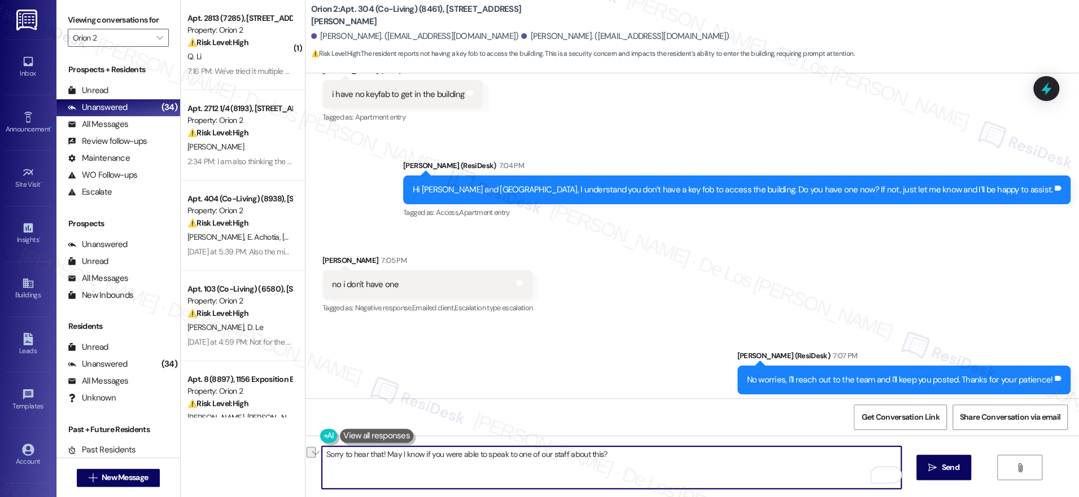
scroll to position [1121, 0]
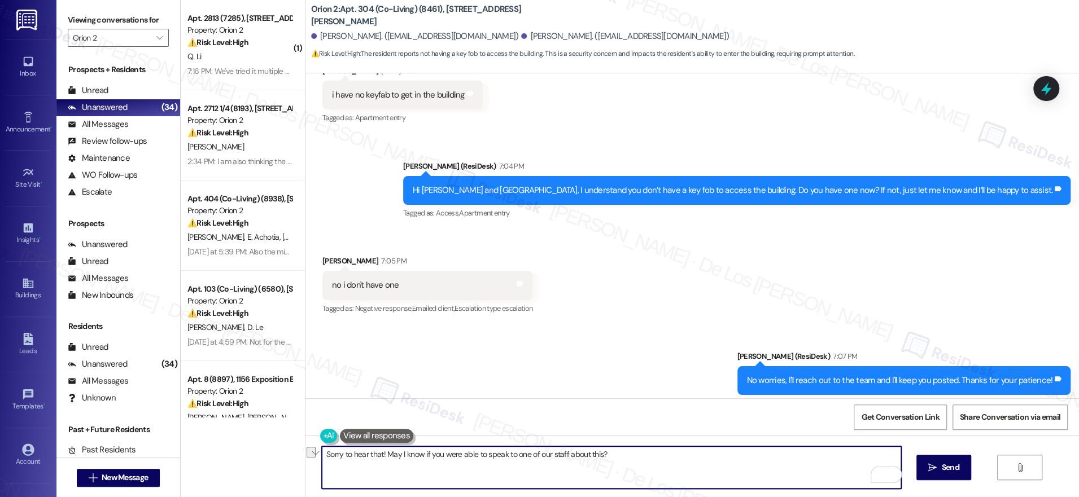
paste textarea "I’m sorry to hear that! Were you able to speak with one of our staff members ab…"
click at [685, 464] on textarea "I’m sorry to hear that! Were you able to speak with one of our staff members ab…" at bounding box center [611, 467] width 579 height 42
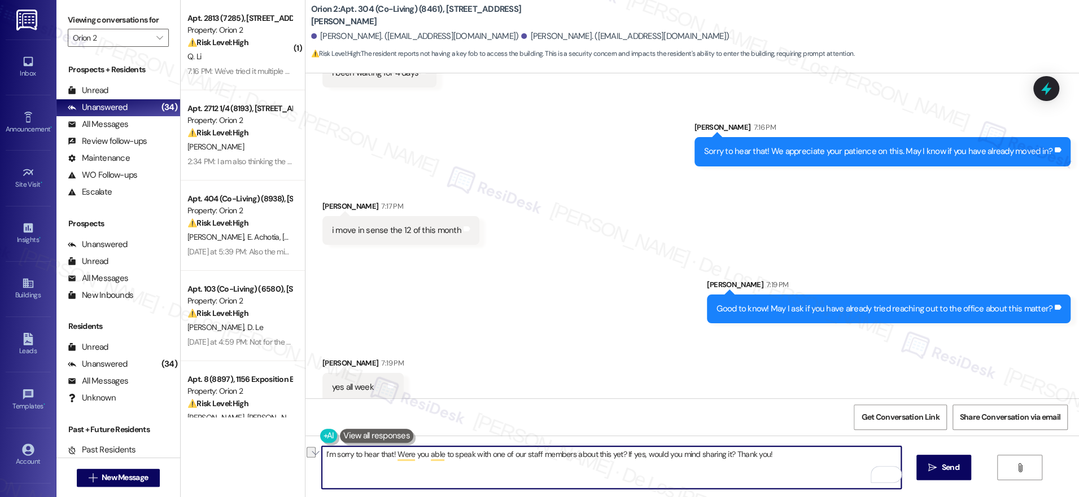
paste textarea "so, would you mind sharing what was discussed? Thank you!"
type textarea "I’m sorry to hear that! Were you able to speak with one of our staff members ab…"
click at [936, 467] on span " Send" at bounding box center [944, 468] width 36 height 12
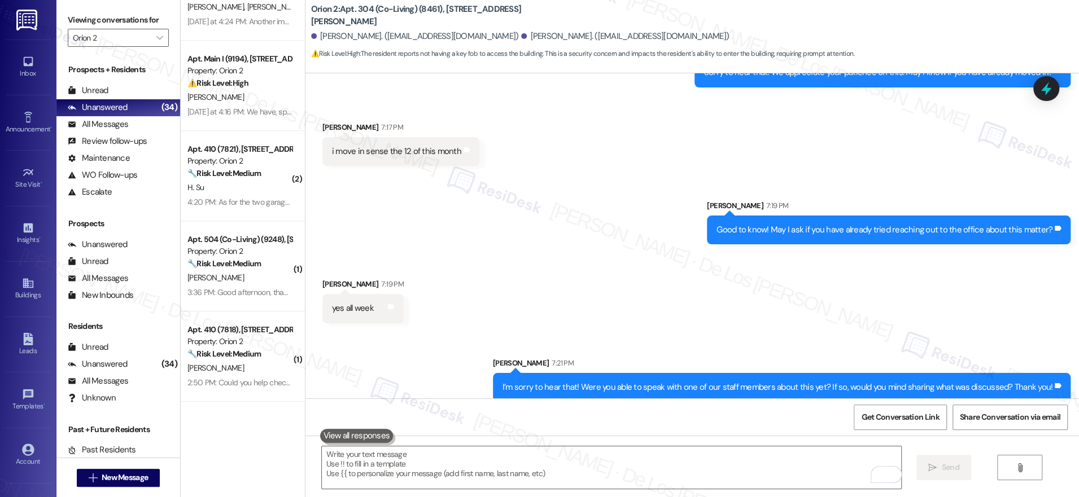
scroll to position [0, 0]
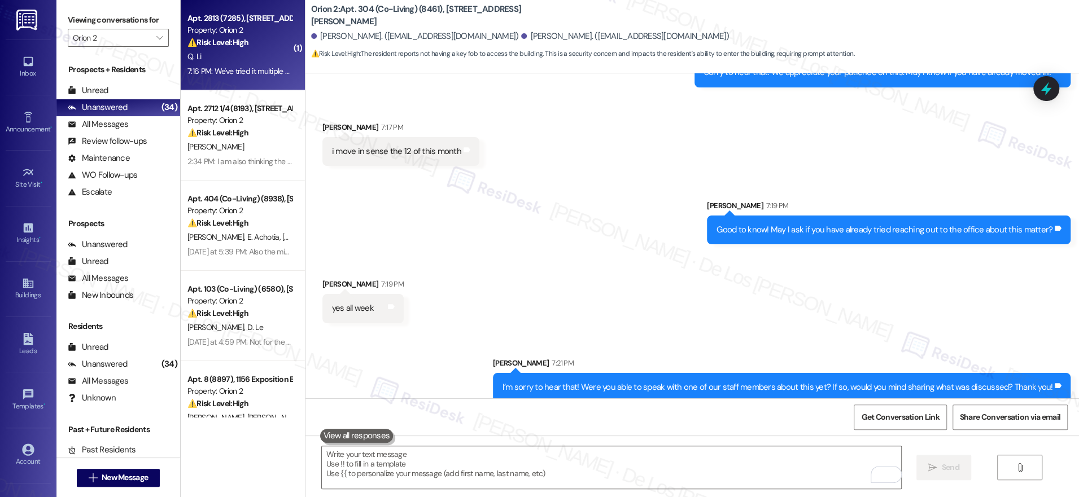
click at [256, 73] on div "7:16 PM: We've tried it multiple times over different days, also the nearby com…" at bounding box center [434, 71] width 494 height 10
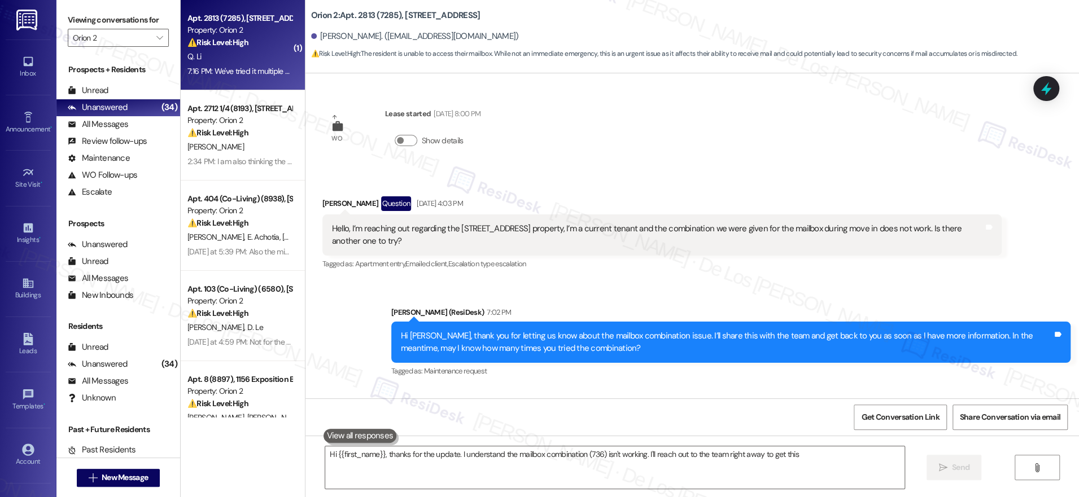
scroll to position [85, 0]
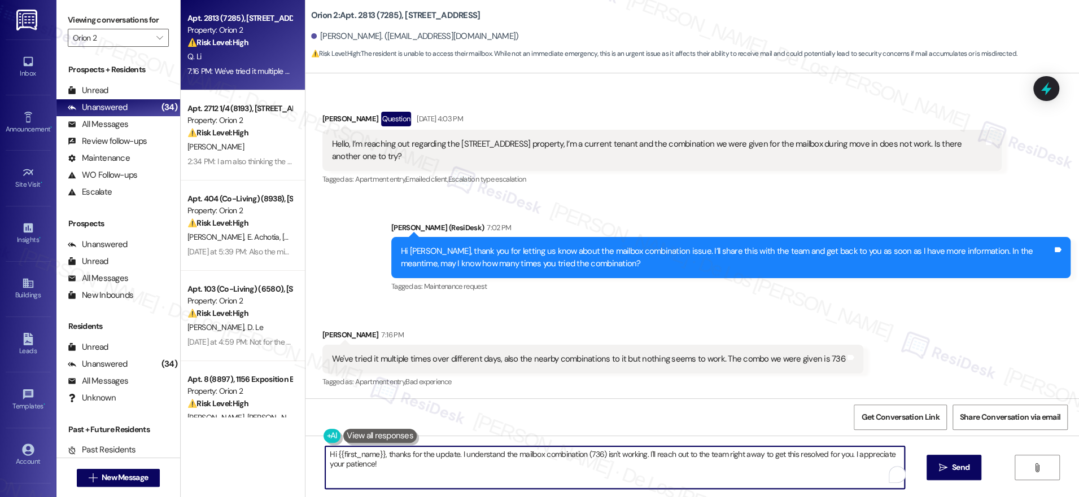
click at [646, 458] on textarea "Hi {{first_name}}, thanks for the update. I understand the mailbox combination …" at bounding box center [614, 467] width 579 height 42
click at [647, 458] on textarea "Hi {{first_name}}, thanks for the update. I understand the mailbox combination …" at bounding box center [614, 467] width 579 height 42
click at [384, 461] on textarea "Hi {{first_name}}, thanks for the update. I understand the mailbox combination …" at bounding box center [611, 467] width 579 height 42
drag, startPoint x: 378, startPoint y: 453, endPoint x: 246, endPoint y: 434, distance: 133.5
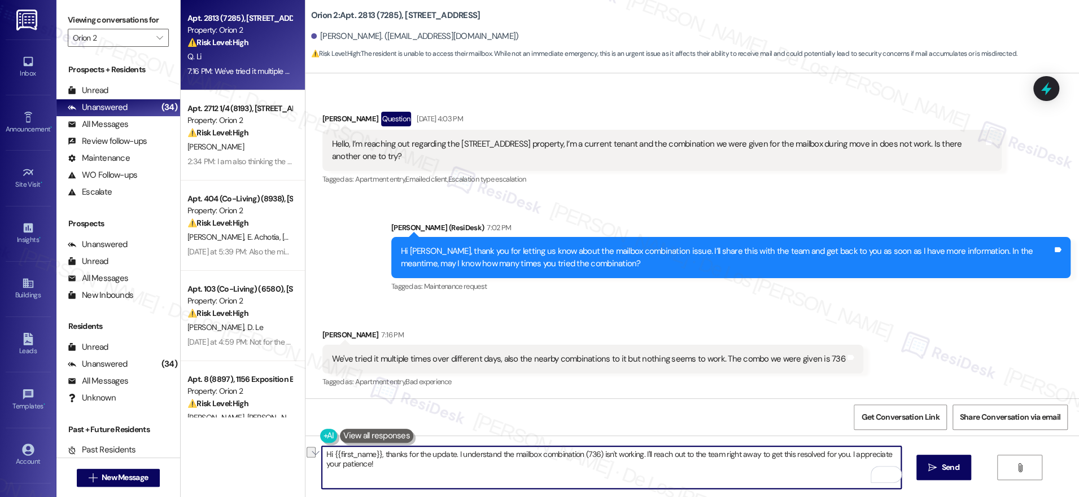
click at [246, 434] on div "Apt. 2813 (7285), 2811 Menlo Ave Property: Orion 2 ⚠️ Risk Level: High The resi…" at bounding box center [630, 248] width 898 height 497
drag, startPoint x: 365, startPoint y: 453, endPoint x: 387, endPoint y: 458, distance: 22.7
click at [387, 458] on textarea "Thanks for the update. I understand the mailbox combination (736) isn't working…" at bounding box center [611, 467] width 579 height 42
drag, startPoint x: 625, startPoint y: 455, endPoint x: 656, endPoint y: 475, distance: 37.1
click at [655, 476] on textarea "Thanks for sharing this information. I understand the mailbox combination (736)…" at bounding box center [611, 467] width 579 height 42
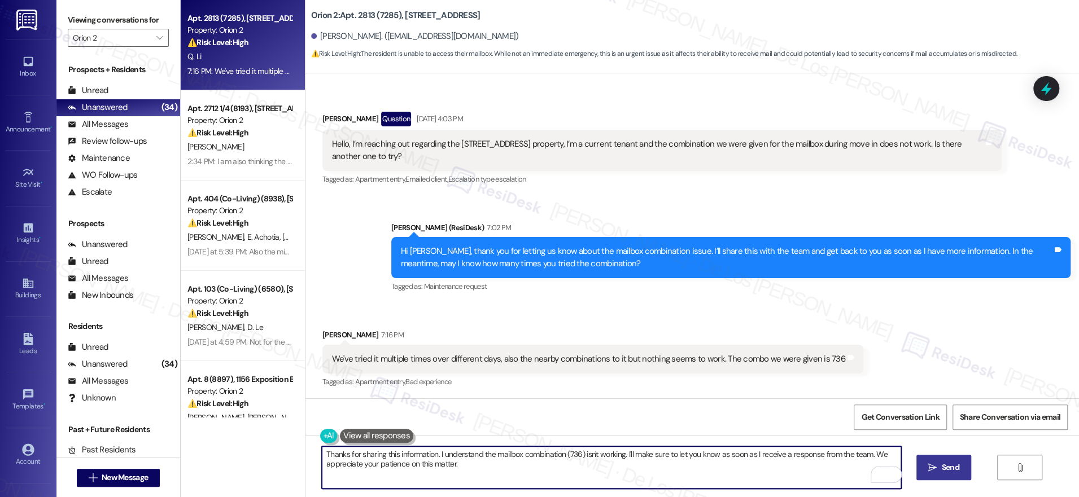
type textarea "Thanks for sharing this information. I understand the mailbox combination (736)…"
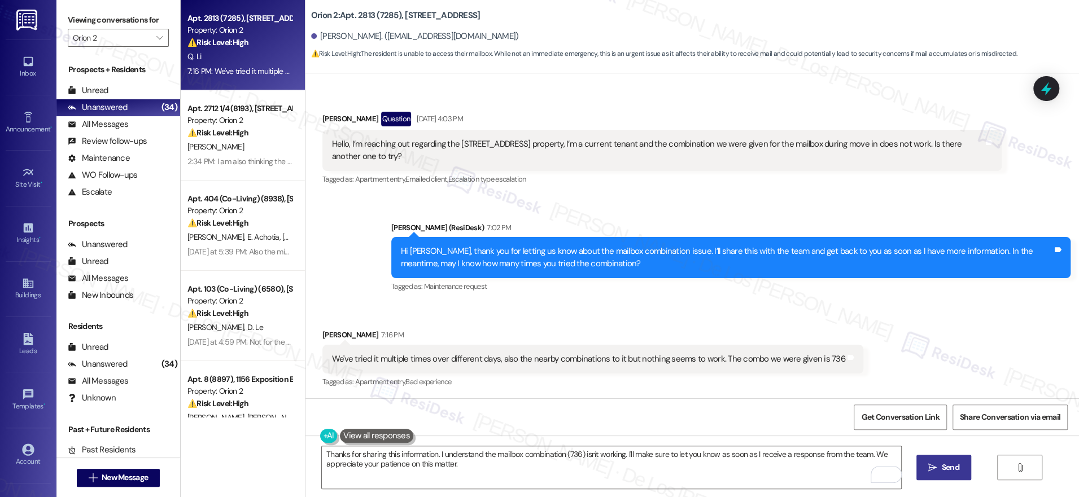
click at [930, 463] on icon "" at bounding box center [932, 467] width 8 height 9
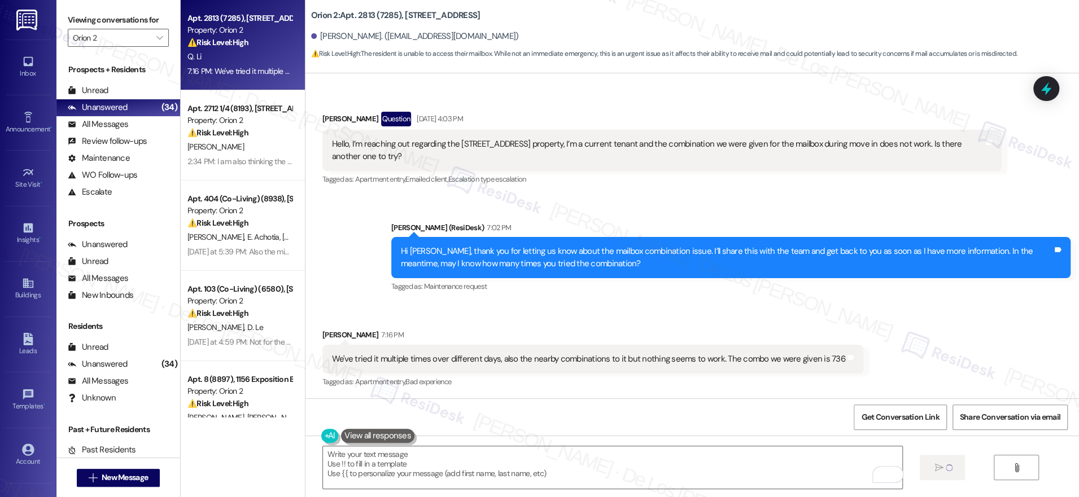
type textarea "Fetching suggested responses. Please feel free to read through the conversation…"
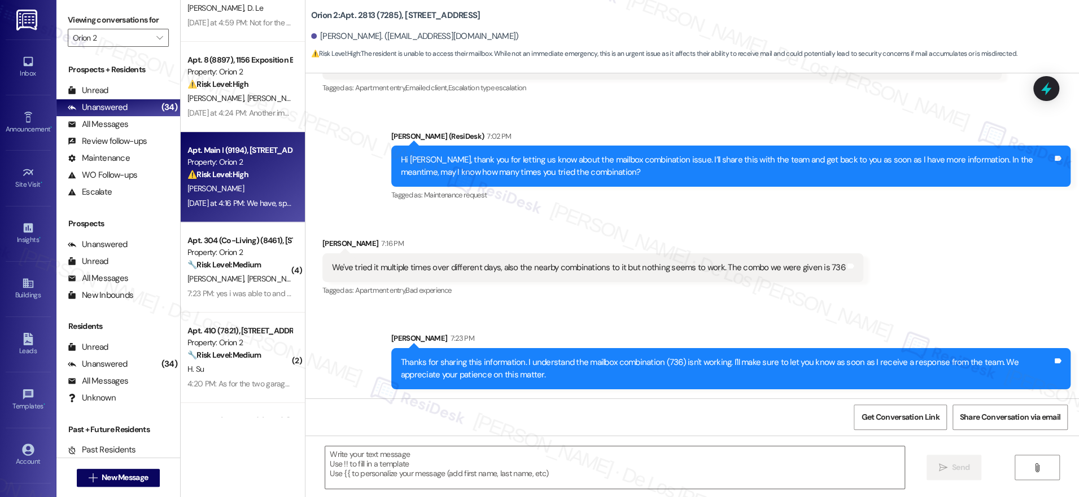
scroll to position [0, 0]
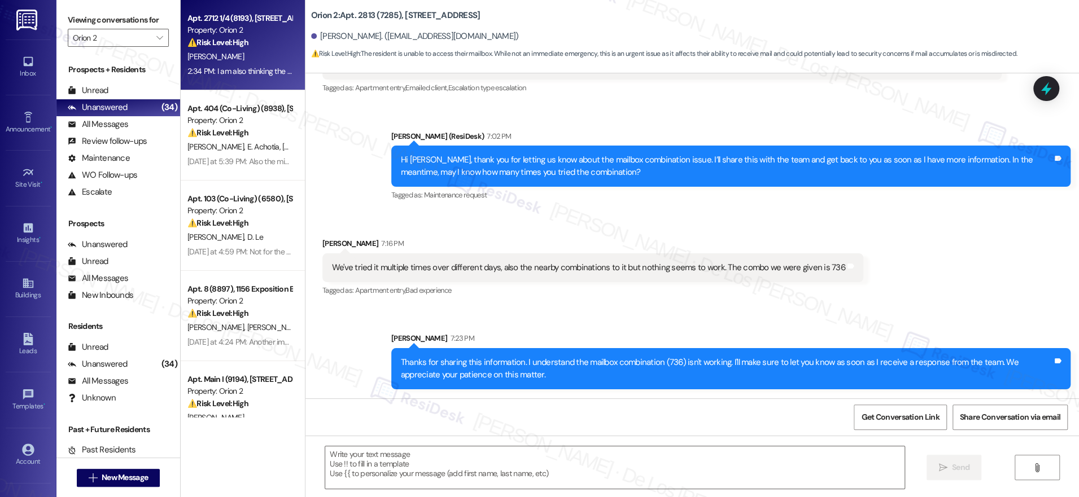
click at [236, 64] on div "2:34 PM: I am also thinking the girls who paid to have the house cleaned should…" at bounding box center [239, 71] width 107 height 14
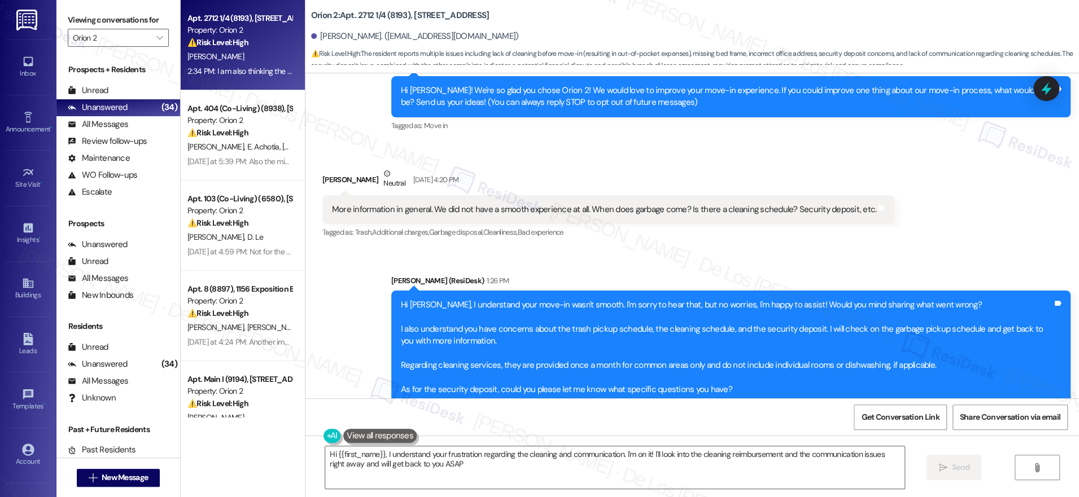
type textarea "Hi {{first_name}}, I understand your frustration regarding the cleaning and com…"
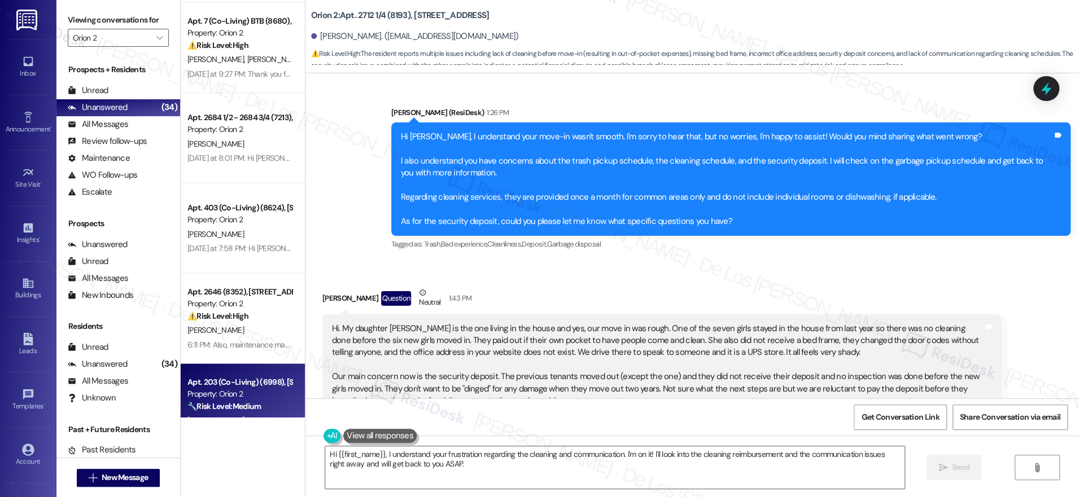
scroll to position [2071, 0]
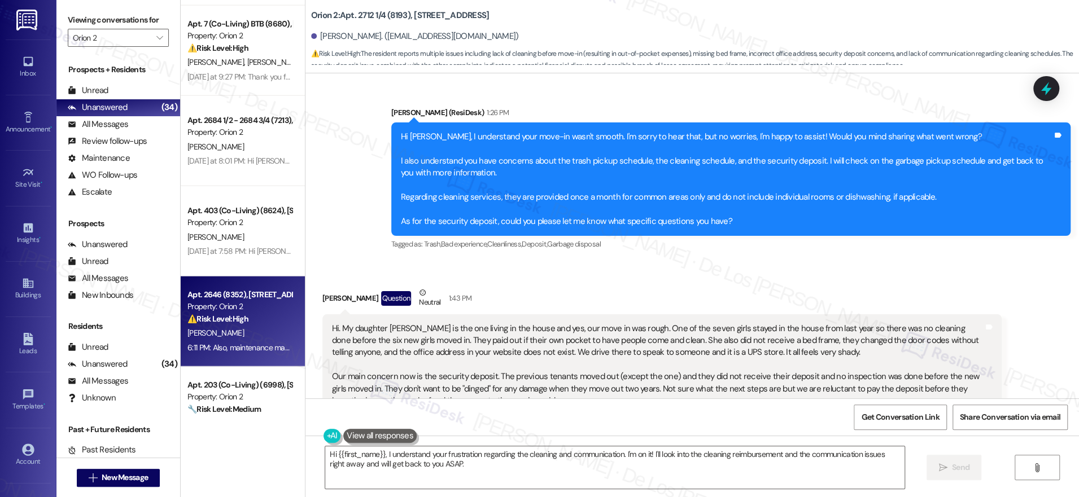
click at [255, 303] on div "Property: Orion 2" at bounding box center [239, 307] width 104 height 12
type textarea "Hi {{first_name}}, I understand your frustration regarding the cleaning and com…"
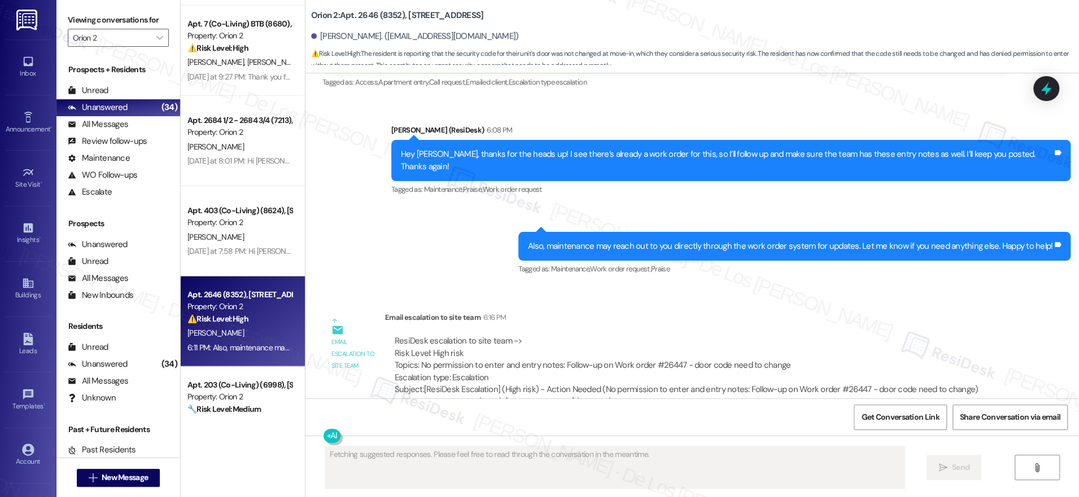
scroll to position [787, 0]
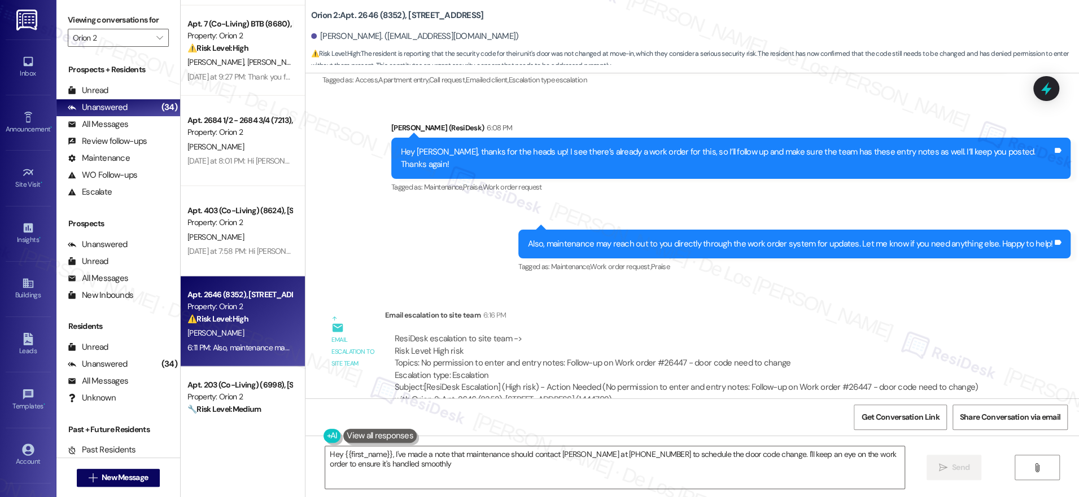
type textarea "Hey {{first_name}}, I've made a note that maintenance should contact Cole Kenyo…"
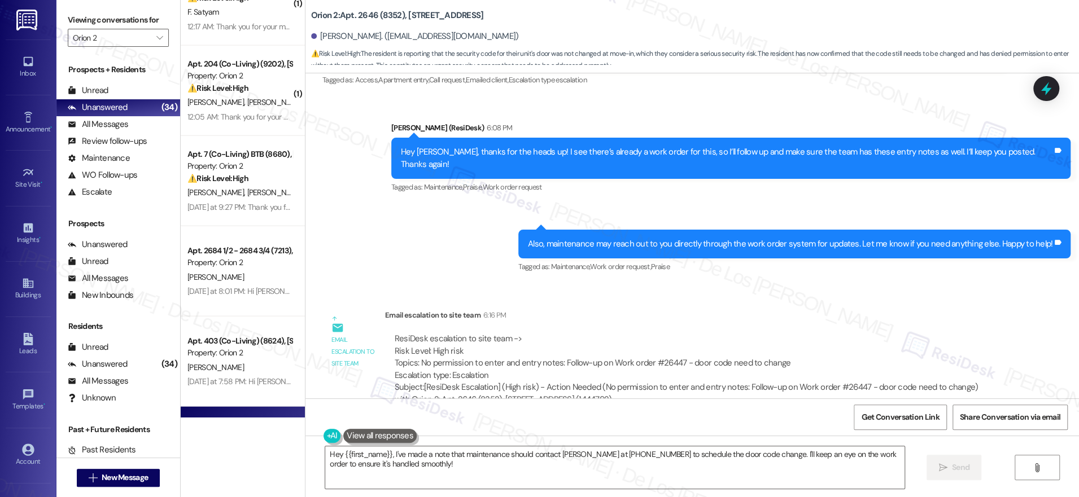
scroll to position [1913, 0]
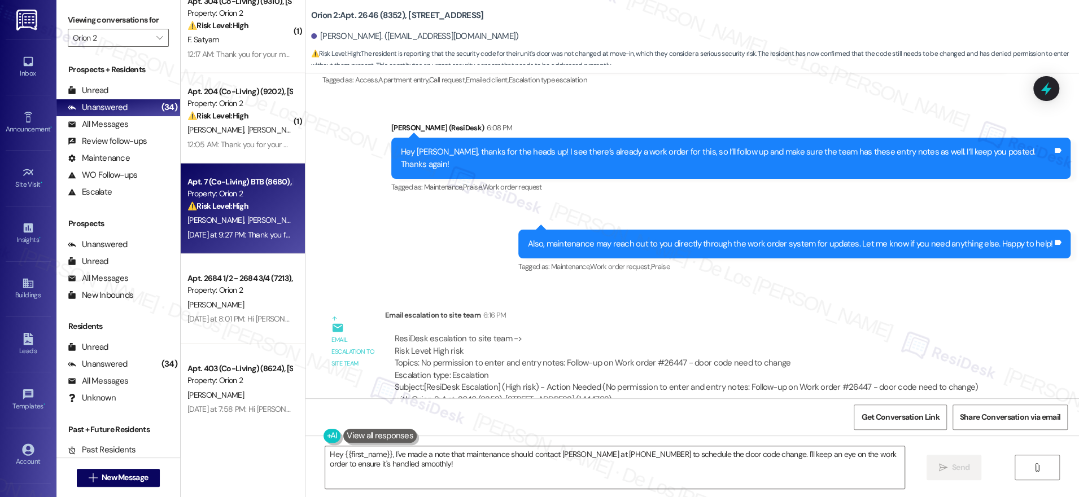
click at [244, 235] on div "Yesterday at 9:27 PM: Thank you for your message. Our offices are currently clo…" at bounding box center [532, 235] width 691 height 10
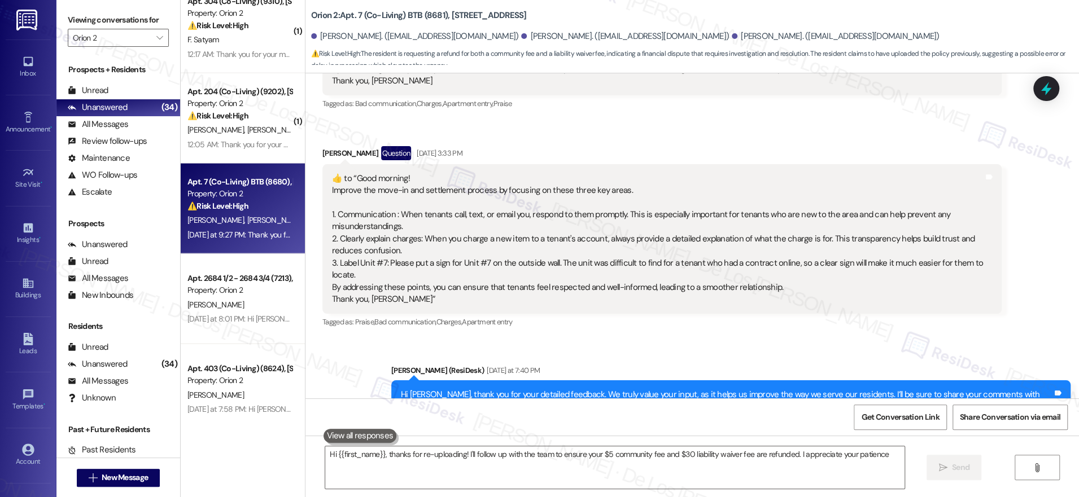
type textarea "Hi {{first_name}}, thanks for re-uploading! I'll follow up with the team to ens…"
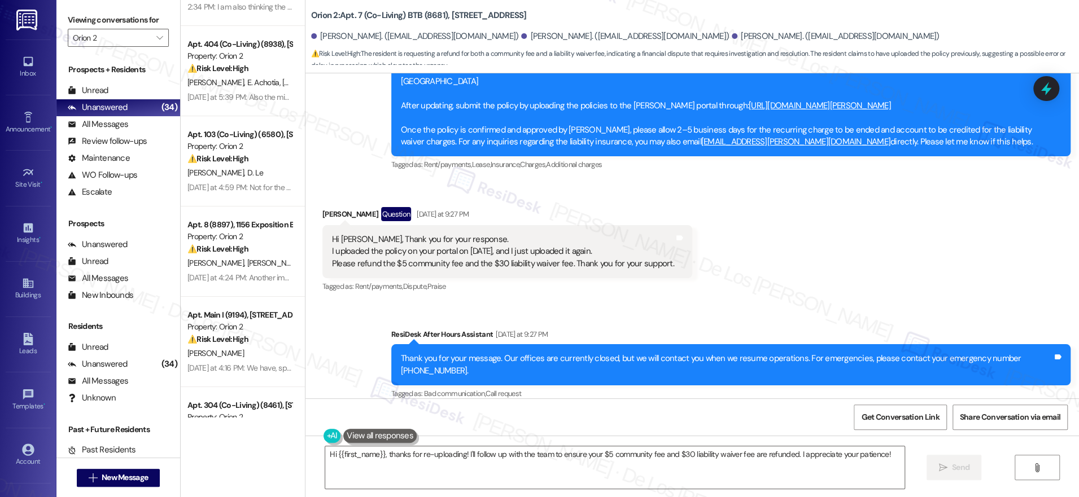
scroll to position [0, 0]
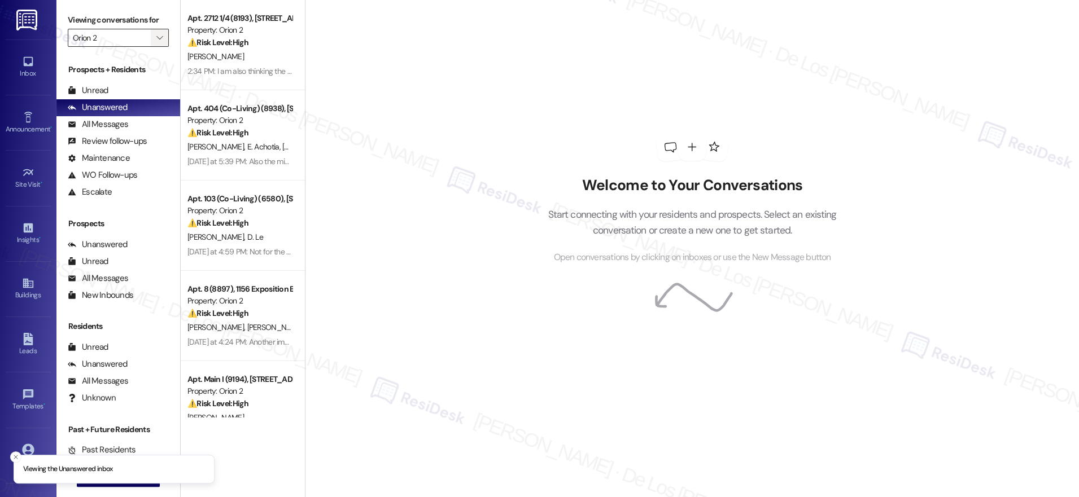
click at [151, 40] on button "" at bounding box center [160, 38] width 18 height 18
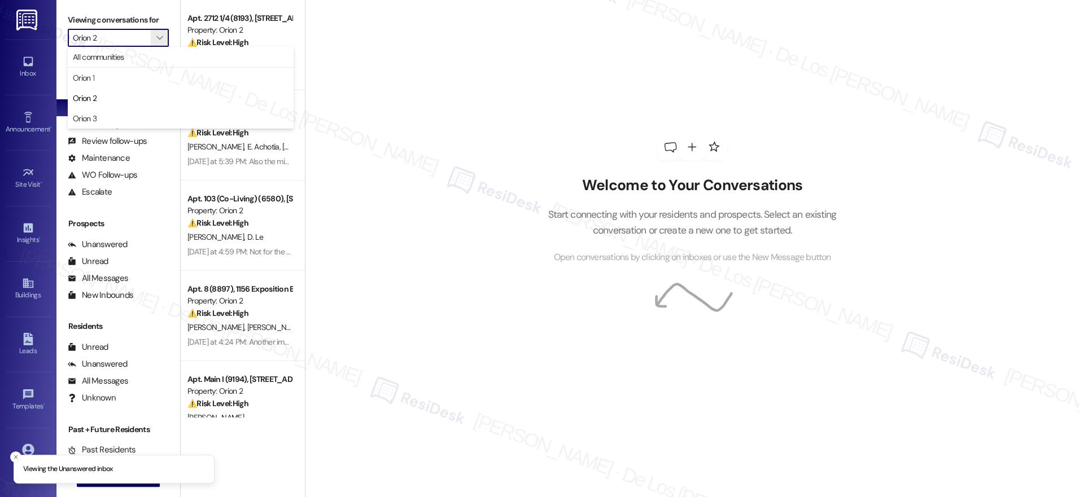
drag, startPoint x: 125, startPoint y: 70, endPoint x: 158, endPoint y: 68, distance: 33.3
click at [125, 71] on button "Orion 1" at bounding box center [181, 78] width 226 height 20
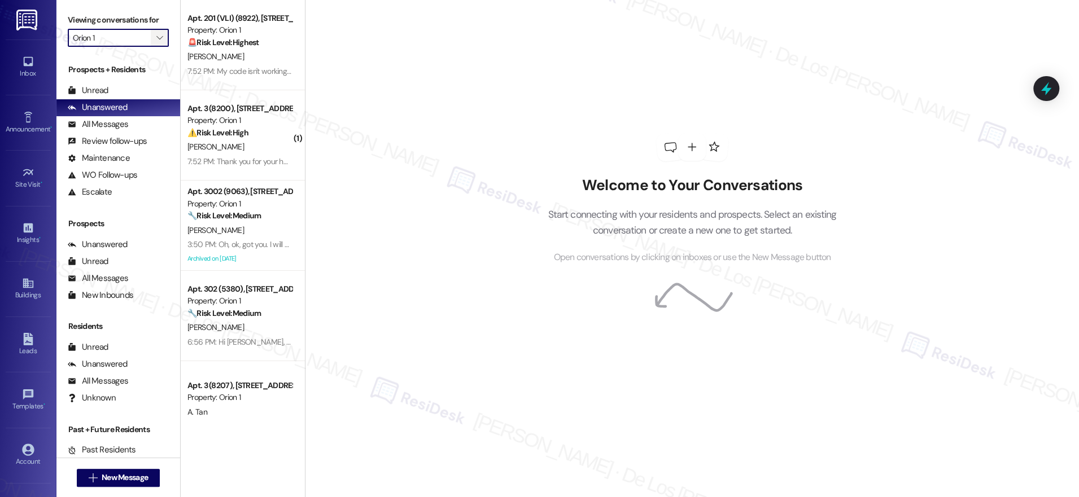
click at [156, 41] on icon "" at bounding box center [159, 37] width 6 height 9
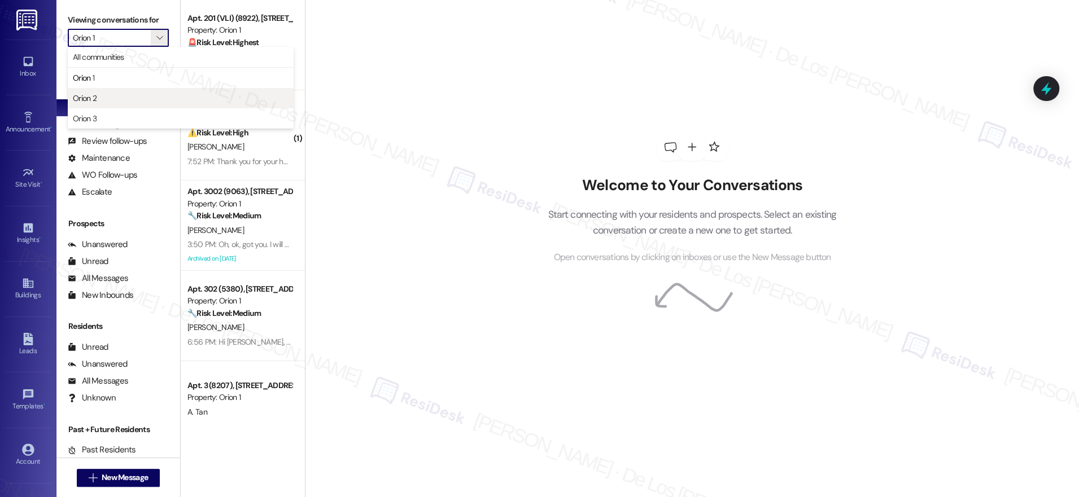
click at [128, 103] on span "Orion 2" at bounding box center [181, 98] width 216 height 11
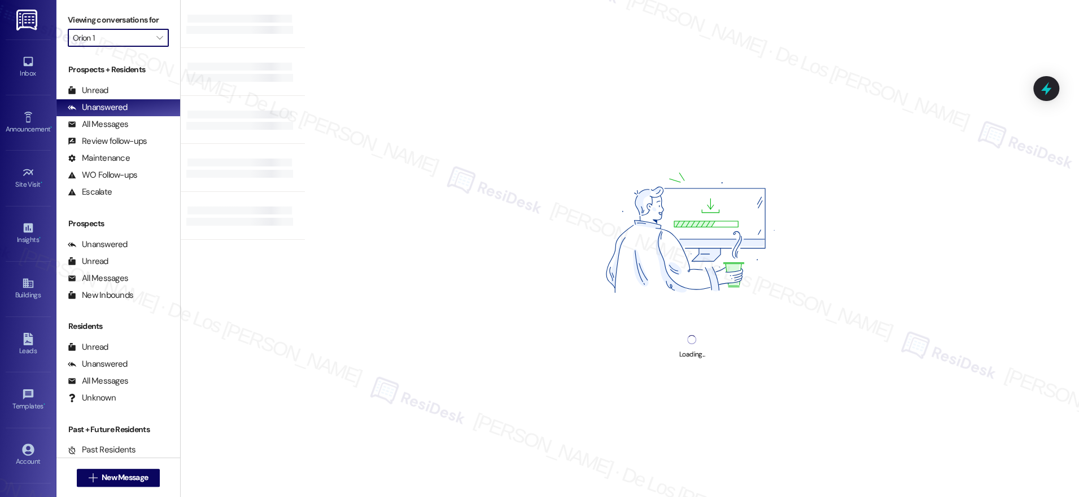
type input "Orion 2"
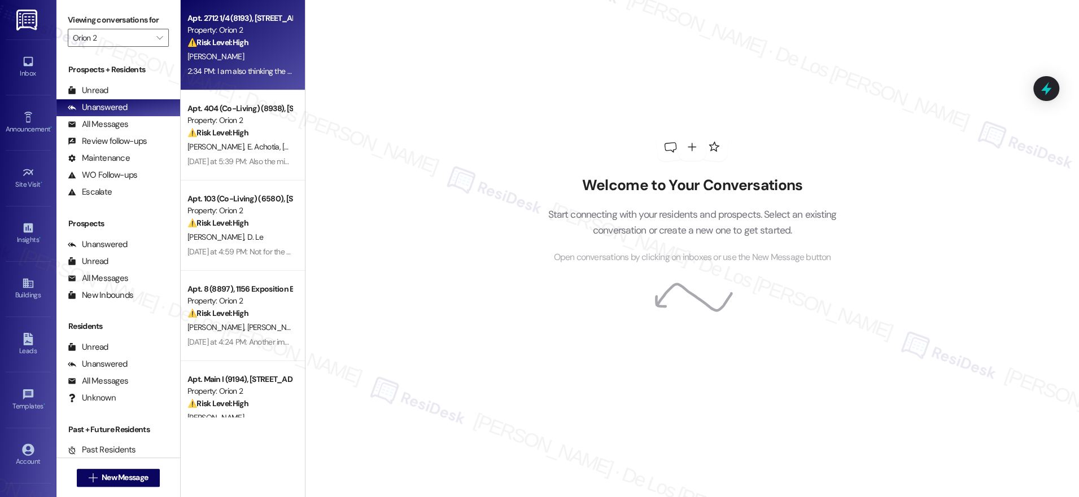
click at [249, 52] on div "[PERSON_NAME]" at bounding box center [239, 57] width 107 height 14
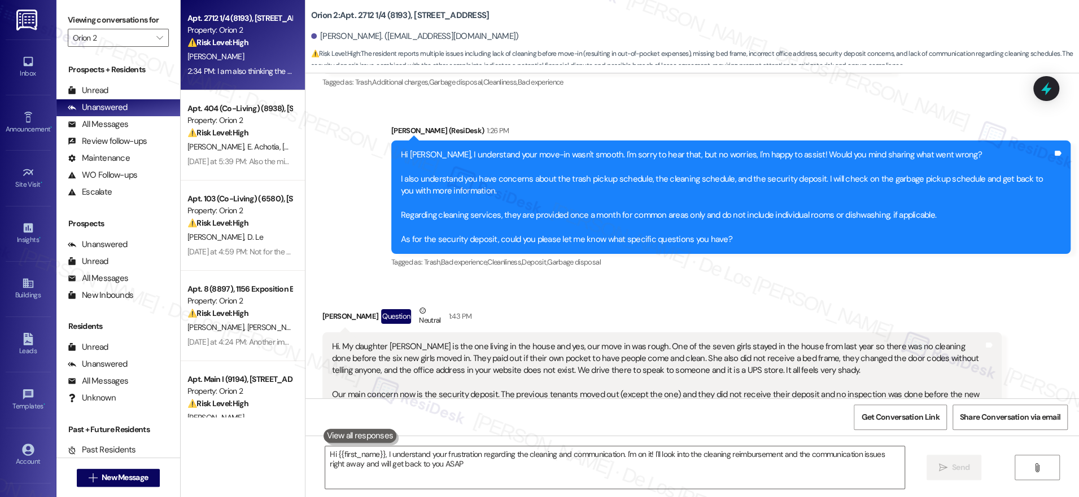
type textarea "Hi {{first_name}}, I understand your frustration regarding the cleaning and com…"
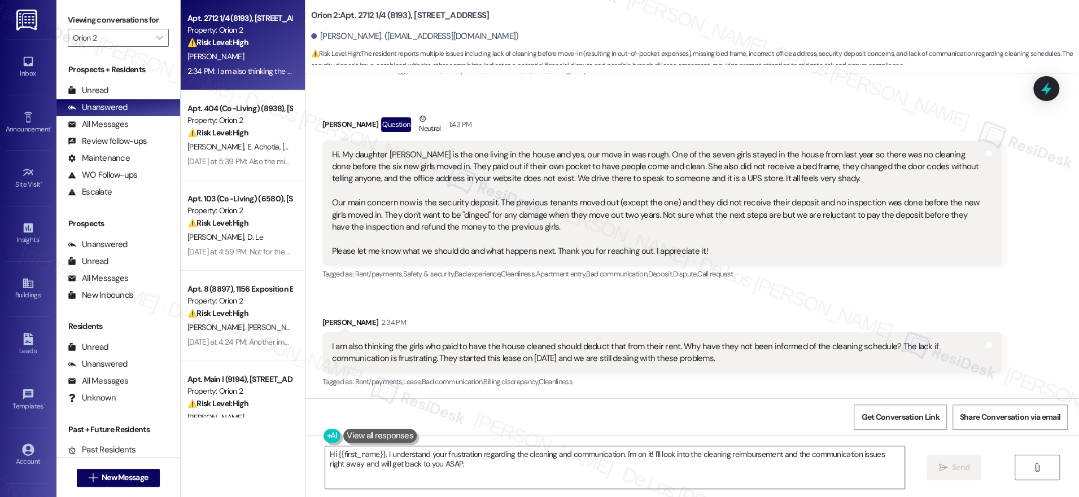
scroll to position [456, 0]
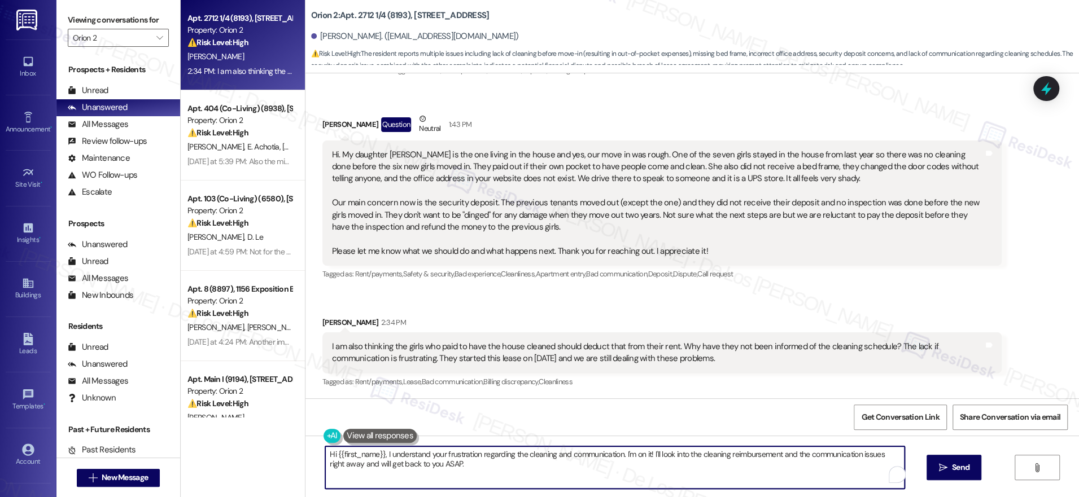
click at [487, 462] on textarea "Hi {{first_name}}, I understand your frustration regarding the cleaning and com…" at bounding box center [614, 467] width 579 height 42
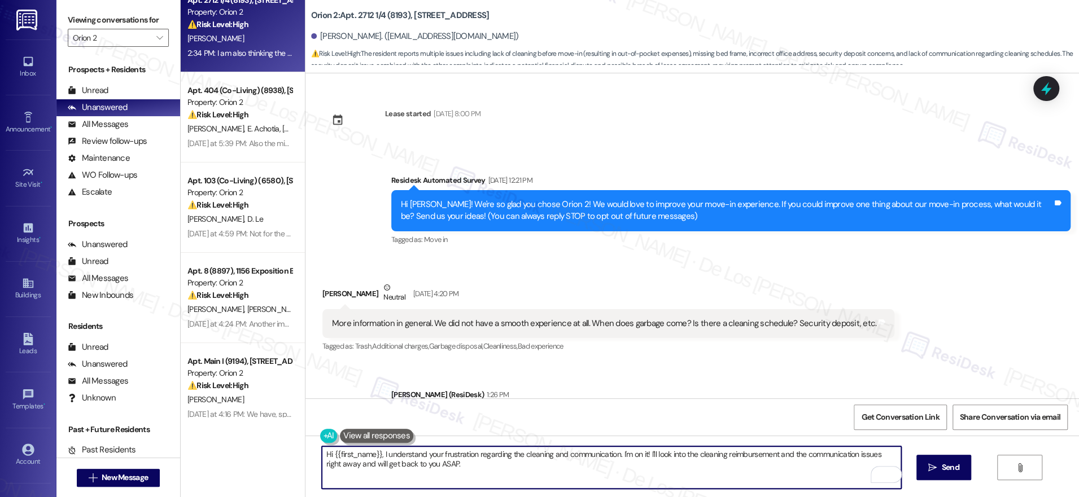
scroll to position [0, 0]
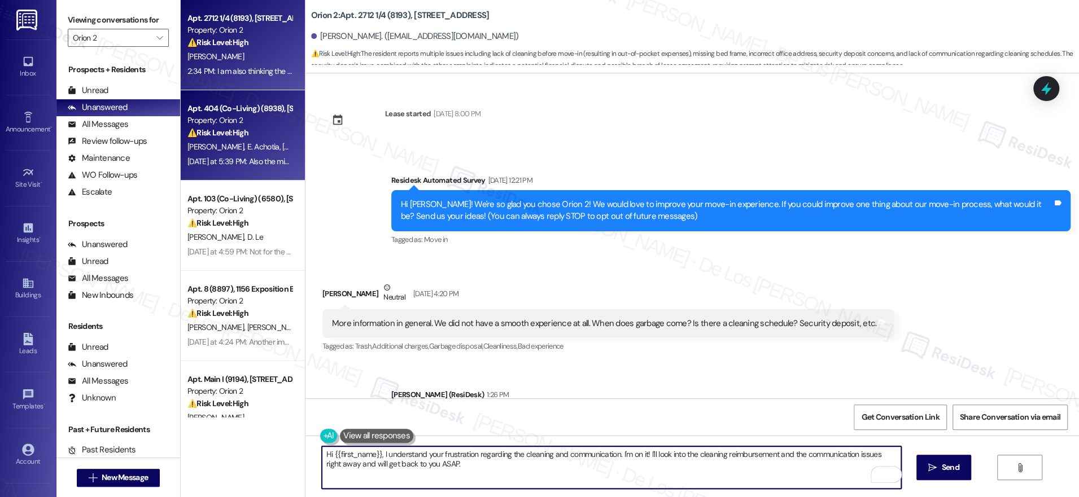
click at [226, 154] on div "[PERSON_NAME] E. [PERSON_NAME]" at bounding box center [239, 147] width 107 height 14
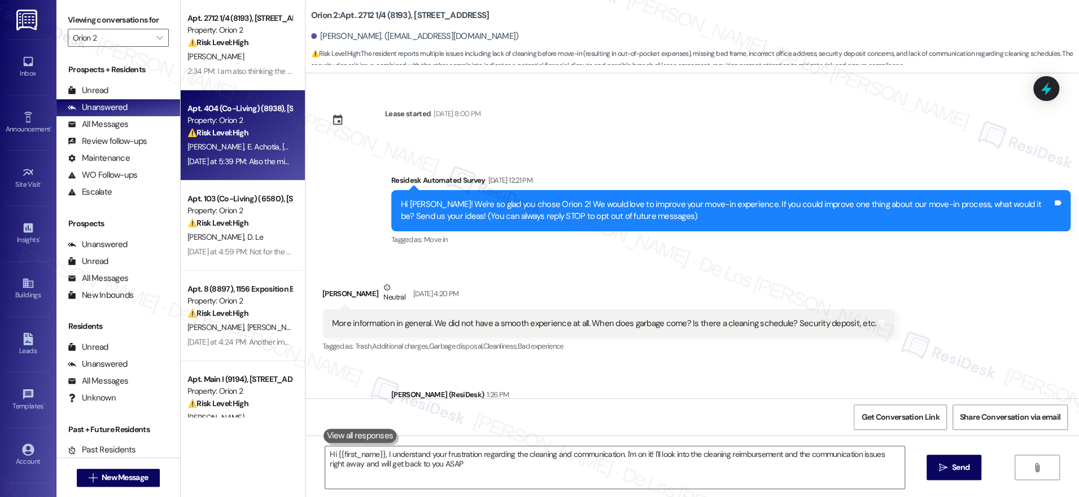
type textarea "Hi {{first_name}}, I understand your frustration regarding the cleaning and com…"
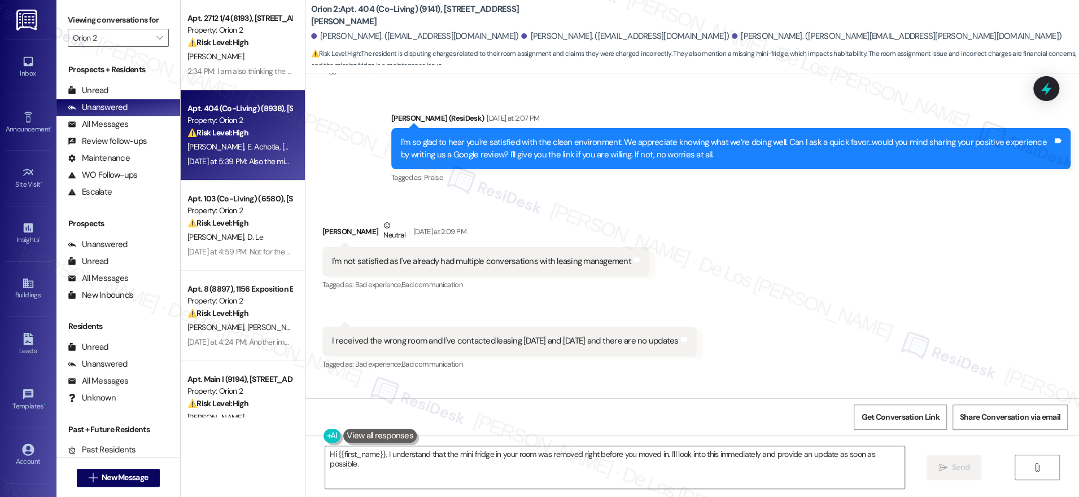
scroll to position [1127, 0]
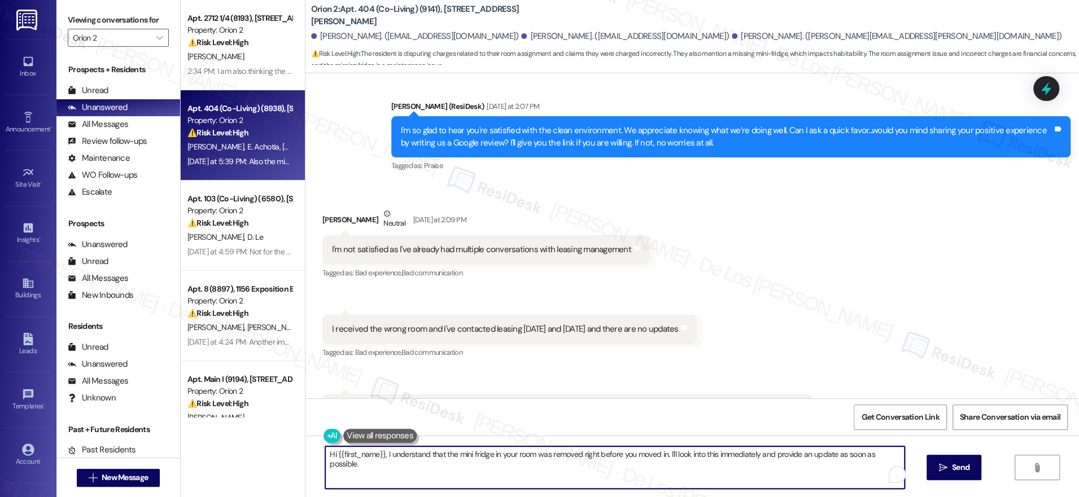
drag, startPoint x: 448, startPoint y: 455, endPoint x: 454, endPoint y: 453, distance: 6.6
click at [449, 455] on textarea "Hi {{first_name}}, I understand that the mini fridge in your room was removed r…" at bounding box center [614, 467] width 579 height 42
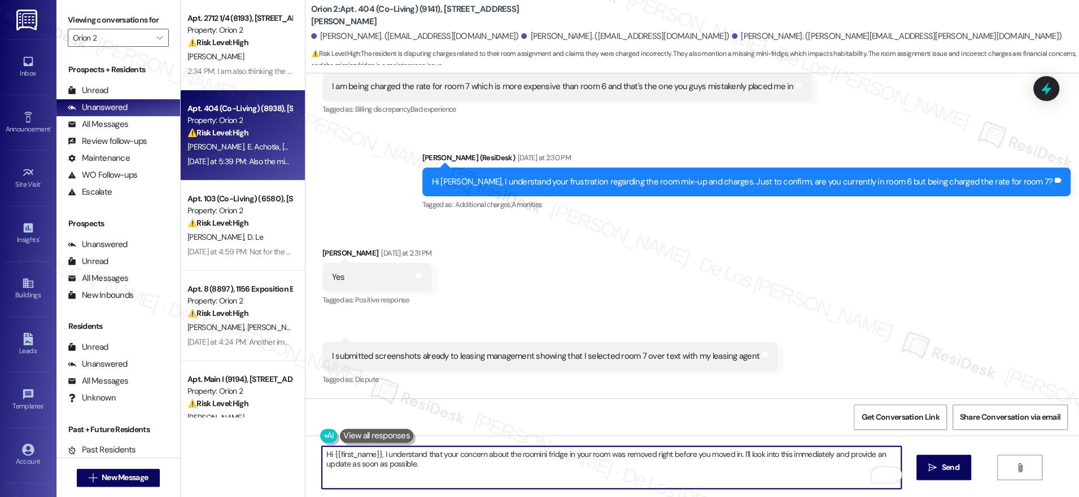
scroll to position [1524, 0]
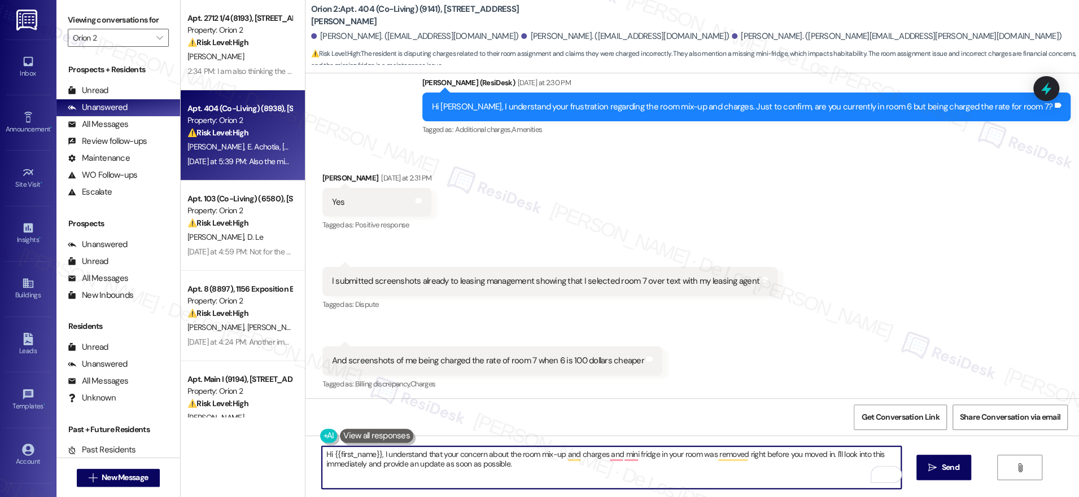
drag, startPoint x: 826, startPoint y: 452, endPoint x: 844, endPoint y: 478, distance: 32.1
click at [844, 478] on textarea "Hi {{first_name}}, I understand that your concern about the room mix-up and cha…" at bounding box center [611, 467] width 579 height 42
drag, startPoint x: 826, startPoint y: 454, endPoint x: 846, endPoint y: 483, distance: 35.2
click at [846, 483] on textarea "Hi {{first_name}}, I understand that your concern about the room mix-up and cha…" at bounding box center [611, 467] width 579 height 42
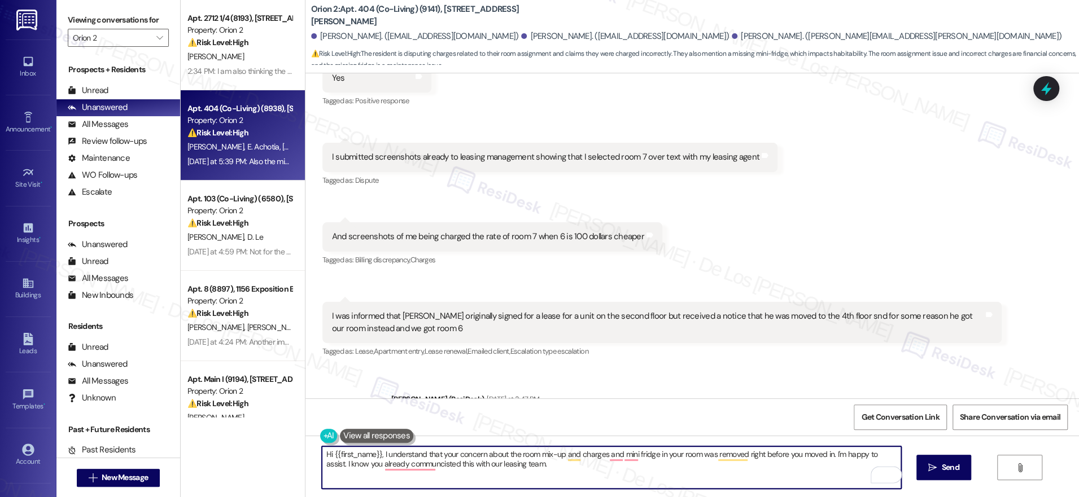
scroll to position [1670, 0]
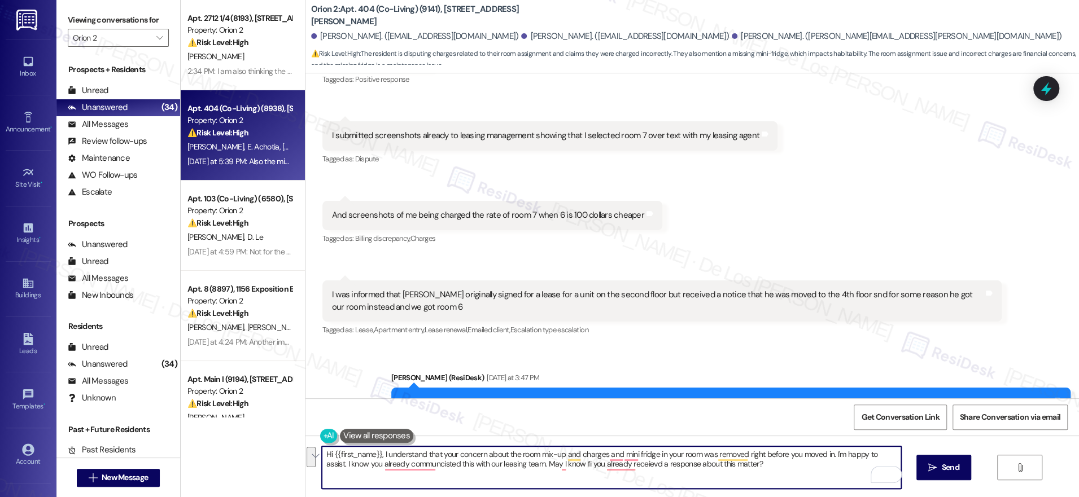
paste textarea "your concern about the room mix-up, the charges, and the mini fridge being remo…"
click at [484, 465] on textarea "Hi {{first_name}}, I understand your concern about the room mix-up, the charges…" at bounding box center [611, 467] width 579 height 42
click at [681, 469] on textarea "Hi {{first_name}}, I understand your concern about the room mix-up, the charges…" at bounding box center [611, 467] width 579 height 42
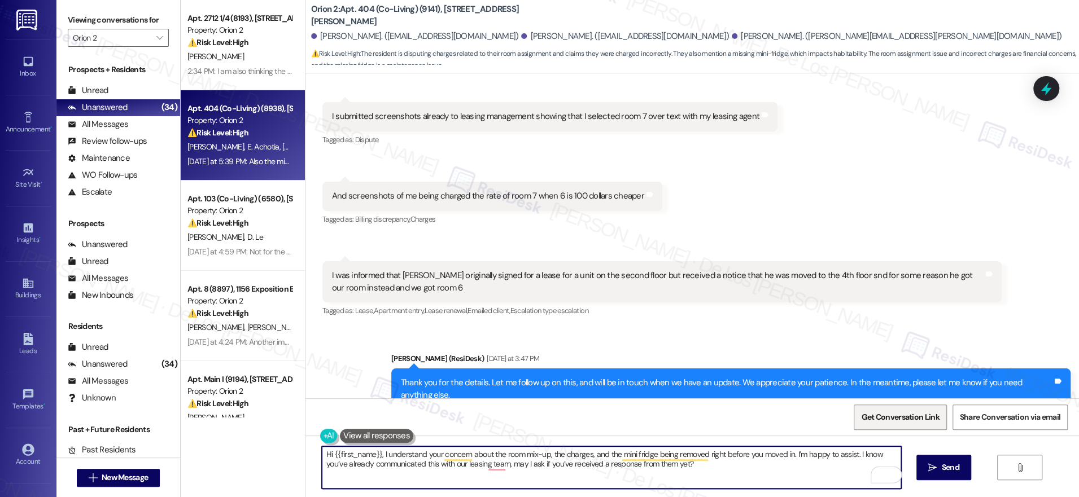
scroll to position [1821, 0]
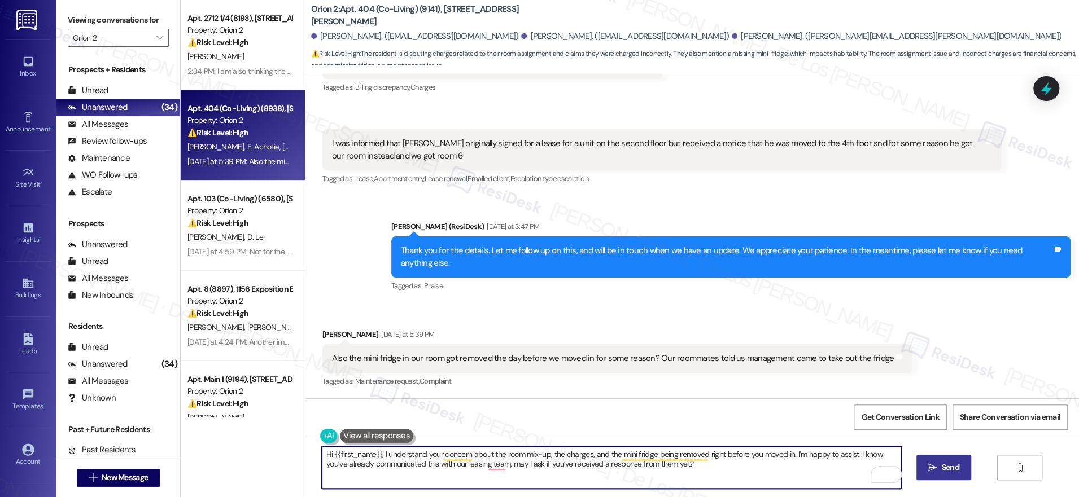
type textarea "Hi {{first_name}}, I understand your concern about the room mix-up, the charges…"
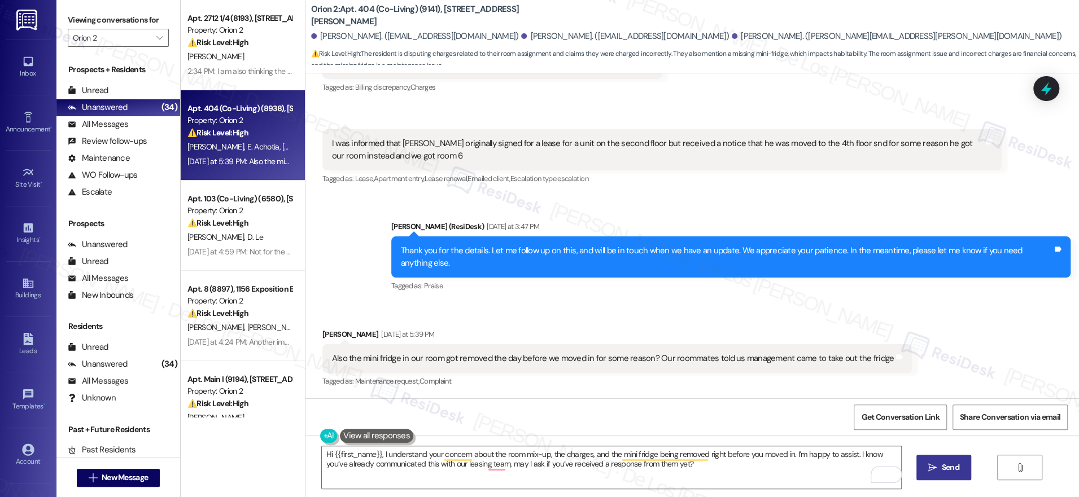
click at [934, 462] on span " Send" at bounding box center [944, 468] width 36 height 12
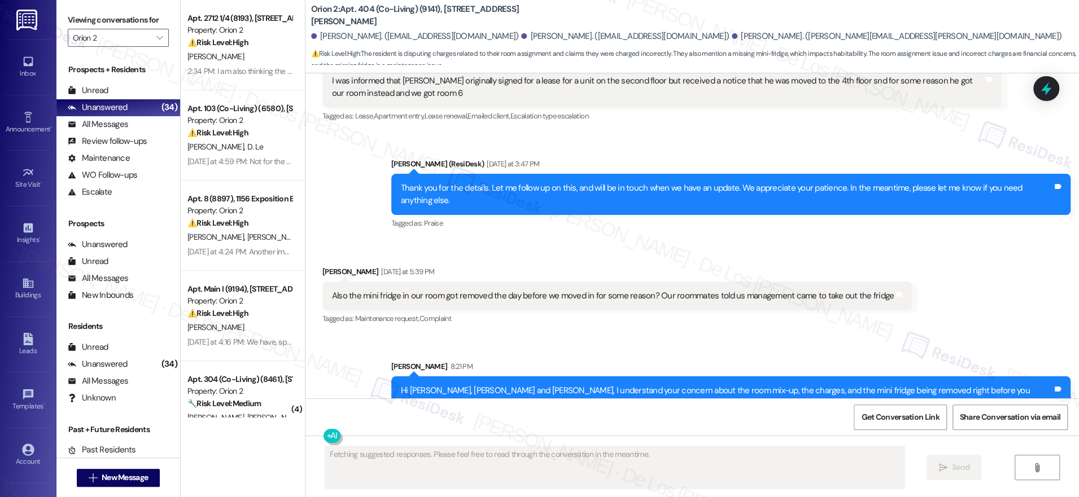
scroll to position [1911, 0]
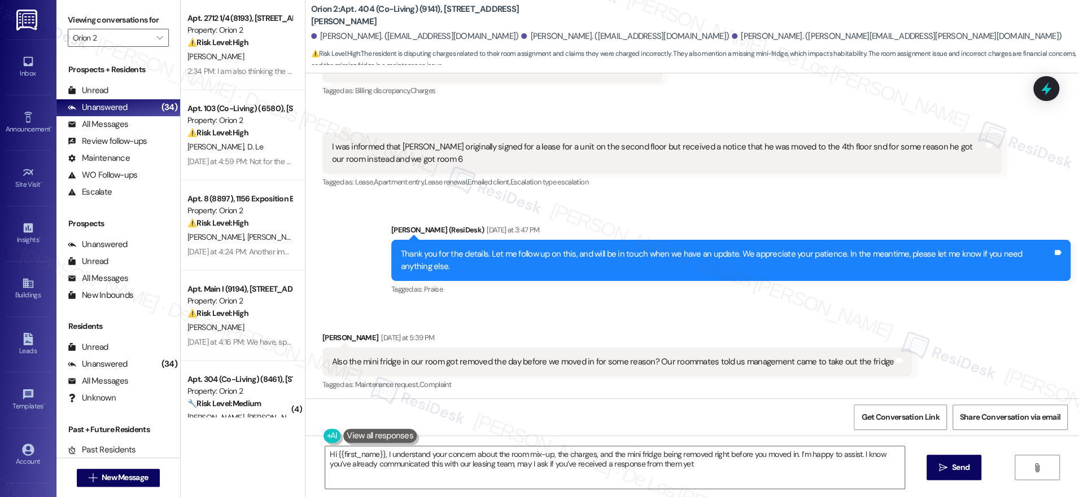
type textarea "Hi {{first_name}}, I understand your concern about the room mix-up, the charges…"
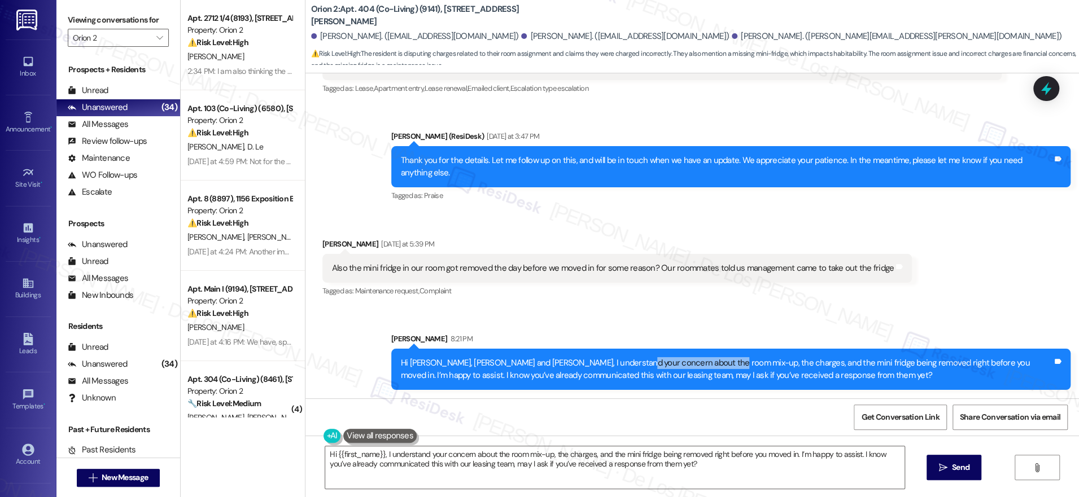
drag, startPoint x: 700, startPoint y: 362, endPoint x: 610, endPoint y: 363, distance: 90.3
click at [610, 363] on div "Hi Elvis, Maya and Pedro, I understand your concern about the room mix-up, the …" at bounding box center [726, 369] width 651 height 24
copy div "room mix-up, the charges"
click at [629, 445] on div "Hi {{first_name}}, I understand your concern about the room mix-up, the charges…" at bounding box center [691, 478] width 773 height 85
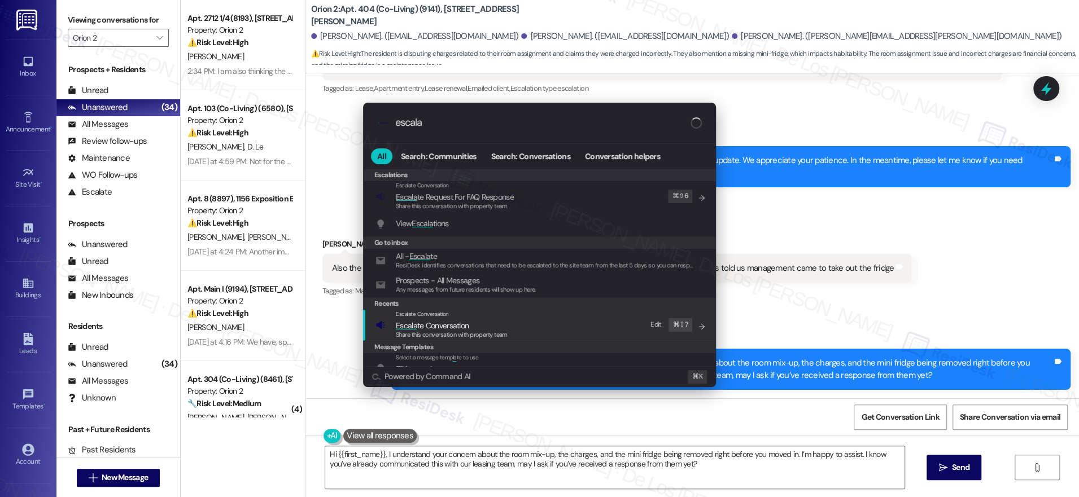
type input "escala"
click at [481, 310] on div "Escalate Conversation" at bounding box center [452, 314] width 112 height 9
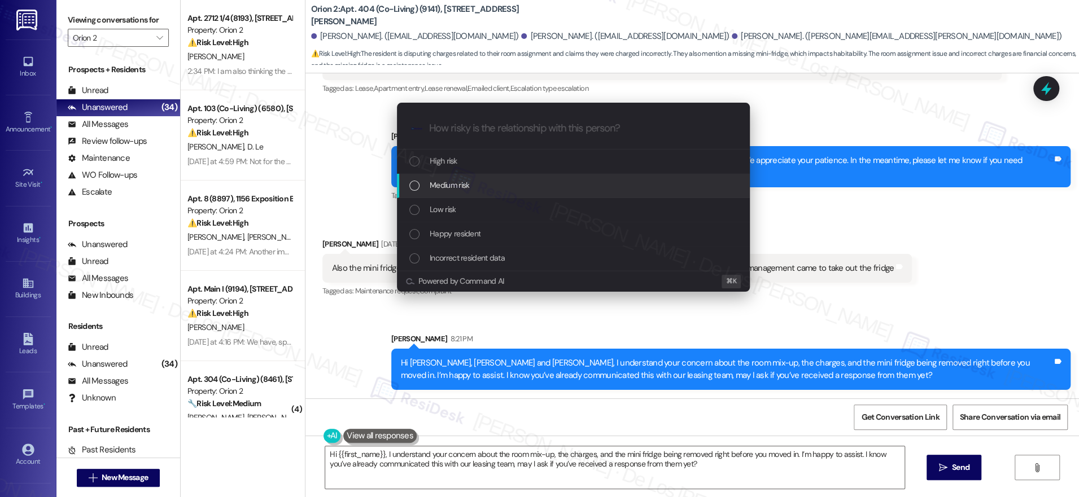
click at [457, 177] on div "Medium risk" at bounding box center [573, 186] width 353 height 24
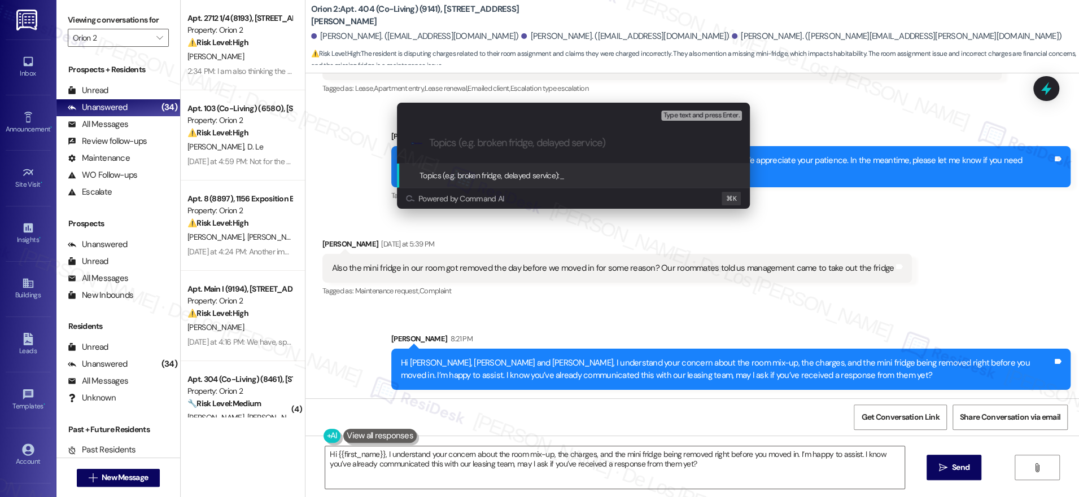
paste input "room mix-up, the charges"
click at [435, 139] on input "room mix-up, the charges" at bounding box center [577, 143] width 297 height 12
drag, startPoint x: 505, startPoint y: 142, endPoint x: 527, endPoint y: 144, distance: 21.6
click at [505, 142] on input "Room mix-up, the charges" at bounding box center [577, 143] width 297 height 12
click at [551, 142] on input "Room mix-up and charges" at bounding box center [577, 143] width 297 height 12
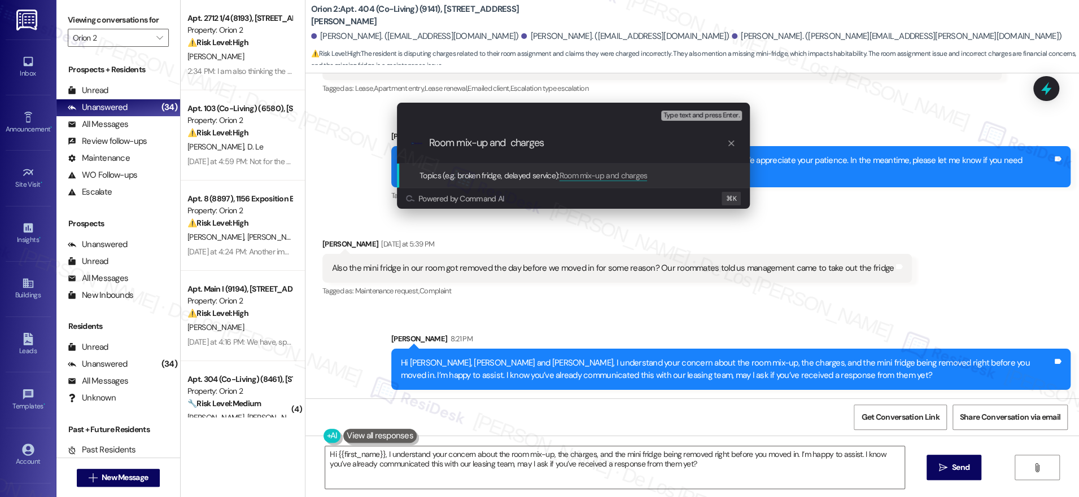
click at [510, 143] on input "Room mix-up and charges" at bounding box center [577, 143] width 297 height 12
type input "Room mix-up, charges and removal of mini fridge concern"
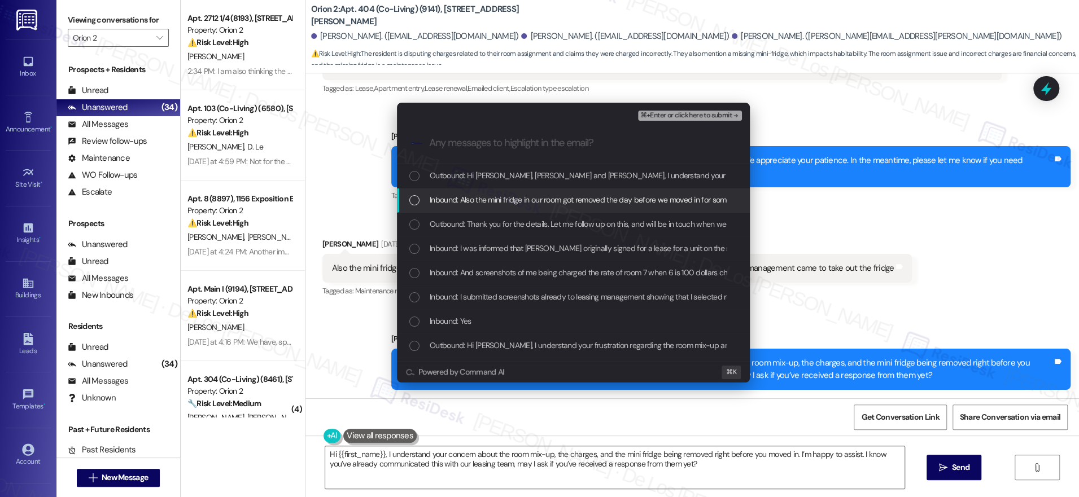
click at [538, 195] on span "Inbound: Also the mini fridge in our room got removed the day before we moved i…" at bounding box center [701, 200] width 542 height 12
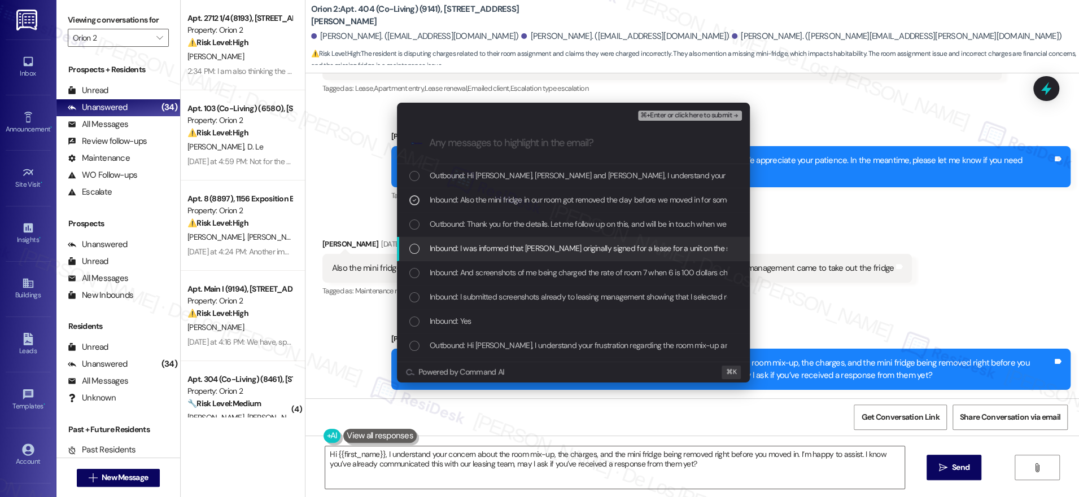
click at [531, 244] on span "Inbound: I was informed that Elvis originally signed for a lease for a unit on …" at bounding box center [799, 248] width 739 height 12
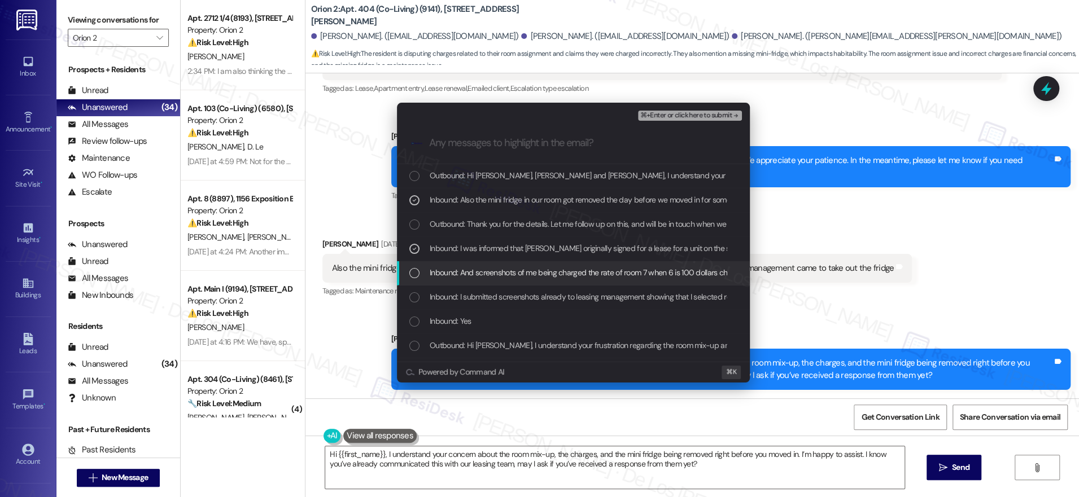
click at [524, 266] on div "Inbound: And screenshots of me being charged the rate of room 7 when 6 is 100 d…" at bounding box center [573, 273] width 353 height 24
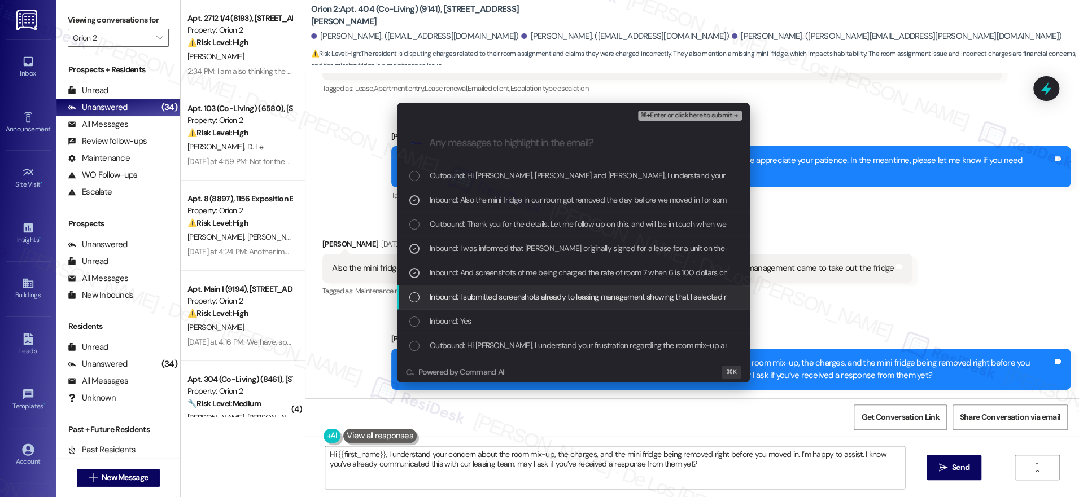
click at [522, 294] on span "Inbound: I submitted screenshots already to leasing management showing that I s…" at bounding box center [640, 297] width 420 height 12
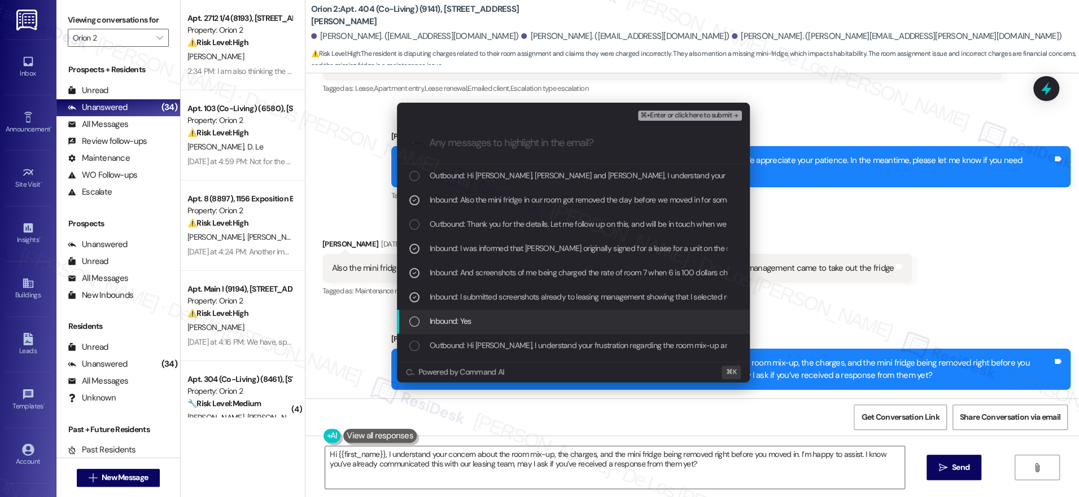
click at [514, 316] on div "Inbound: Yes" at bounding box center [574, 321] width 330 height 12
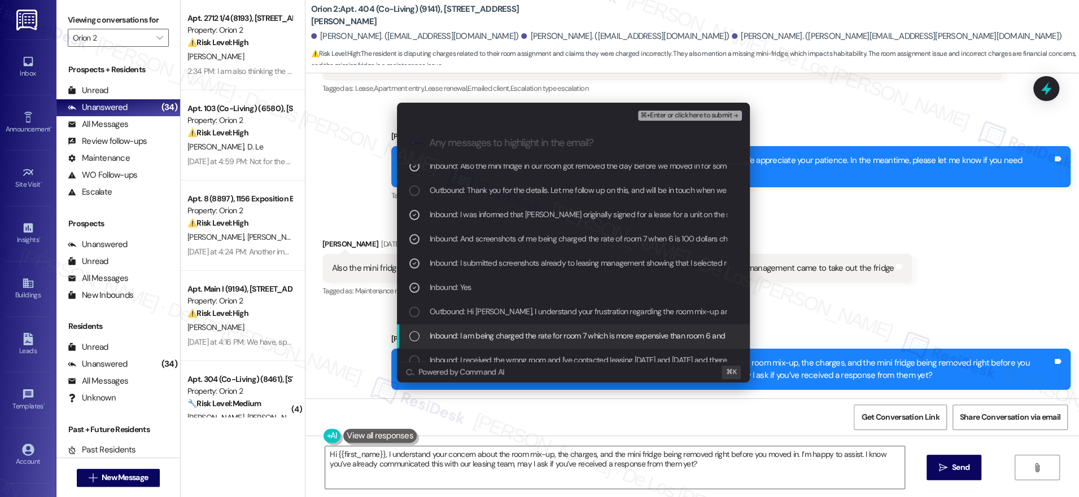
click at [544, 334] on span "Inbound: I am being charged the rate for room 7 which is more expensive than ro…" at bounding box center [657, 336] width 454 height 12
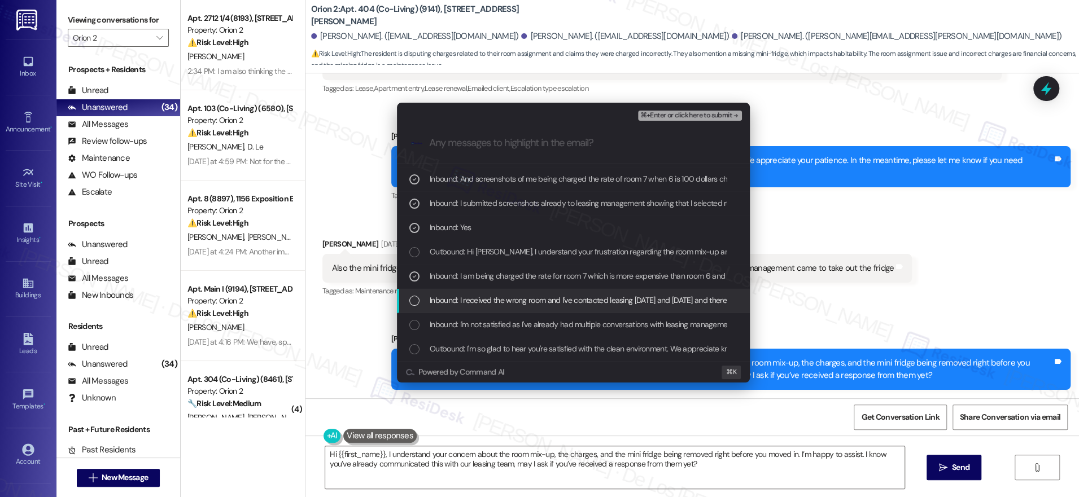
scroll to position [97, 0]
click at [559, 295] on span "Inbound: I received the wrong room and I've contacted leasing 2 weeks ago and 3…" at bounding box center [604, 297] width 349 height 12
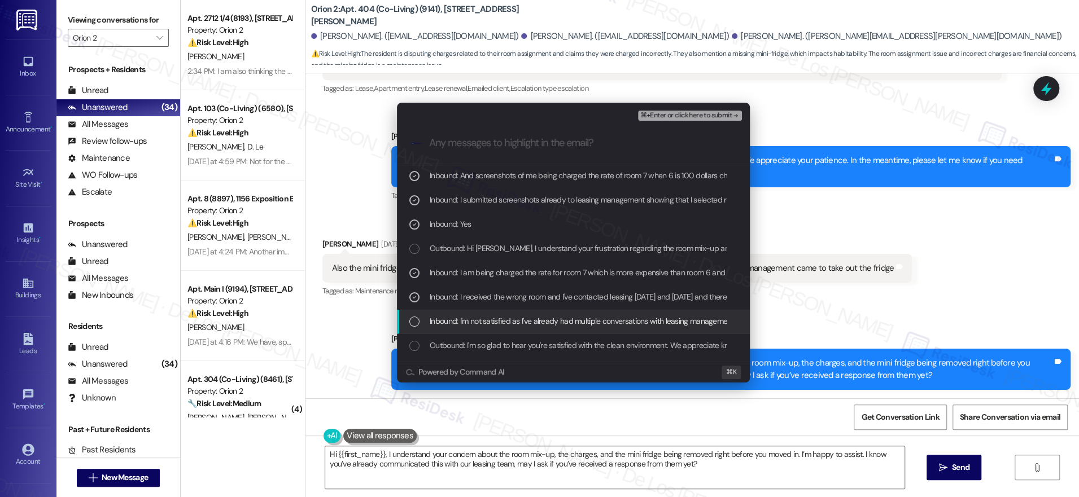
click at [633, 322] on span "Inbound: I'm not satisfied as I've already had multiple conversations with leas…" at bounding box center [582, 321] width 304 height 12
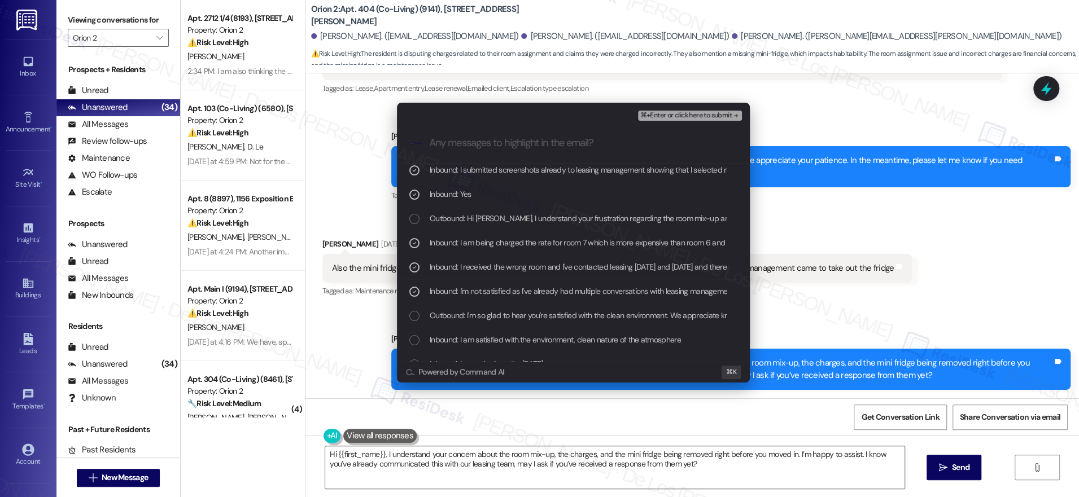
click at [669, 115] on span "⌘+Enter or click here to submit" at bounding box center [685, 116] width 91 height 8
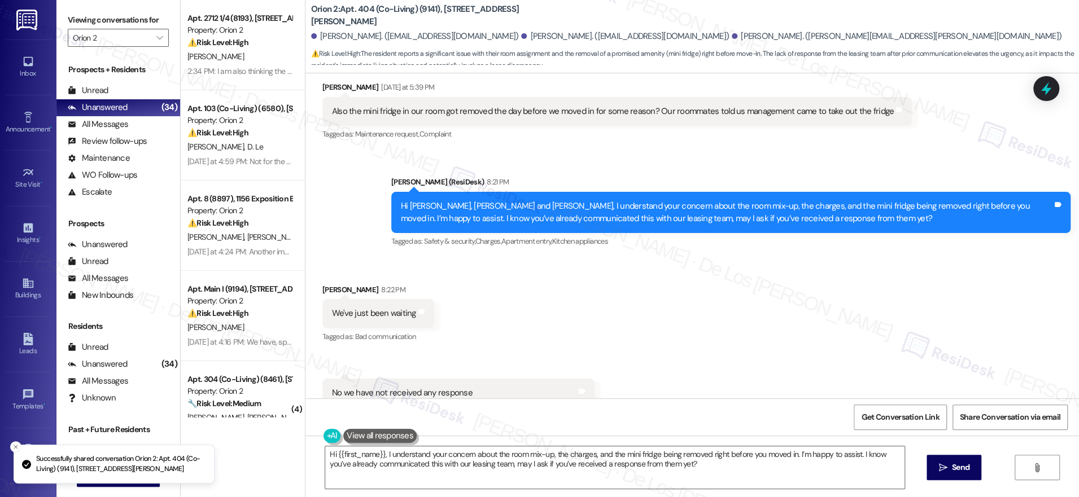
scroll to position [2198, 0]
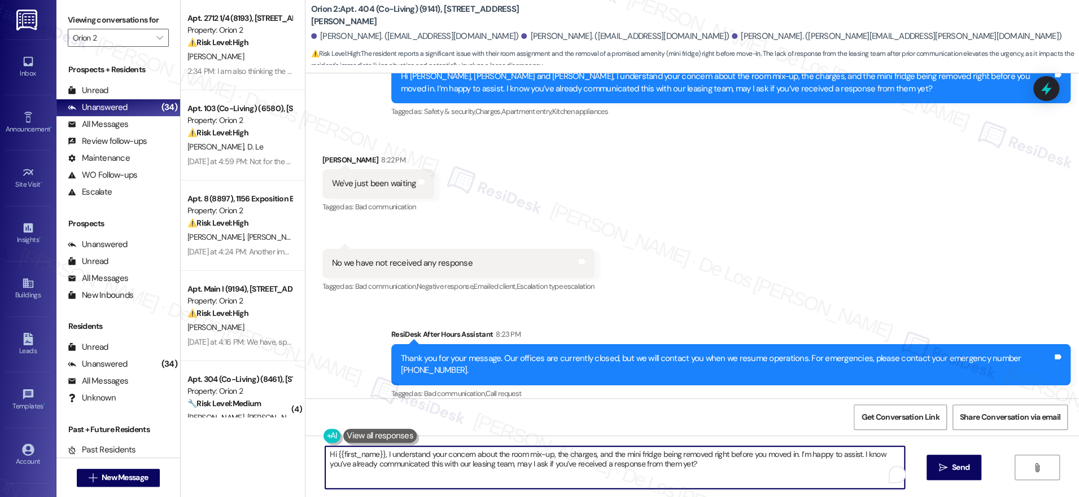
click at [411, 473] on textarea "Hi {{first_name}}, I understand your concern about the room mix-up, the charges…" at bounding box center [614, 467] width 579 height 42
paste textarea "you’re waiting for our response, and we truly appreciate your patience. I’ve al…"
click at [728, 464] on textarea "I understand you’re waiting for our response, and we truly appreciate your pati…" at bounding box center [611, 467] width 579 height 42
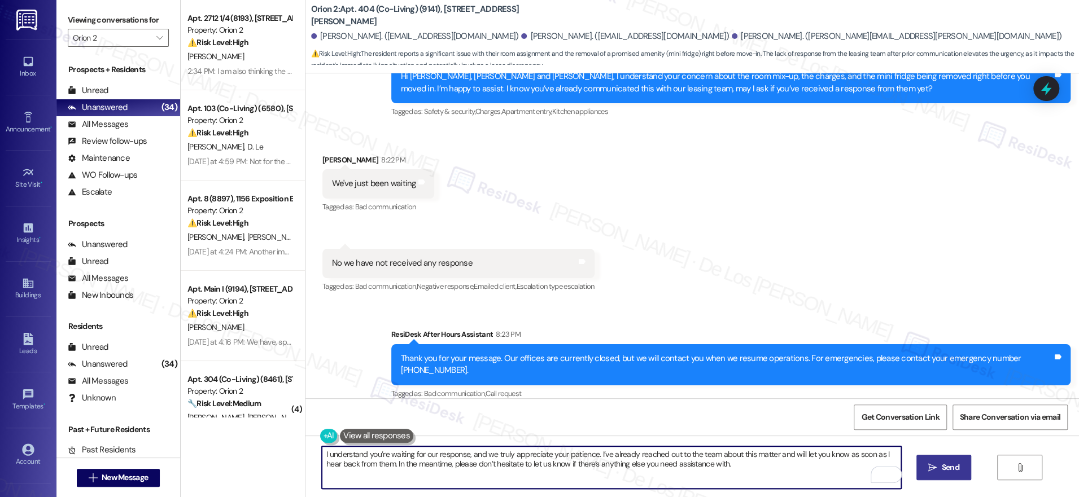
type textarea "I understand you’re waiting for our response, and we truly appreciate your pati…"
click at [930, 466] on icon "" at bounding box center [932, 467] width 8 height 9
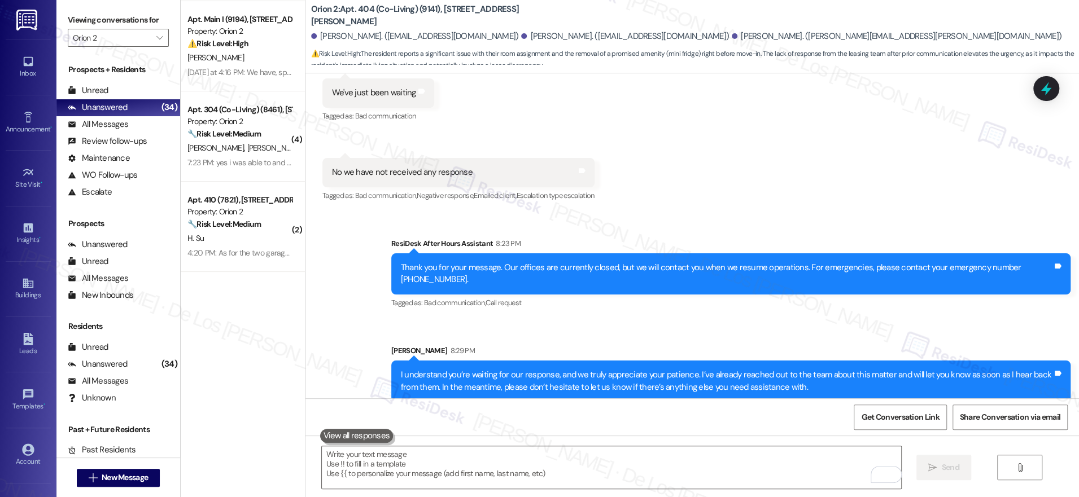
scroll to position [0, 0]
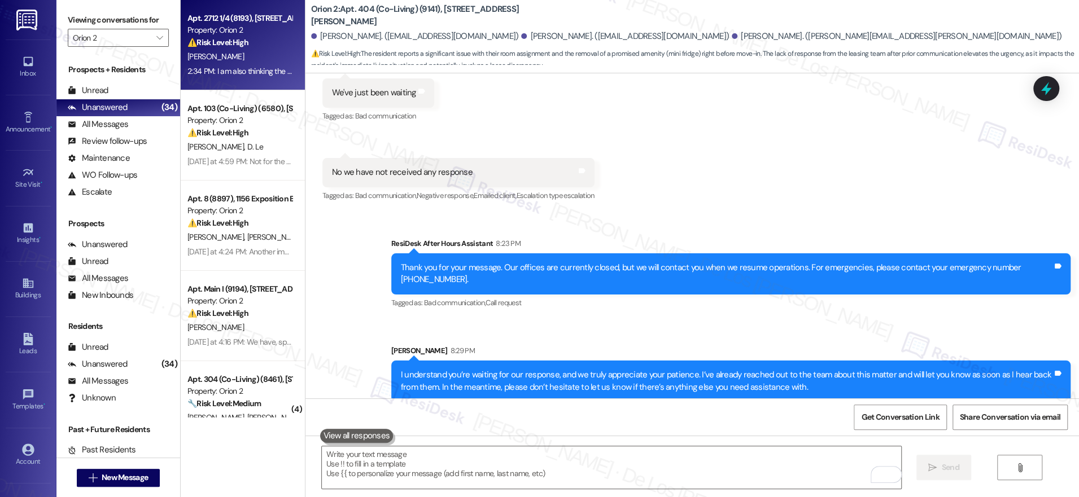
click at [248, 57] on div "[PERSON_NAME]" at bounding box center [239, 57] width 107 height 14
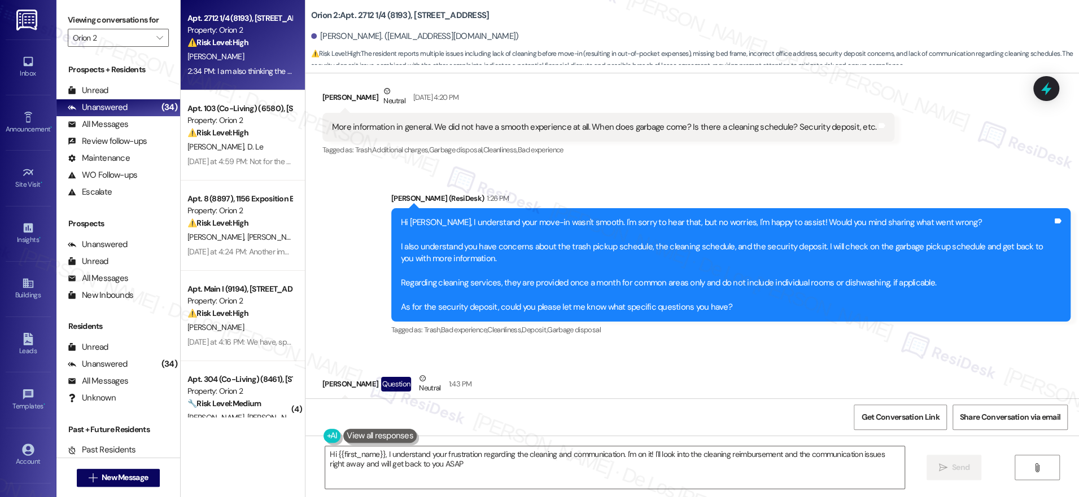
type textarea "Hi {{first_name}}, I understand your frustration regarding the cleaning and com…"
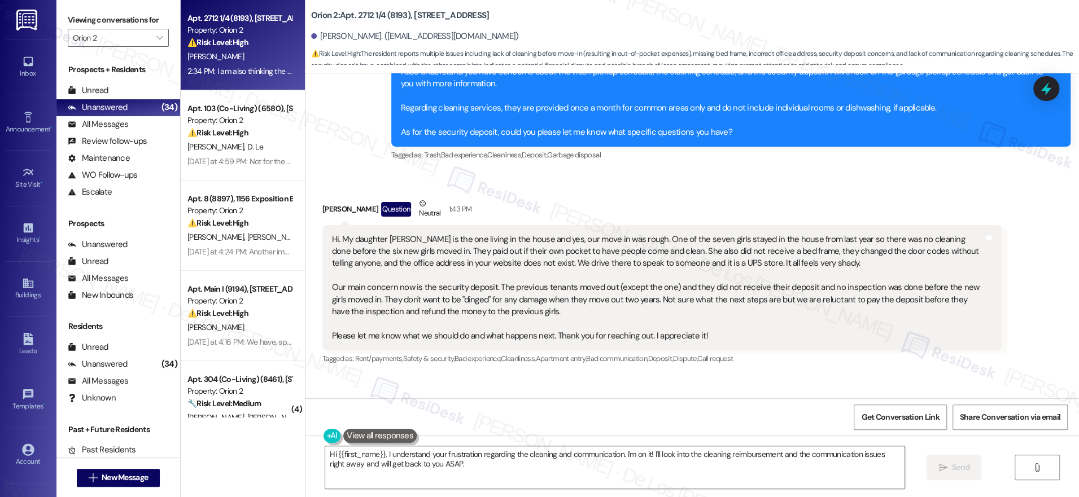
scroll to position [305, 0]
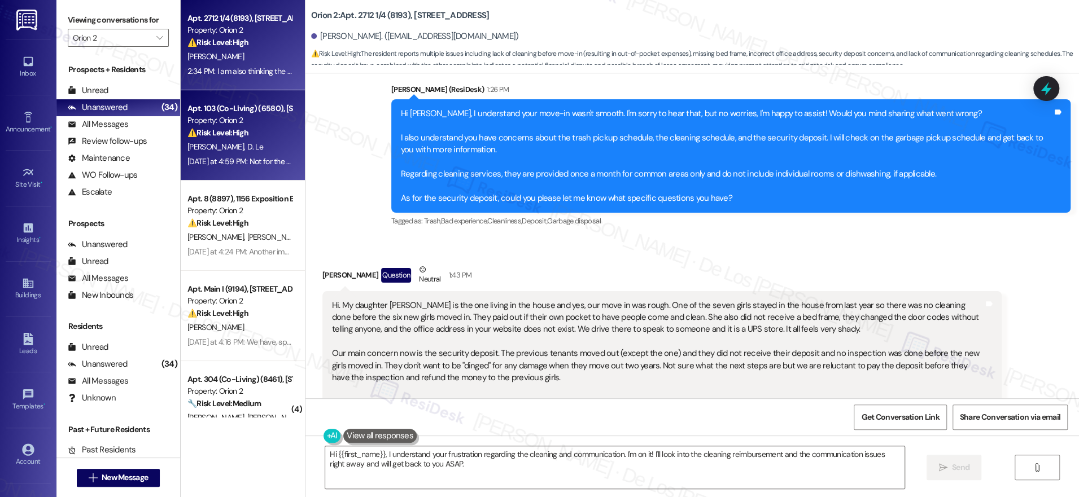
click at [237, 164] on div "Yesterday at 4:59 PM: Not for the WiFi but I'd like an update if my passcode wa…" at bounding box center [336, 161] width 299 height 10
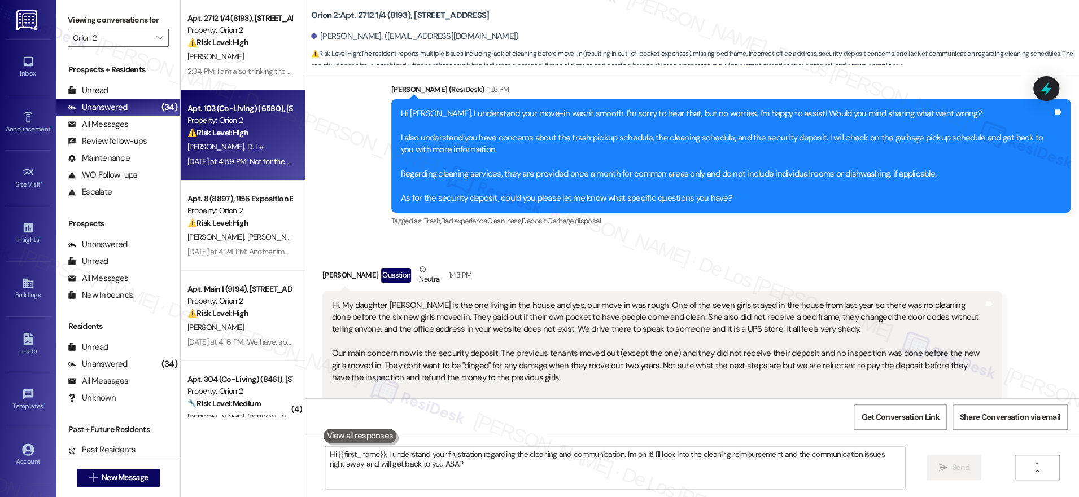
type textarea "Hi {{first_name}}, I understand your frustration regarding the cleaning and com…"
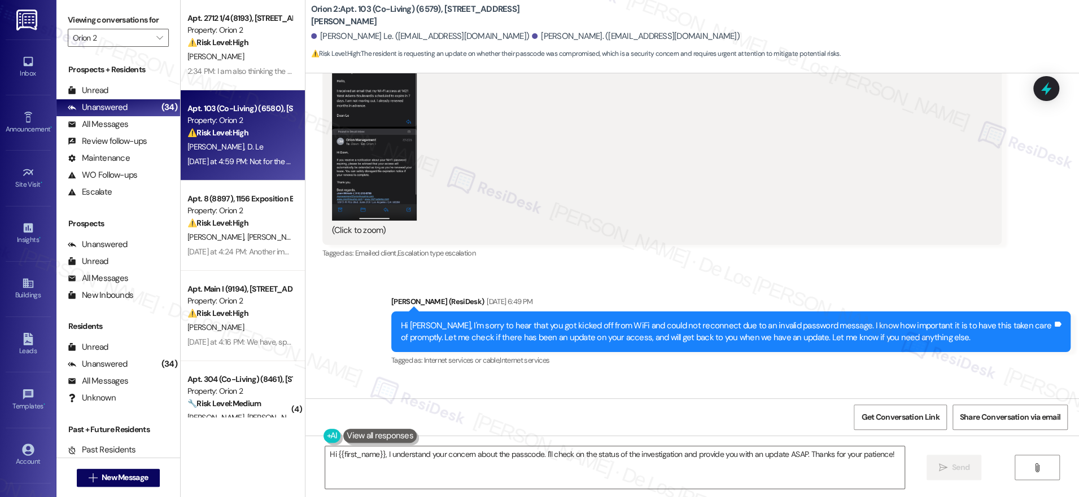
scroll to position [1596, 0]
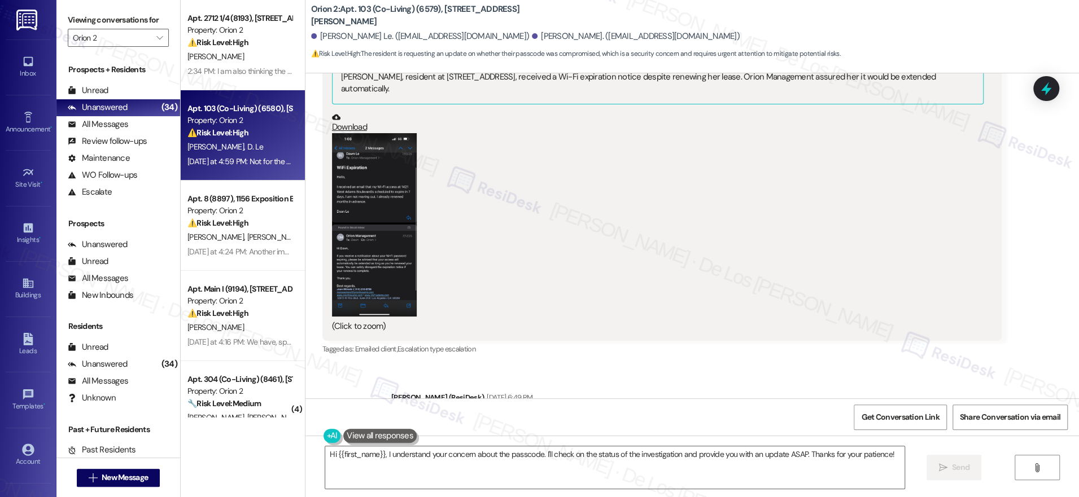
click at [334, 239] on button "Zoom image" at bounding box center [374, 224] width 85 height 183
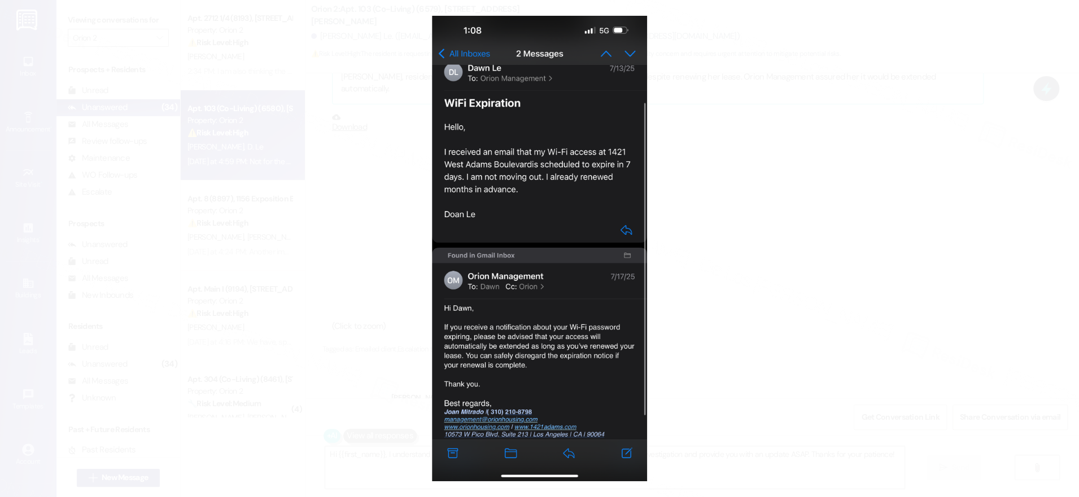
click at [763, 189] on button "Unzoom image" at bounding box center [539, 248] width 1079 height 497
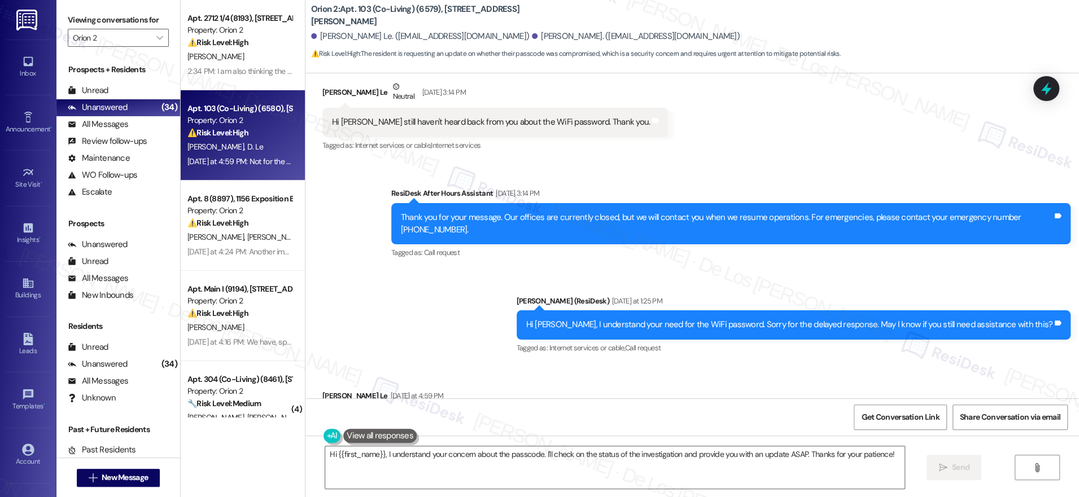
scroll to position [2451, 0]
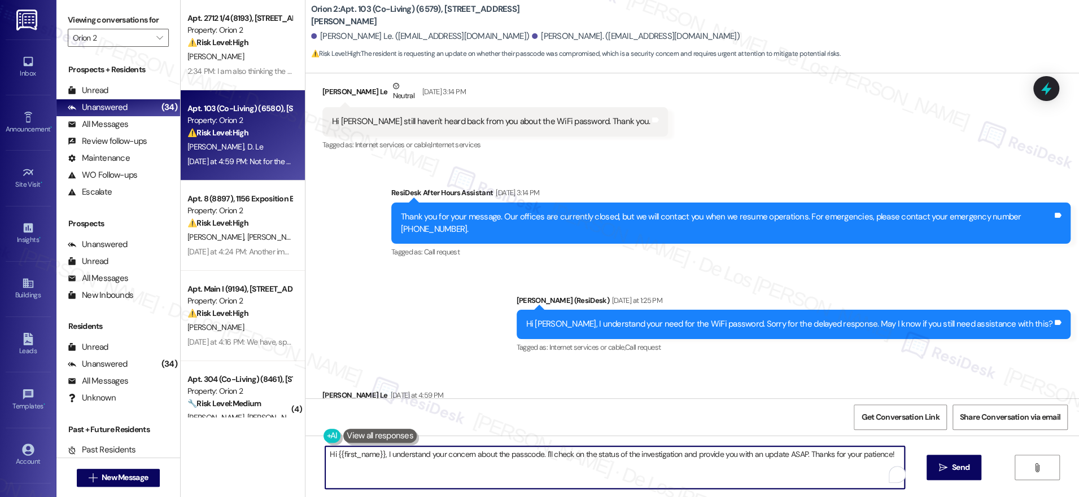
drag, startPoint x: 537, startPoint y: 457, endPoint x: 895, endPoint y: 476, distance: 358.9
click at [895, 476] on textarea "Hi {{first_name}}, I understand your concern about the passcode. I'll check on …" at bounding box center [614, 467] width 579 height 42
click at [375, 451] on textarea "Hi {{first_name}}, I understand your concern about the passcode. Could you tell…" at bounding box center [611, 467] width 579 height 42
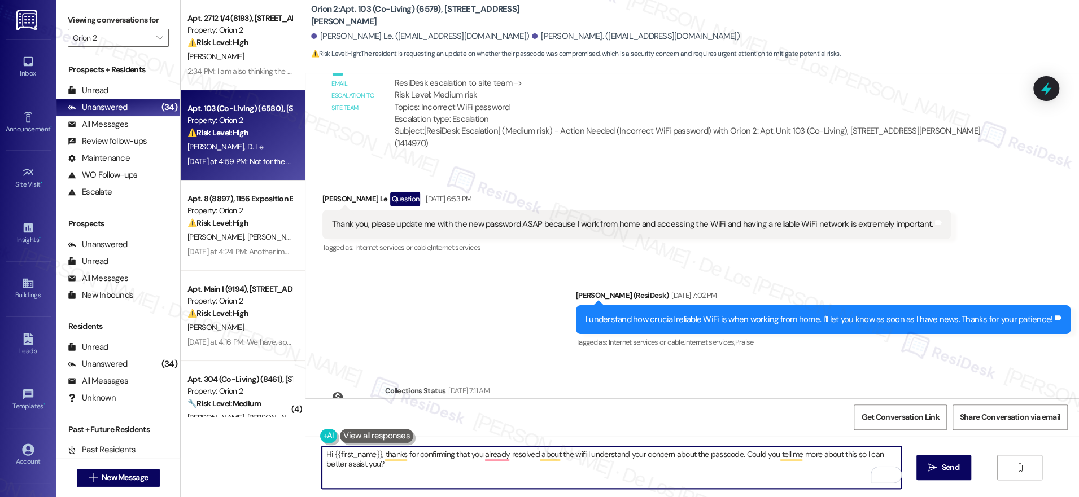
scroll to position [1978, 0]
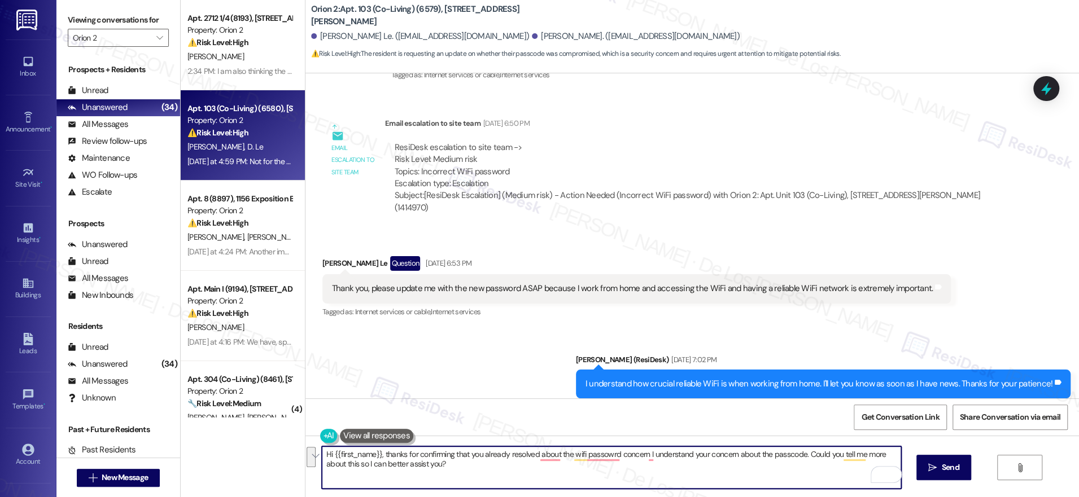
paste textarea "you for confirming that the Wi-Fi password concern has been resolved. I underst…"
click at [560, 472] on textarea "Hi {{first_name}}, thank you for confirming that the Wi-Fi password concern has…" at bounding box center [611, 467] width 579 height 42
type textarea "Hi {{first_name}}, thank you for confirming that the Wi-Fi password concern has…"
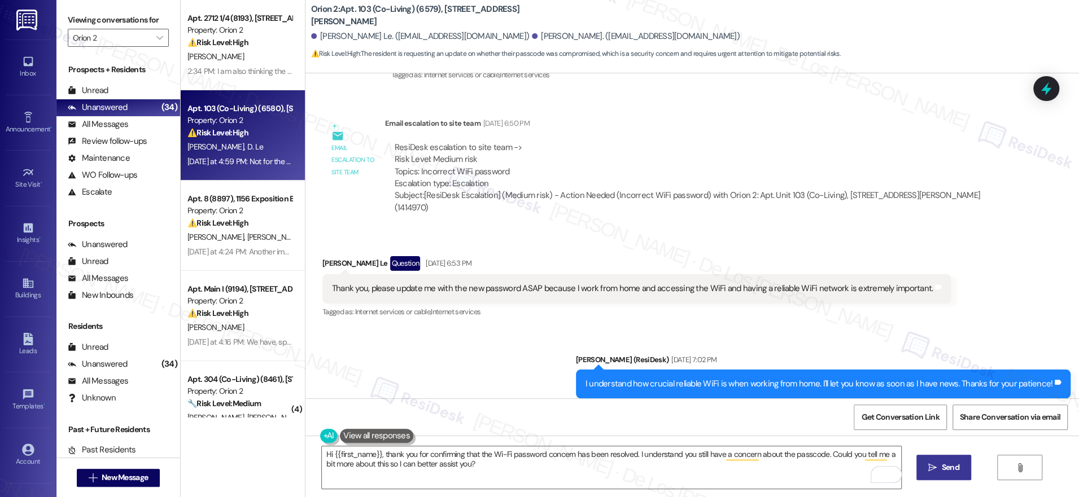
click at [934, 462] on span " Send" at bounding box center [944, 468] width 36 height 12
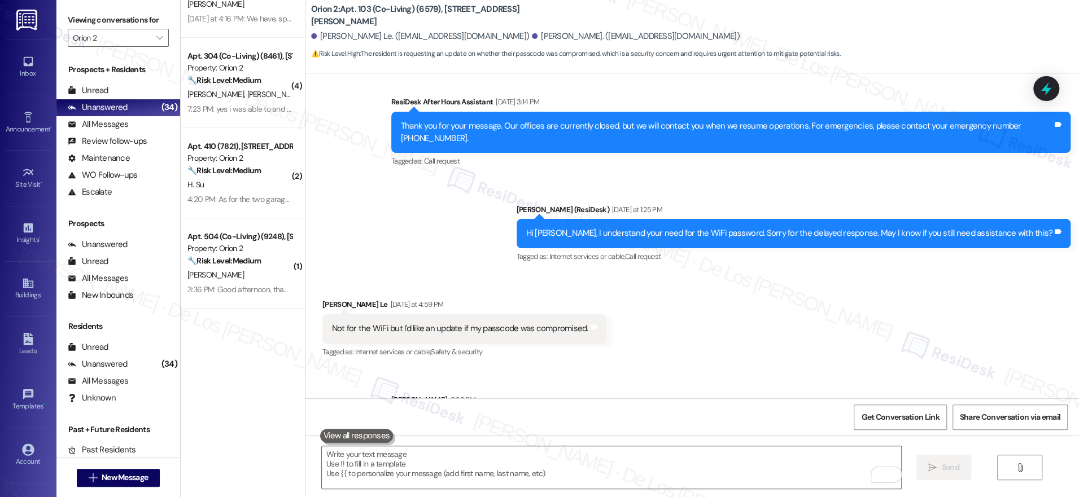
scroll to position [0, 0]
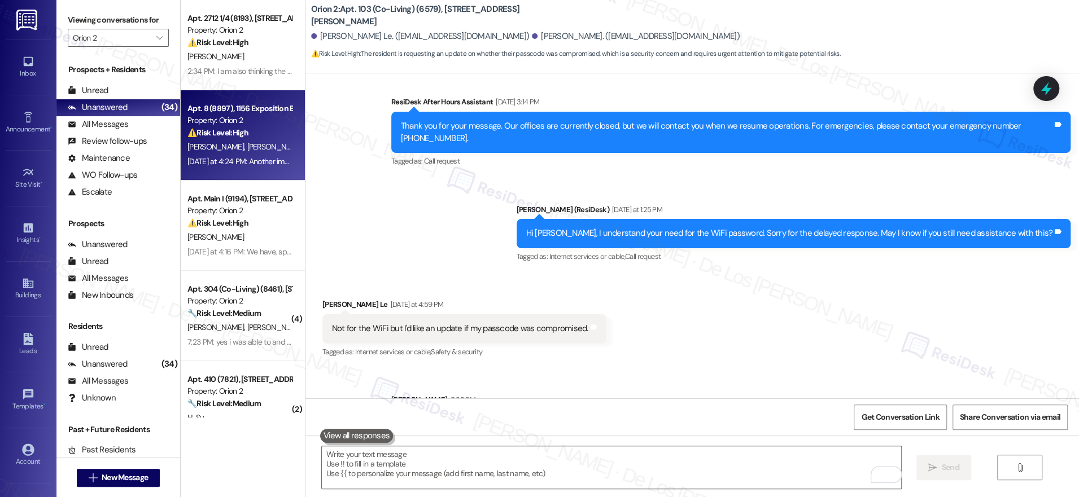
click at [262, 124] on div "Property: Orion 2" at bounding box center [239, 121] width 104 height 12
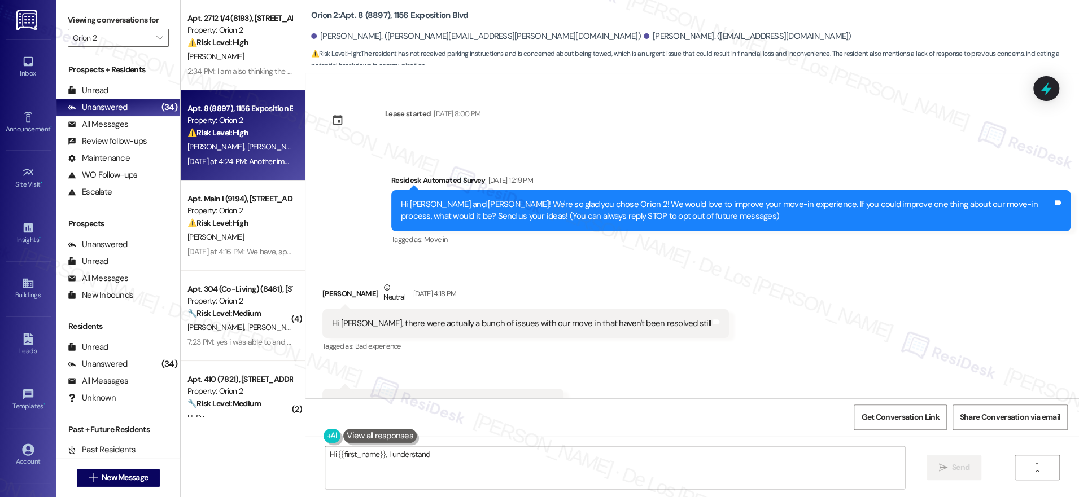
type textarea "Hi {{first_name}}, I understand"
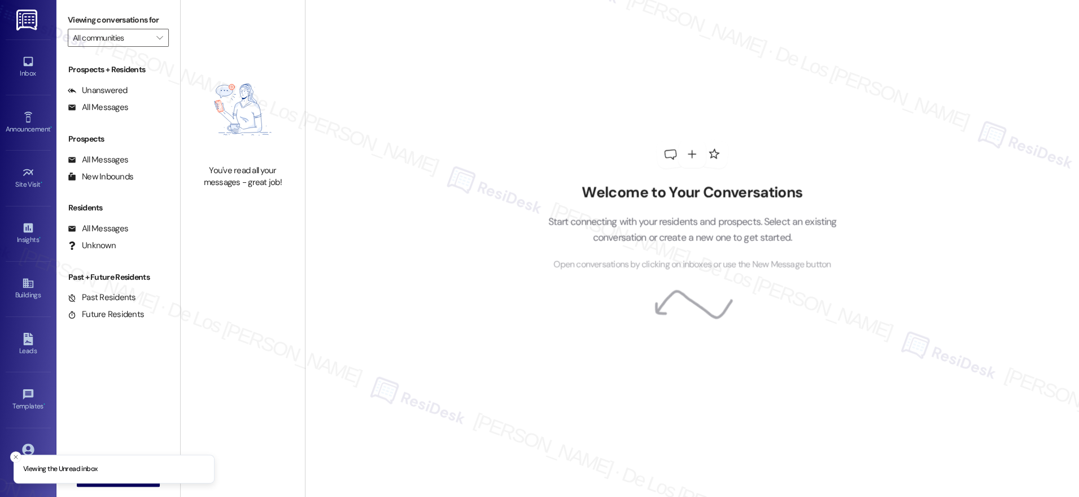
type input "Orion 2"
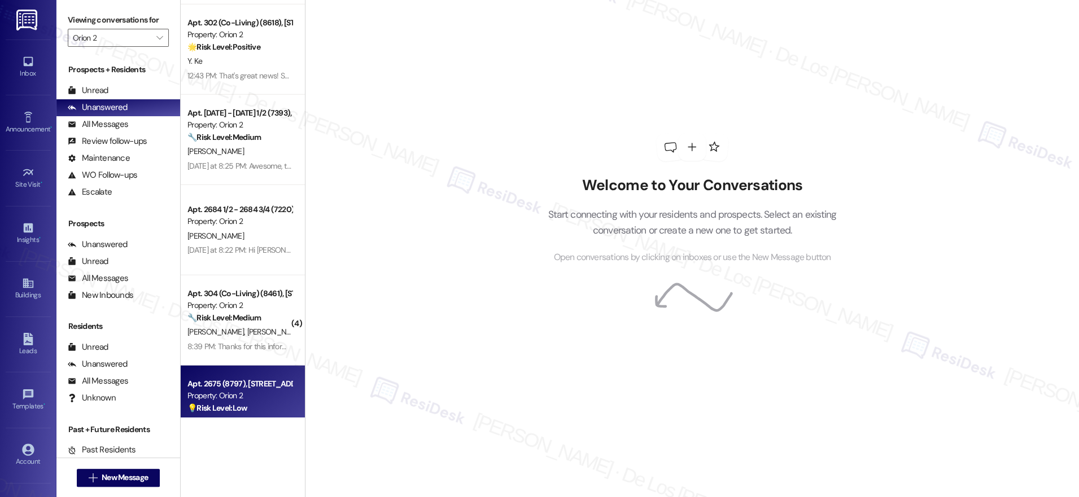
scroll to position [2397, 0]
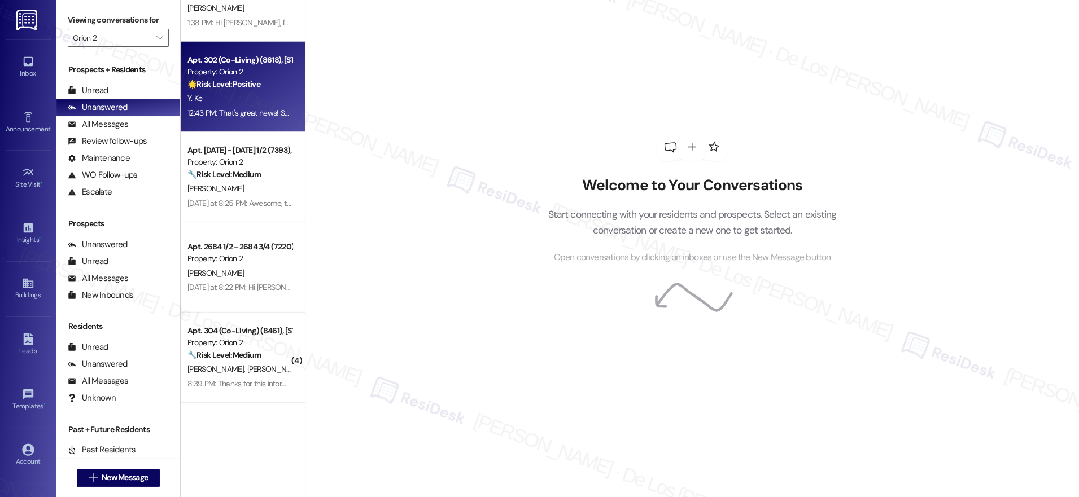
click at [242, 103] on div "Y. Ke" at bounding box center [239, 98] width 107 height 14
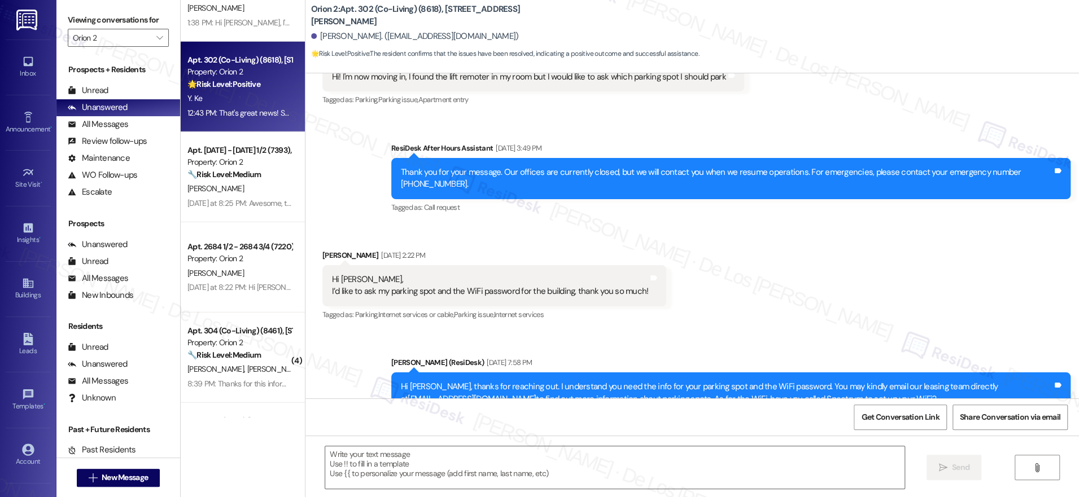
type textarea "Fetching suggested responses. Please feel free to read through the conversation…"
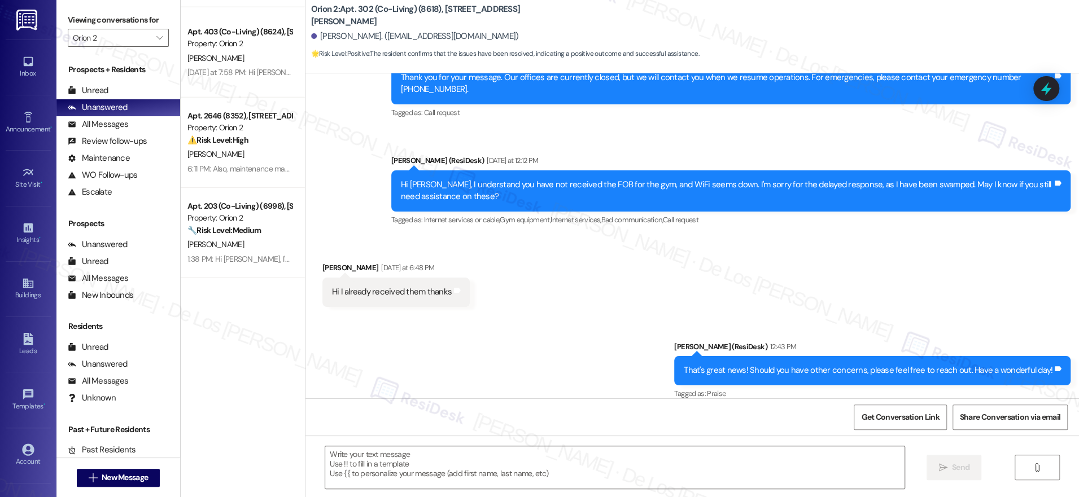
scroll to position [1890, 0]
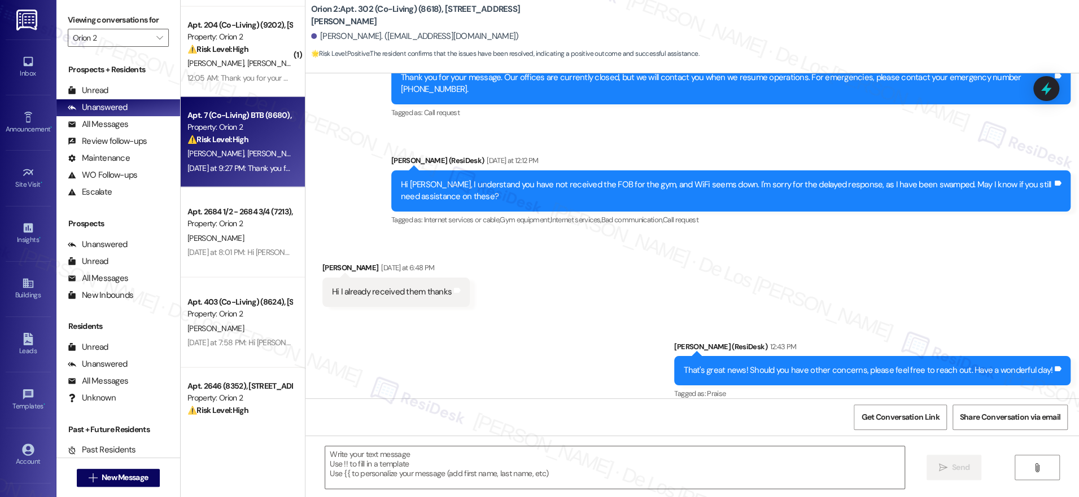
click at [306, 158] on span "Y. Kim" at bounding box center [334, 153] width 56 height 10
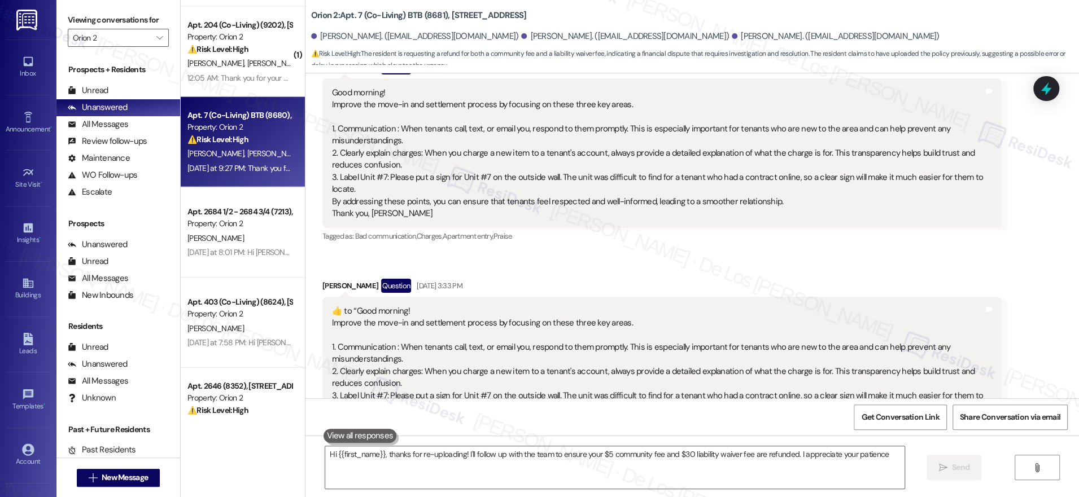
type textarea "Hi {{first_name}}, thanks for re-uploading! I'll follow up with the team to ens…"
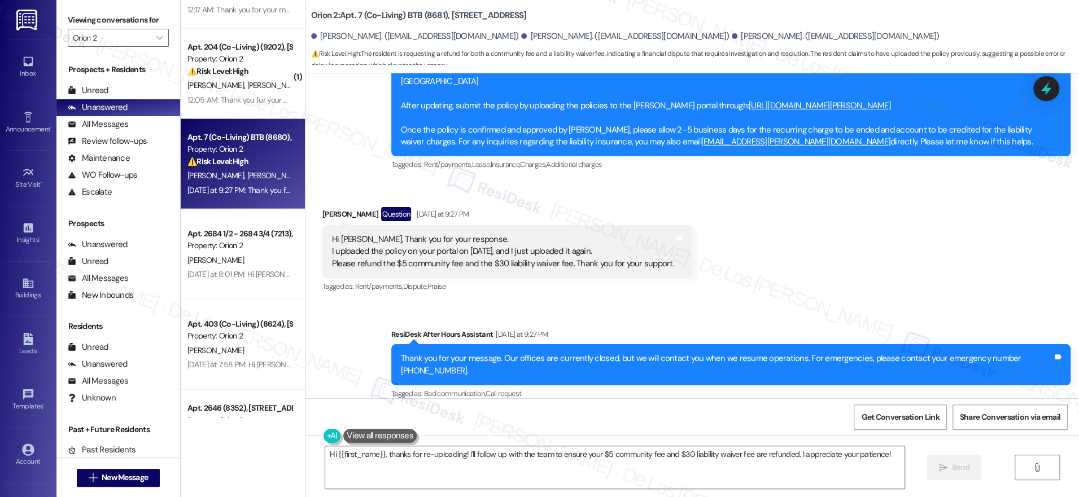
scroll to position [1865, 0]
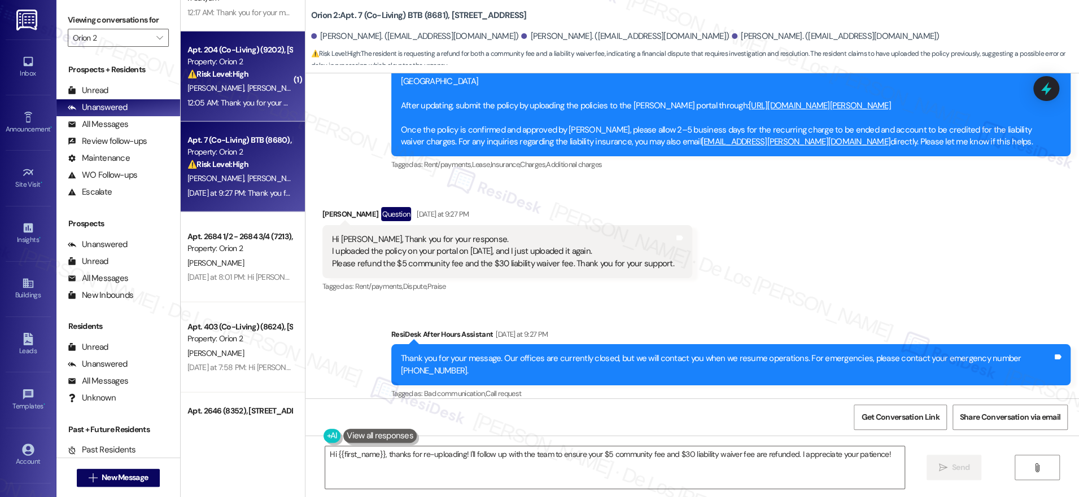
click at [265, 78] on div "⚠️ Risk Level: High The resident has not received their key fob, preventing mai…" at bounding box center [239, 74] width 104 height 12
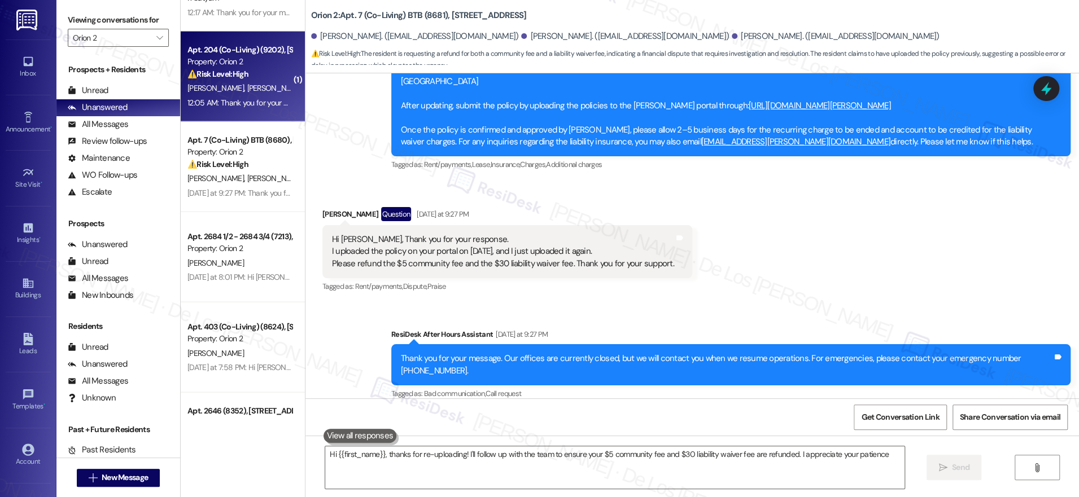
type textarea "Hi {{first_name}}, thanks for re-uploading! I'll follow up with the team to ens…"
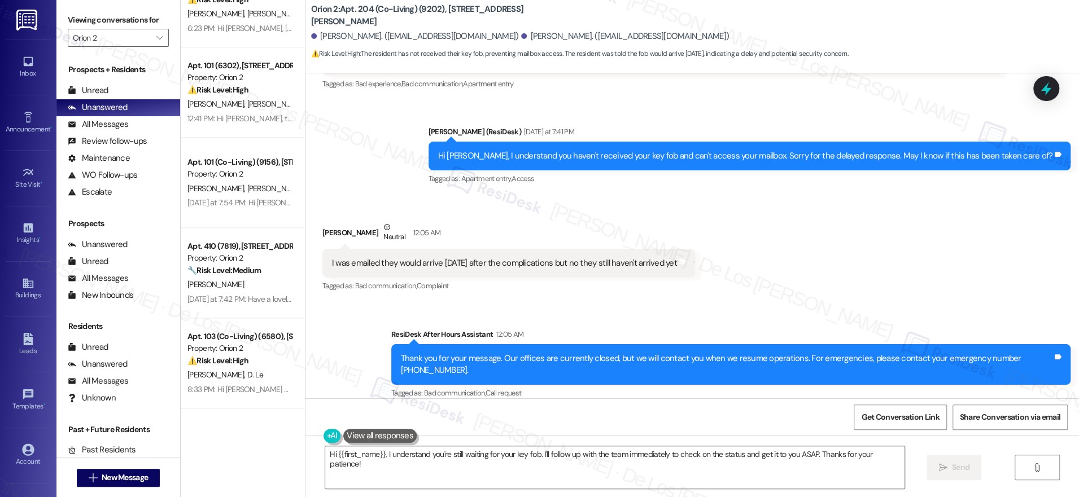
scroll to position [945, 0]
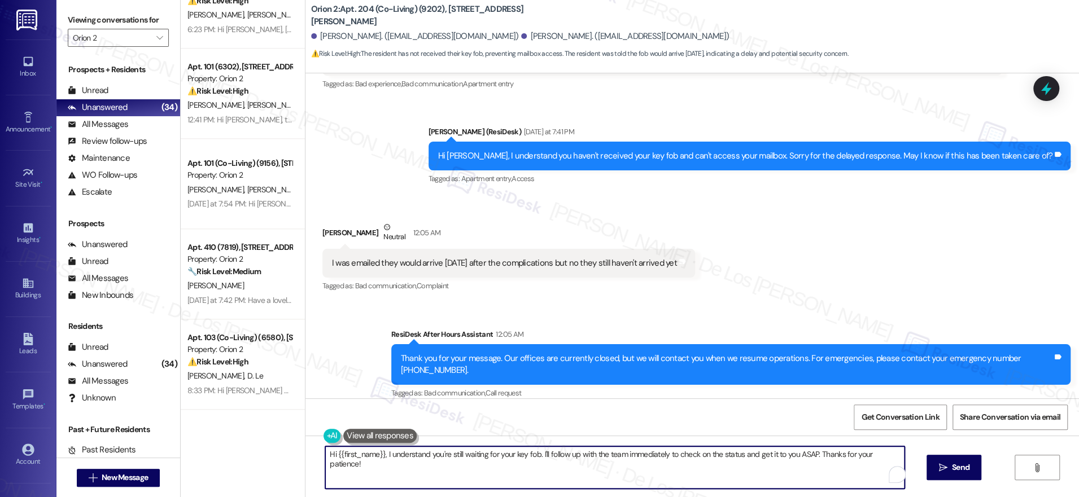
drag, startPoint x: 402, startPoint y: 461, endPoint x: 738, endPoint y: 515, distance: 339.7
click at [738, 497] on html "Inbox Go to Inbox Announcement • Send A Text Announcement Site Visit • Go to Si…" at bounding box center [539, 248] width 1079 height 497
paste textarea "received a response from the team. Please try using the same mailbox code: 736.…"
drag, startPoint x: 325, startPoint y: 452, endPoint x: 377, endPoint y: 436, distance: 54.8
click at [326, 450] on textarea "Hi {{first_name}}, I received a response from the team. Please try using the sa…" at bounding box center [611, 467] width 579 height 42
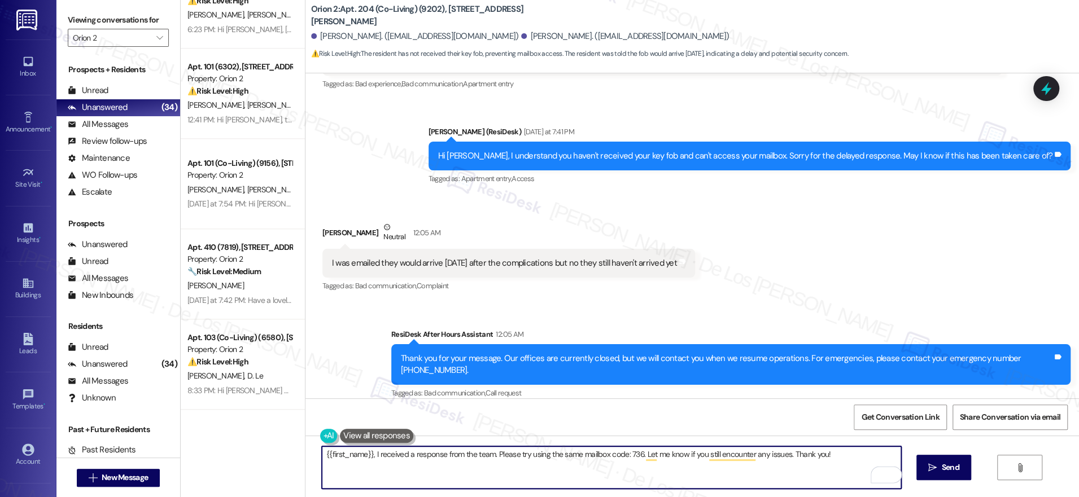
click at [831, 455] on textarea "{{first_name}}, I received a response from the team. Please try using the same …" at bounding box center [611, 467] width 579 height 42
type textarea "{{first_name}}, I received a response from the team. Please try using the same …"
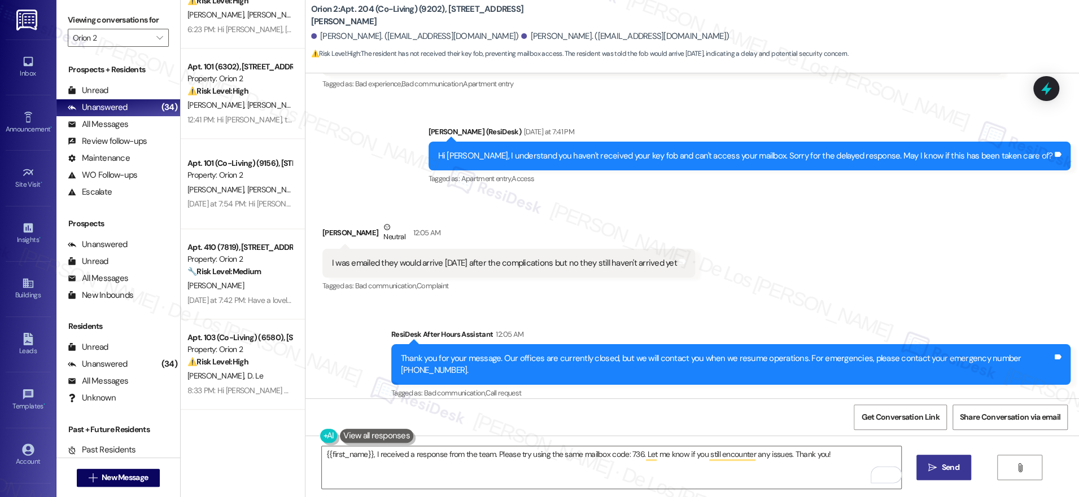
click at [945, 466] on span "Send" at bounding box center [949, 468] width 17 height 12
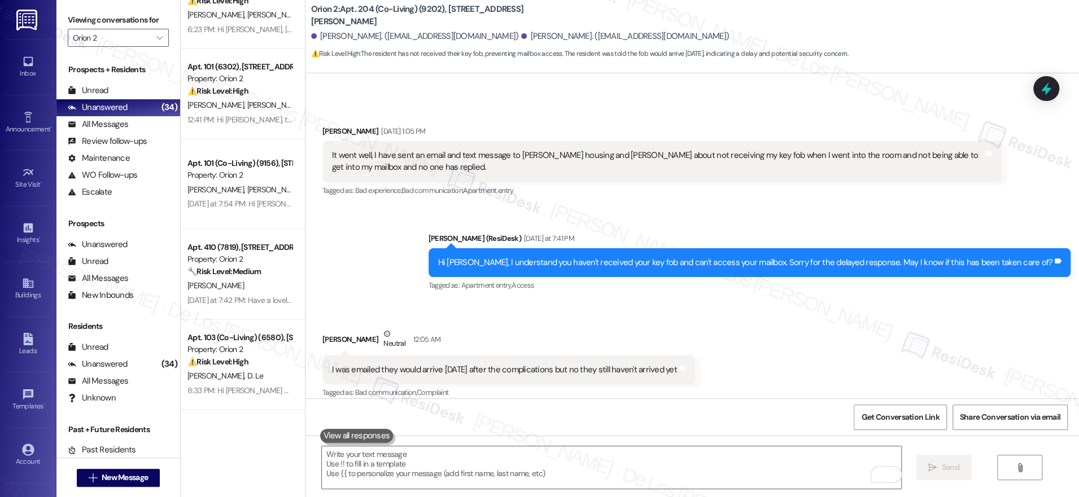
scroll to position [445, 0]
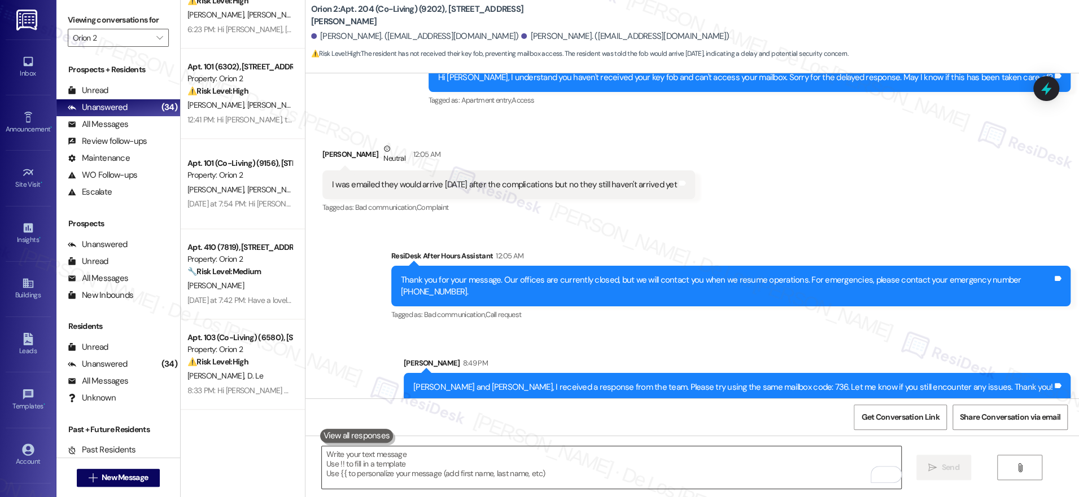
click at [512, 463] on textarea "To enrich screen reader interactions, please activate Accessibility in Grammarl…" at bounding box center [611, 467] width 579 height 42
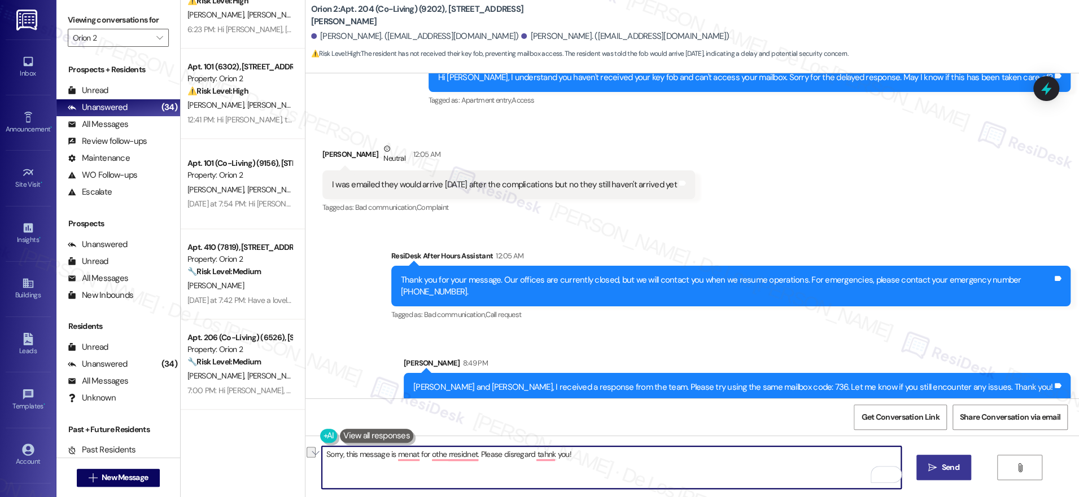
paste textarea "about that, this message was meant for another resident. Please disregard. Than…"
drag, startPoint x: 370, startPoint y: 452, endPoint x: 269, endPoint y: 445, distance: 101.9
click at [269, 445] on div "( 2 ) Apt. 7 (Co-Living) BTB (8842), 1352 W 29th St Property: Orion 2 🔧 Risk Le…" at bounding box center [630, 248] width 898 height 497
drag, startPoint x: 389, startPoint y: 453, endPoint x: 422, endPoint y: 459, distance: 32.9
click at [354, 454] on textarea "Aplogies, this message was meant for another resident. Please disregard. Thank …" at bounding box center [611, 467] width 579 height 42
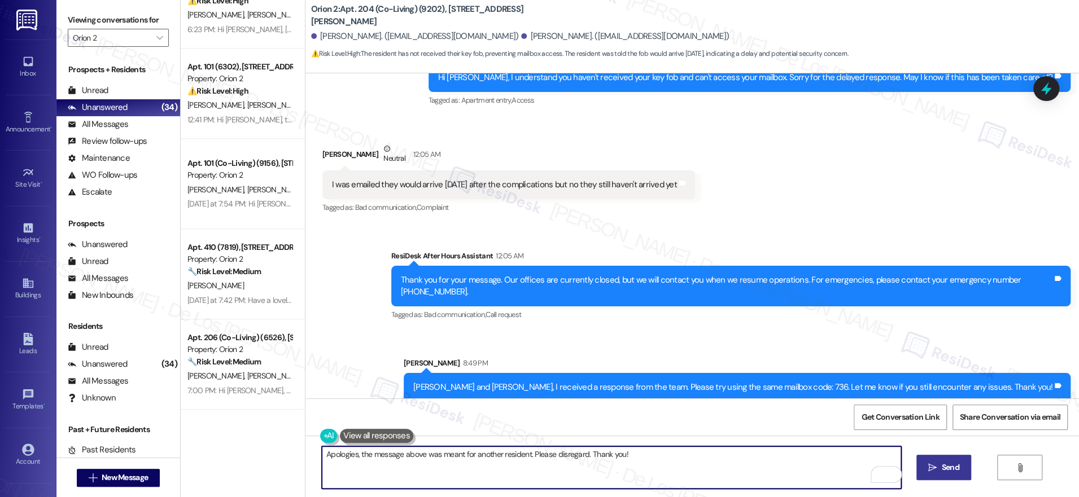
click at [623, 456] on textarea "Apologies, the message above was meant for another resident. Please disregard. …" at bounding box center [611, 467] width 579 height 42
type textarea "Apologies, the message above was meant for another resident. Please disregard. …"
click at [932, 466] on icon "" at bounding box center [932, 467] width 8 height 9
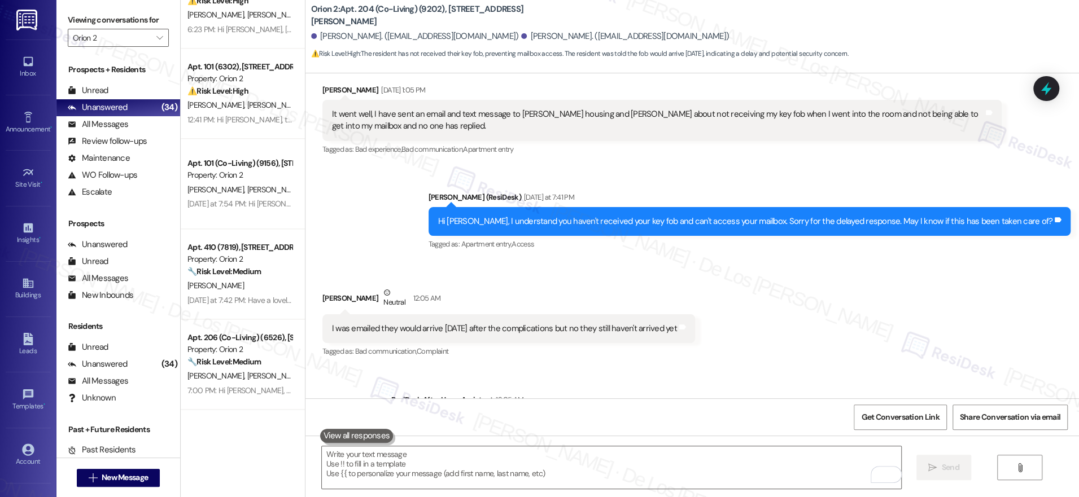
scroll to position [524, 0]
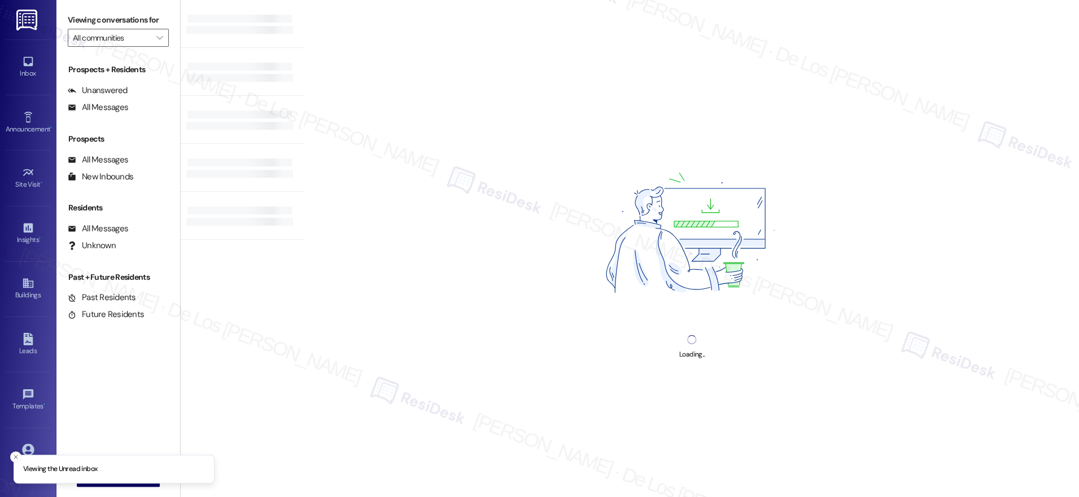
type input "Orion 2"
